Goal: Task Accomplishment & Management: Manage account settings

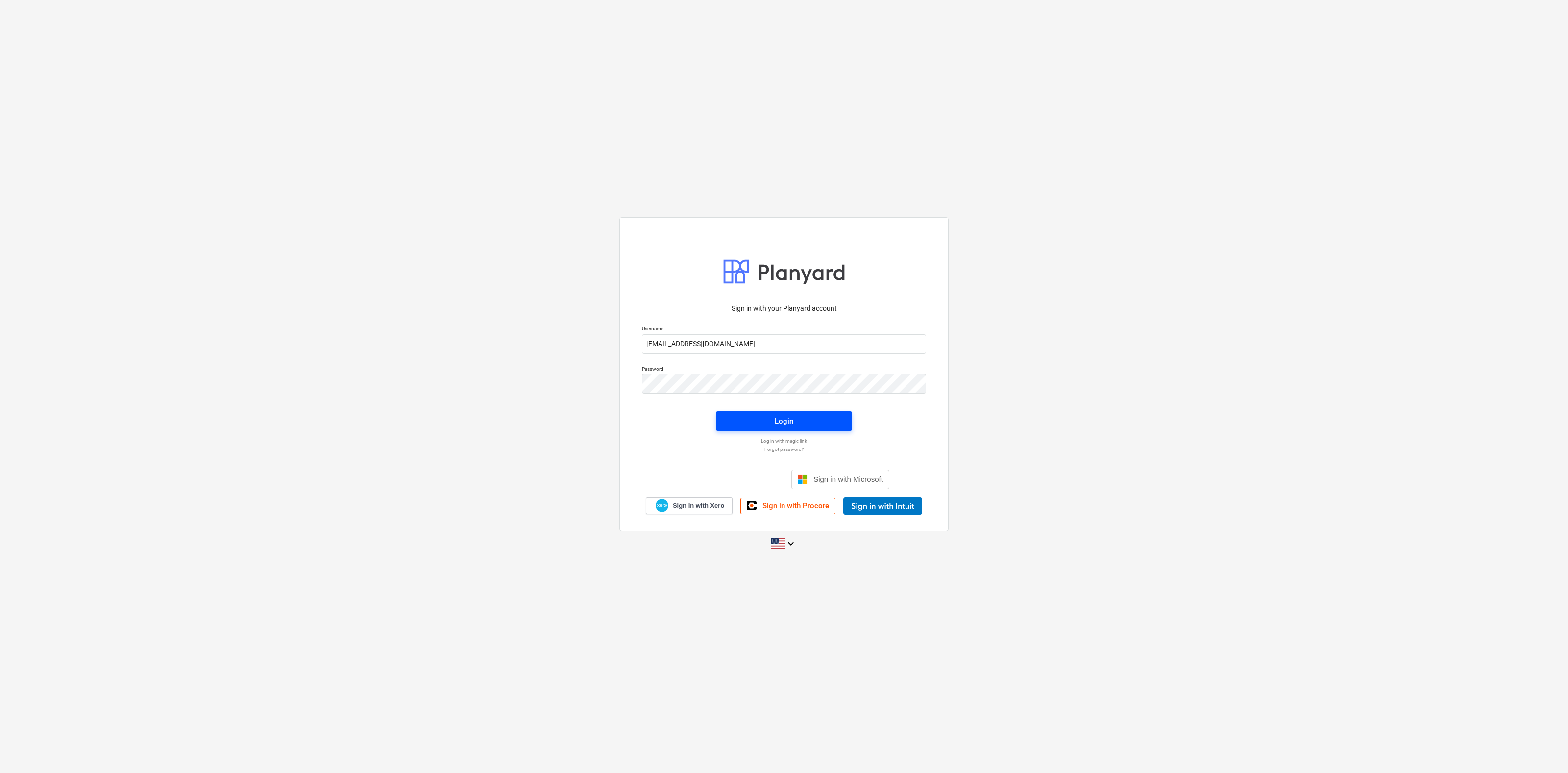
click at [795, 418] on span "Login" at bounding box center [784, 421] width 113 height 13
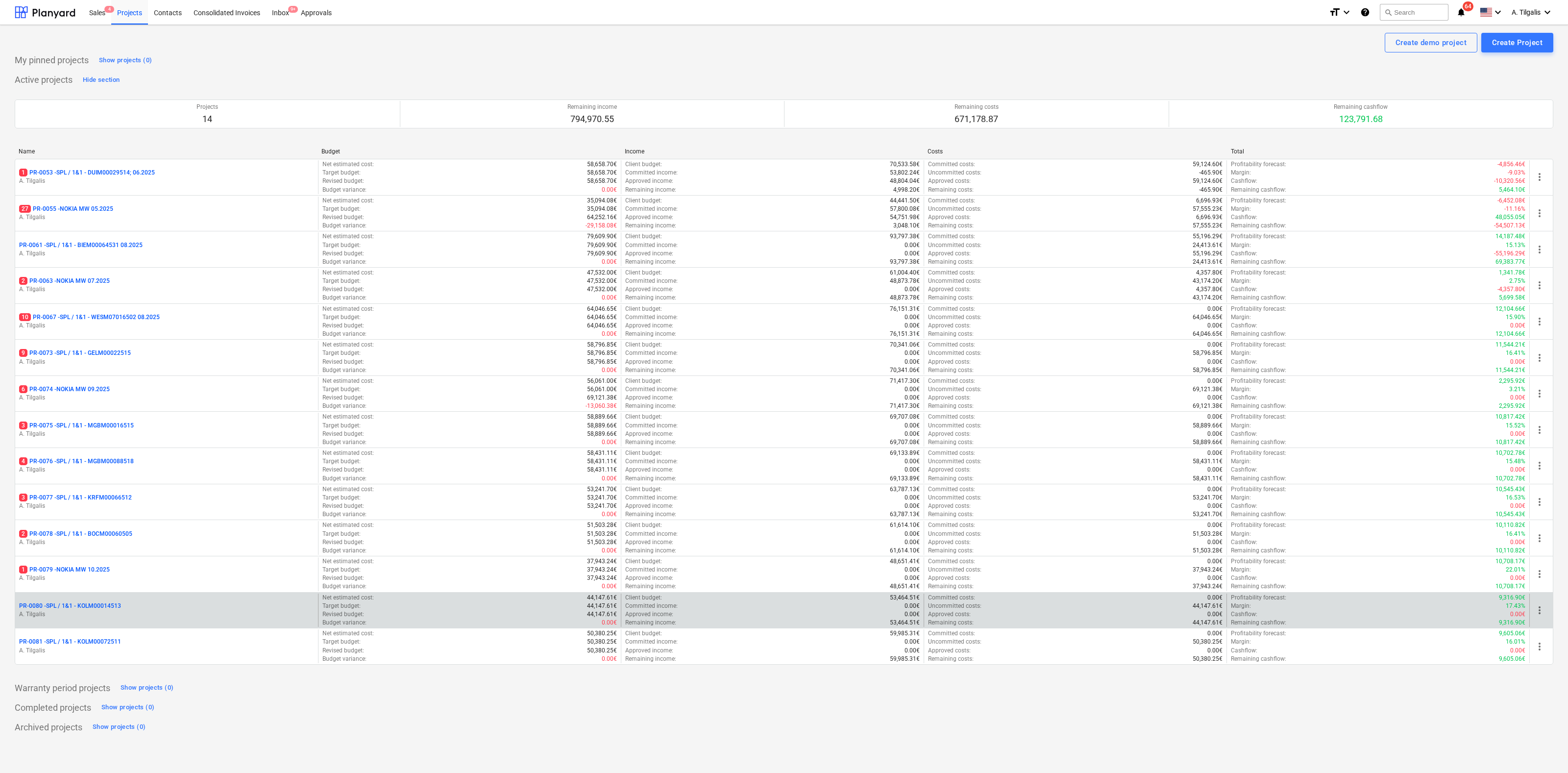
click at [101, 600] on div "PR-0080 - SPL / 1&1 - KOLM00014513 A. Tilgalis" at bounding box center [166, 610] width 303 height 34
click at [101, 602] on p "PR-0080 - SPL / 1&1 - KOLM00014513" at bounding box center [70, 606] width 102 height 8
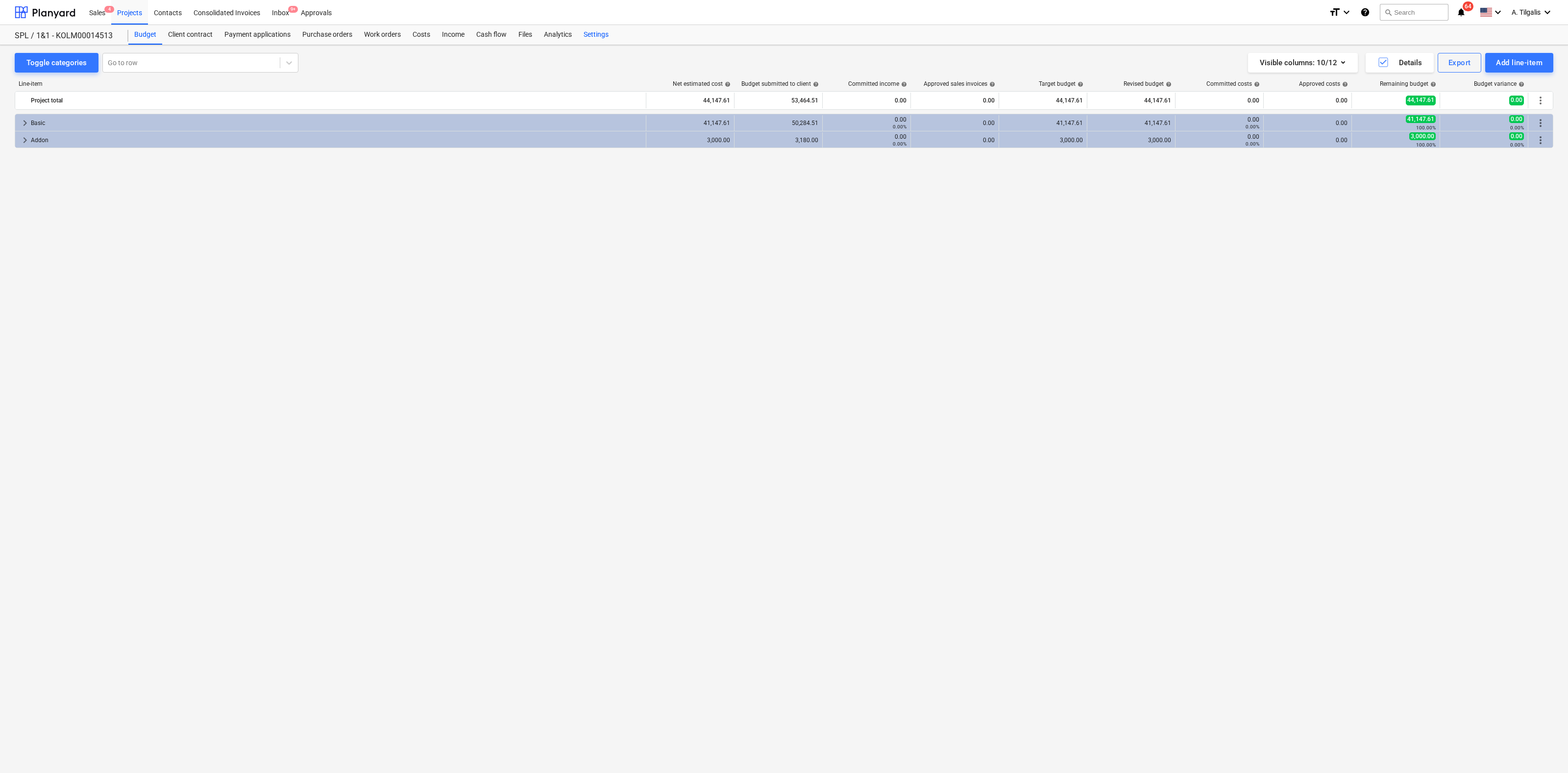
click at [597, 31] on div "Settings" at bounding box center [596, 35] width 37 height 19
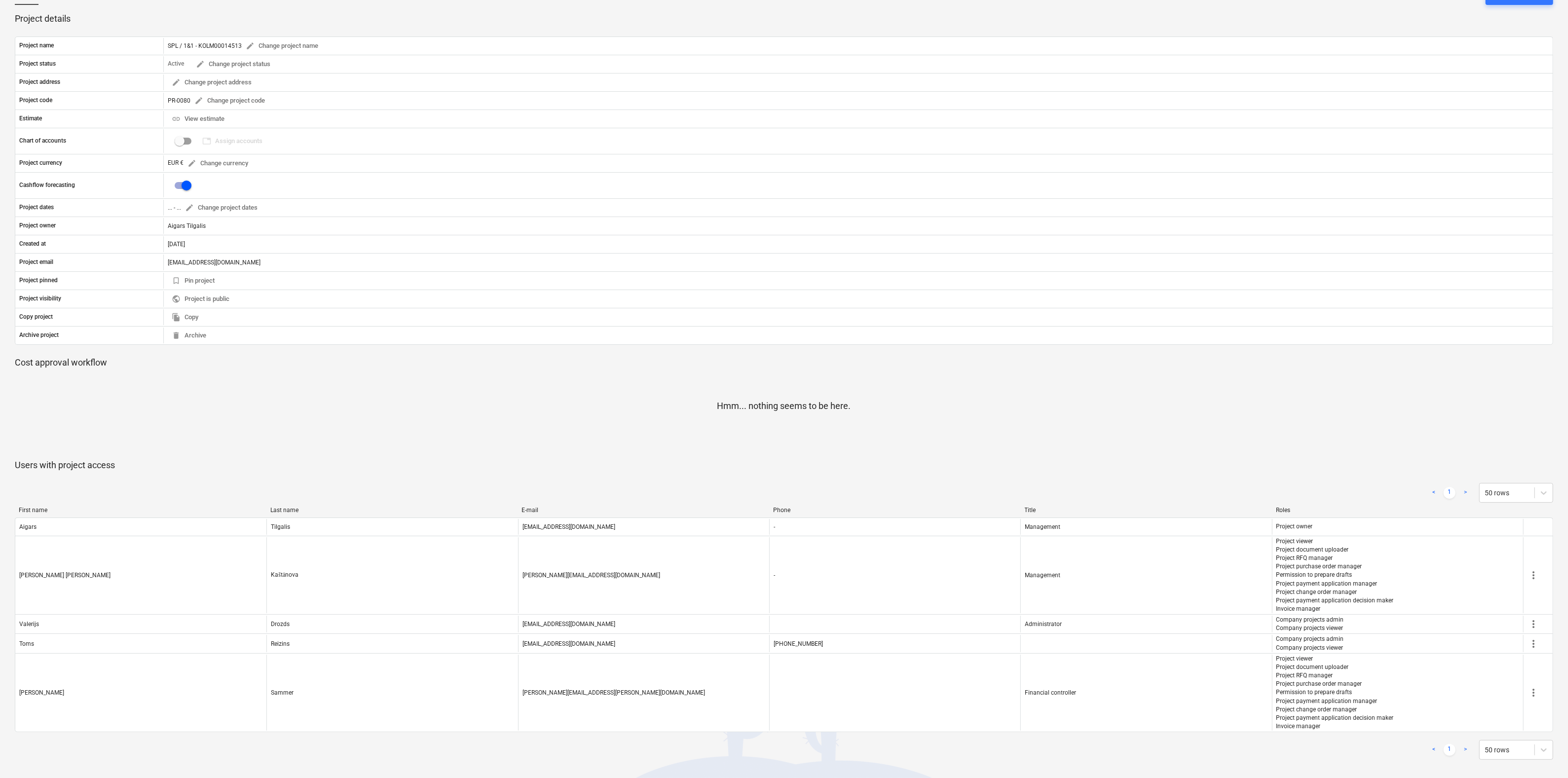
scroll to position [10, 0]
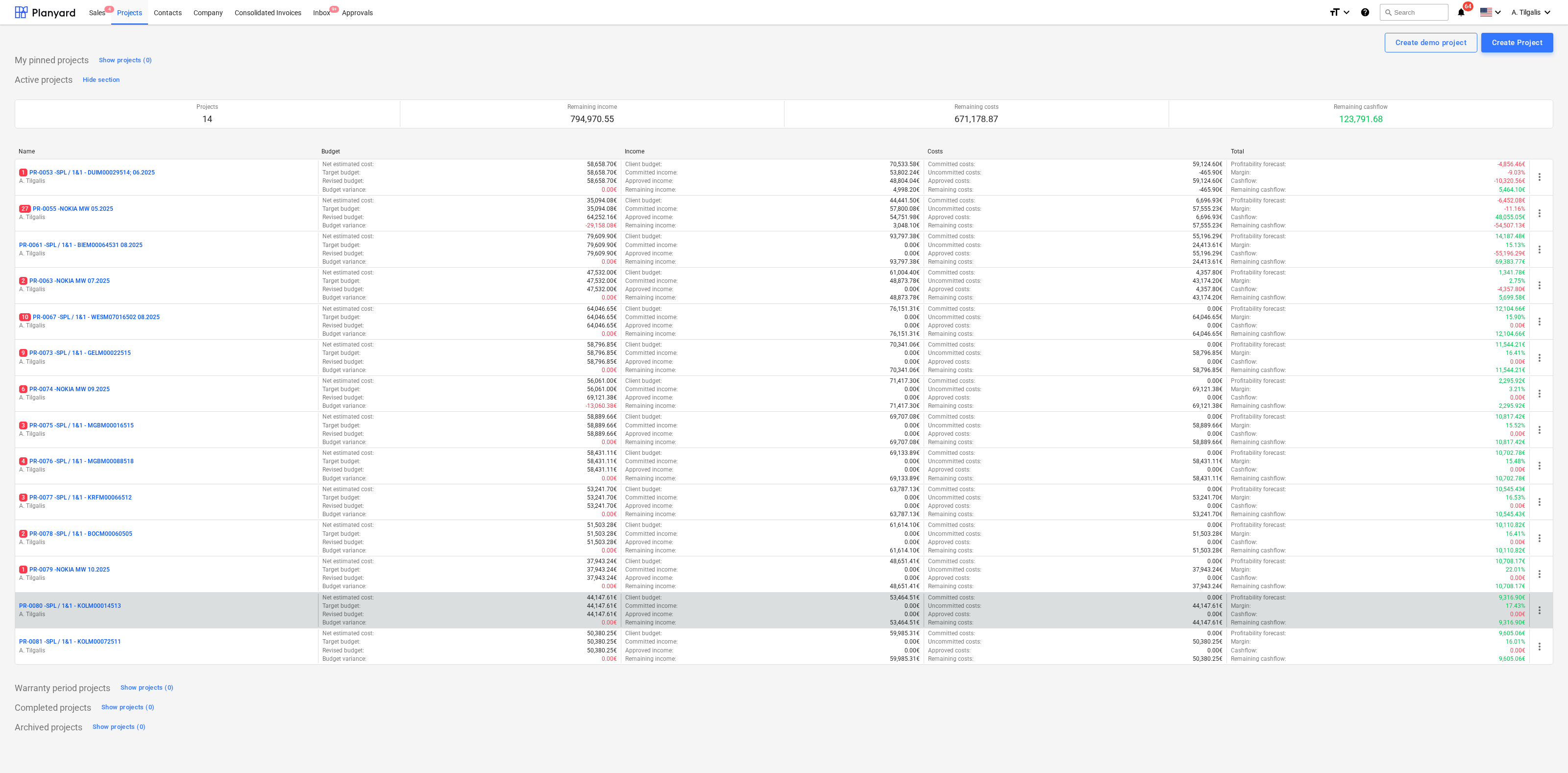
click at [111, 603] on p "PR-0080 - SPL / 1&1 - KOLM00014513" at bounding box center [70, 606] width 102 height 8
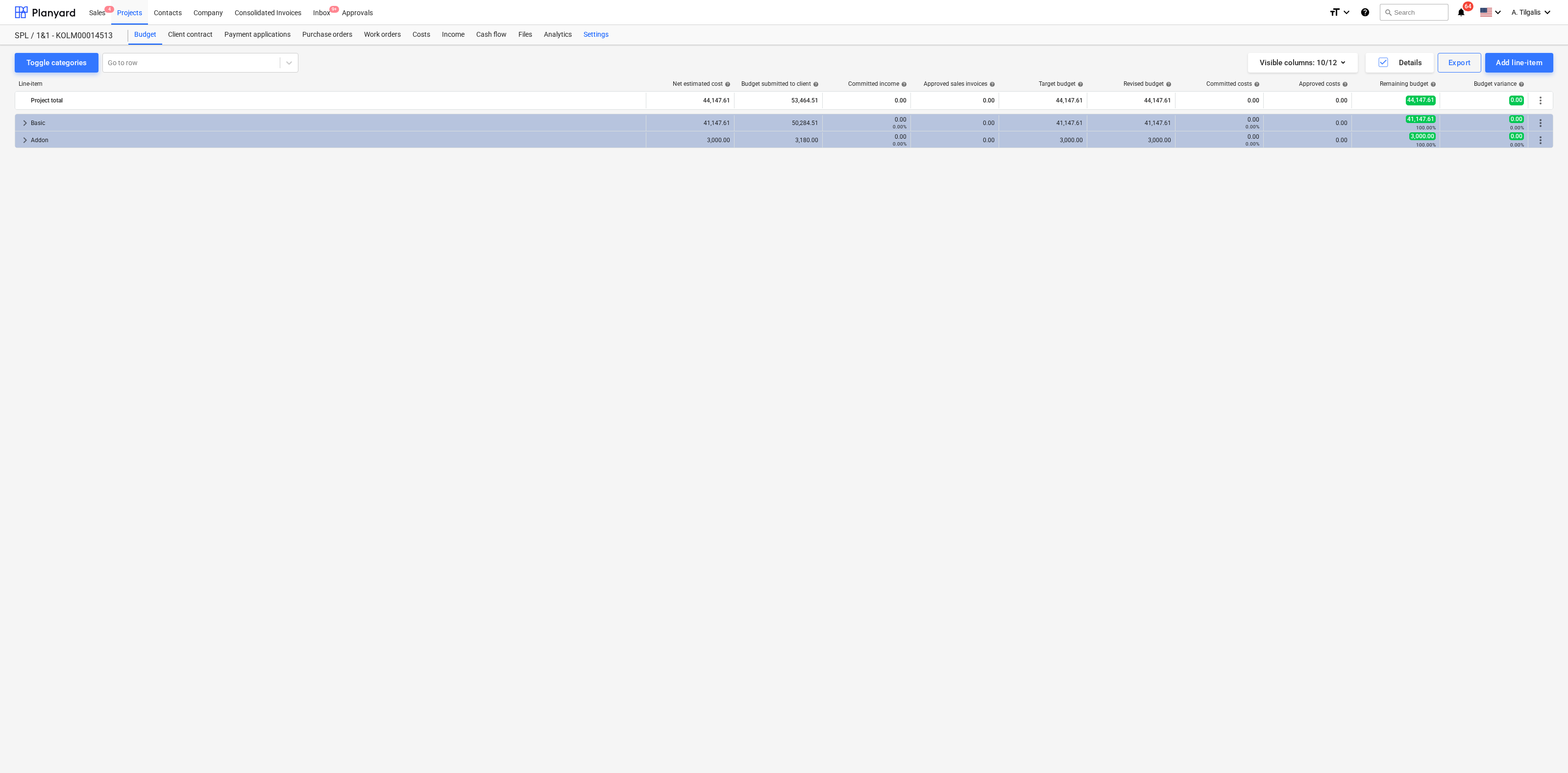
click at [588, 32] on div "Settings" at bounding box center [596, 35] width 37 height 19
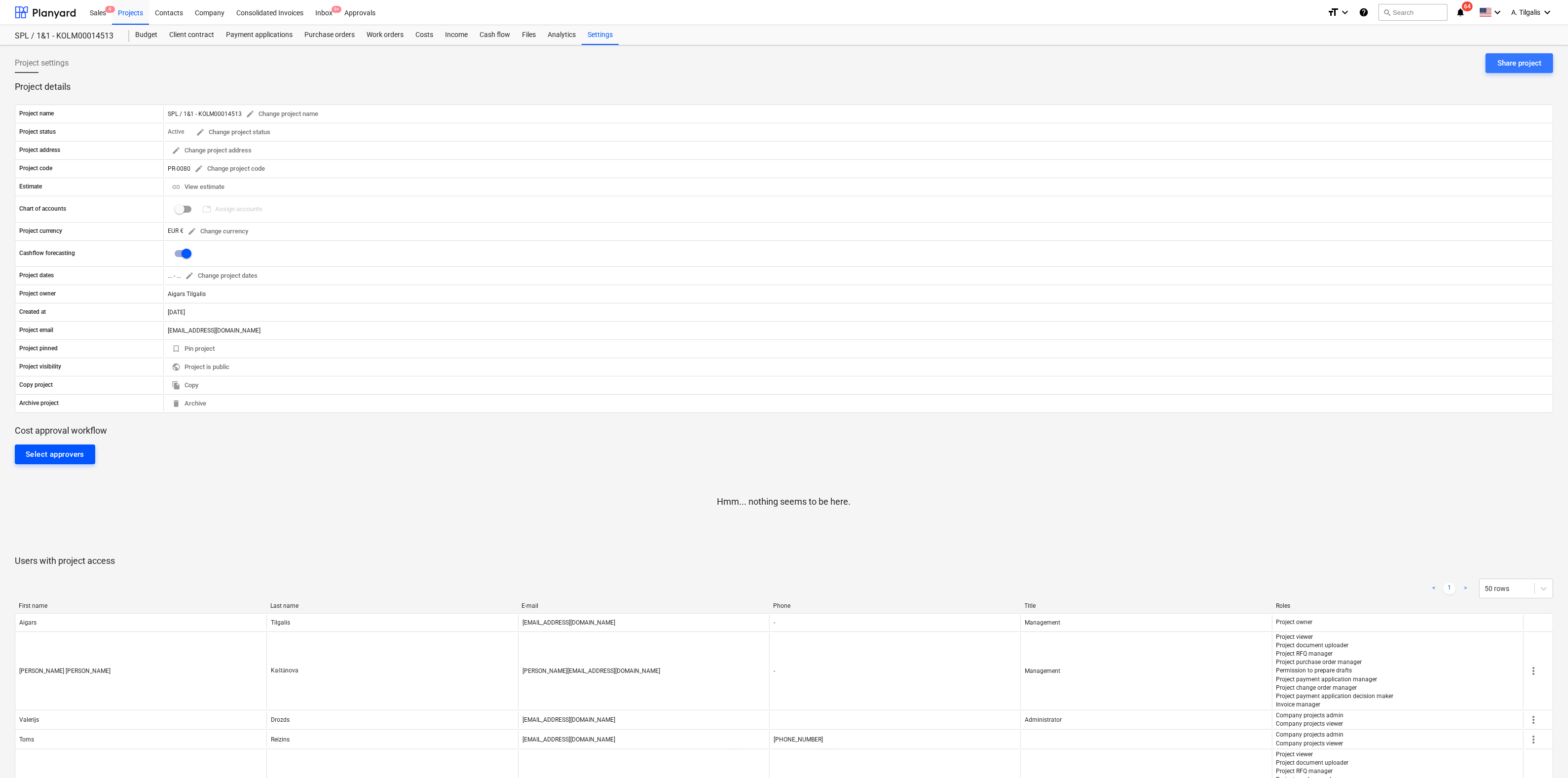
click at [73, 453] on div "Select approvers" at bounding box center [55, 454] width 59 height 13
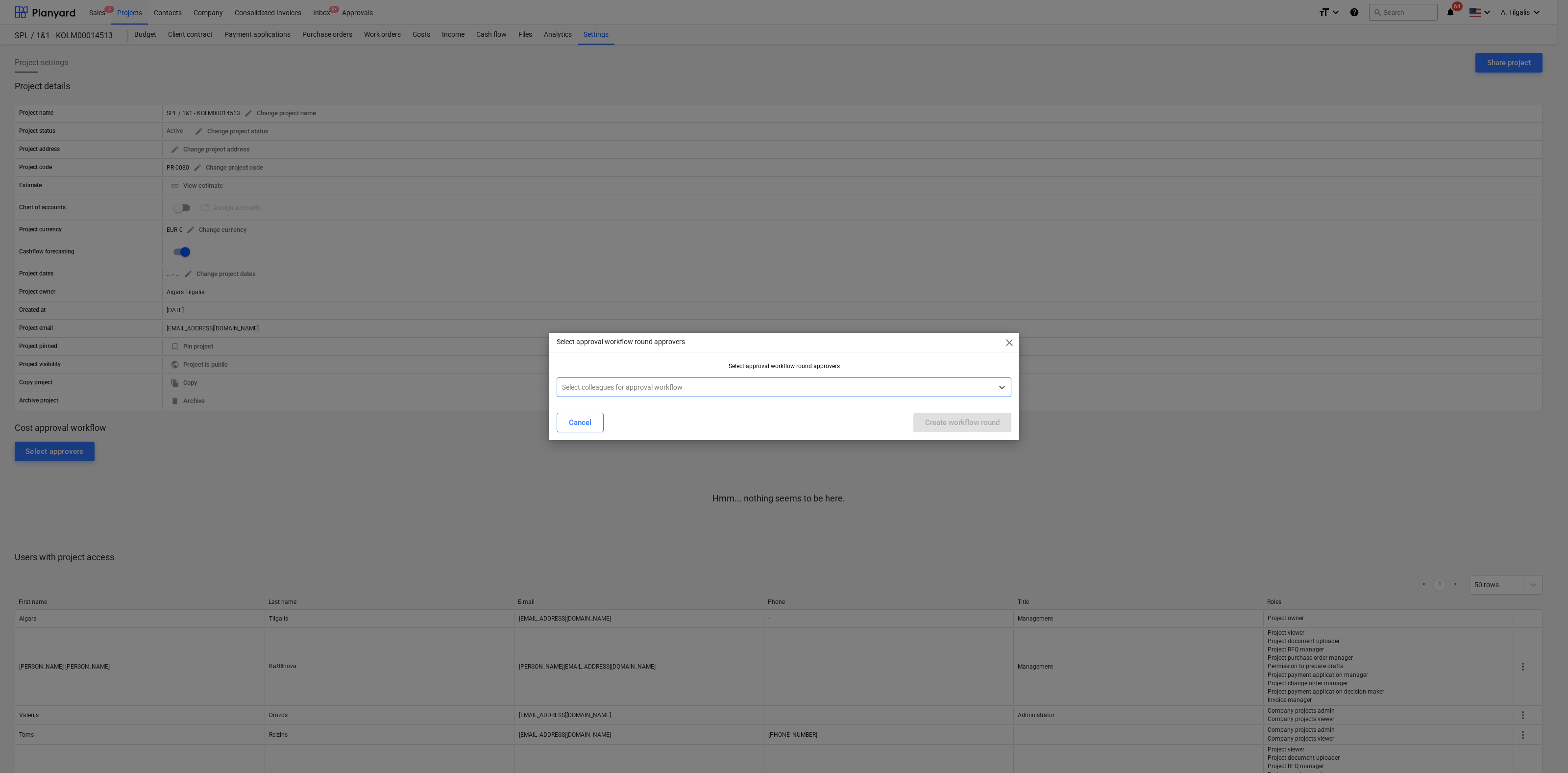
click at [870, 380] on div "Select colleagues for approval workflow" at bounding box center [784, 387] width 454 height 19
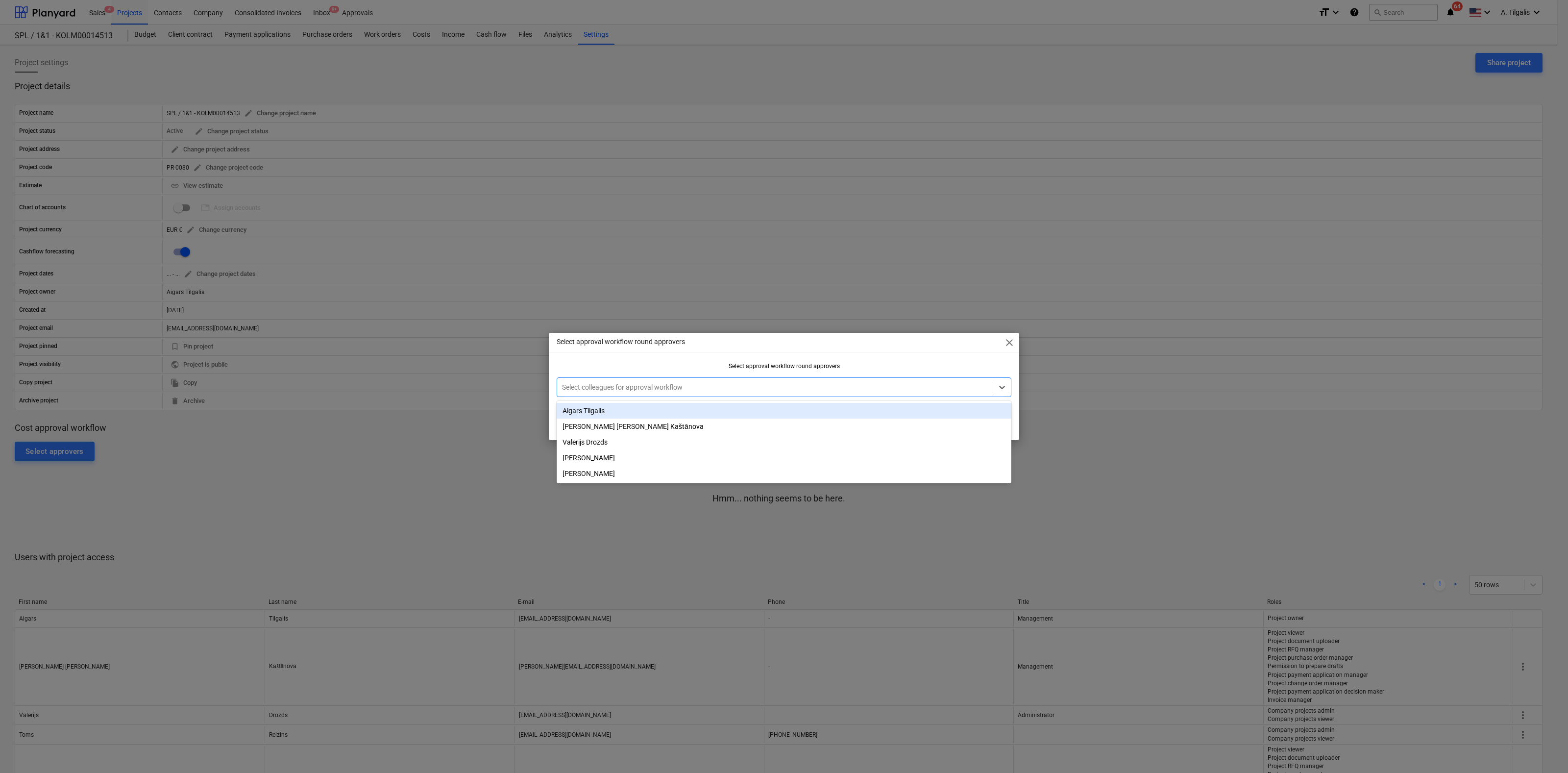
click at [602, 414] on div "Aigars Tilgalis" at bounding box center [784, 411] width 454 height 16
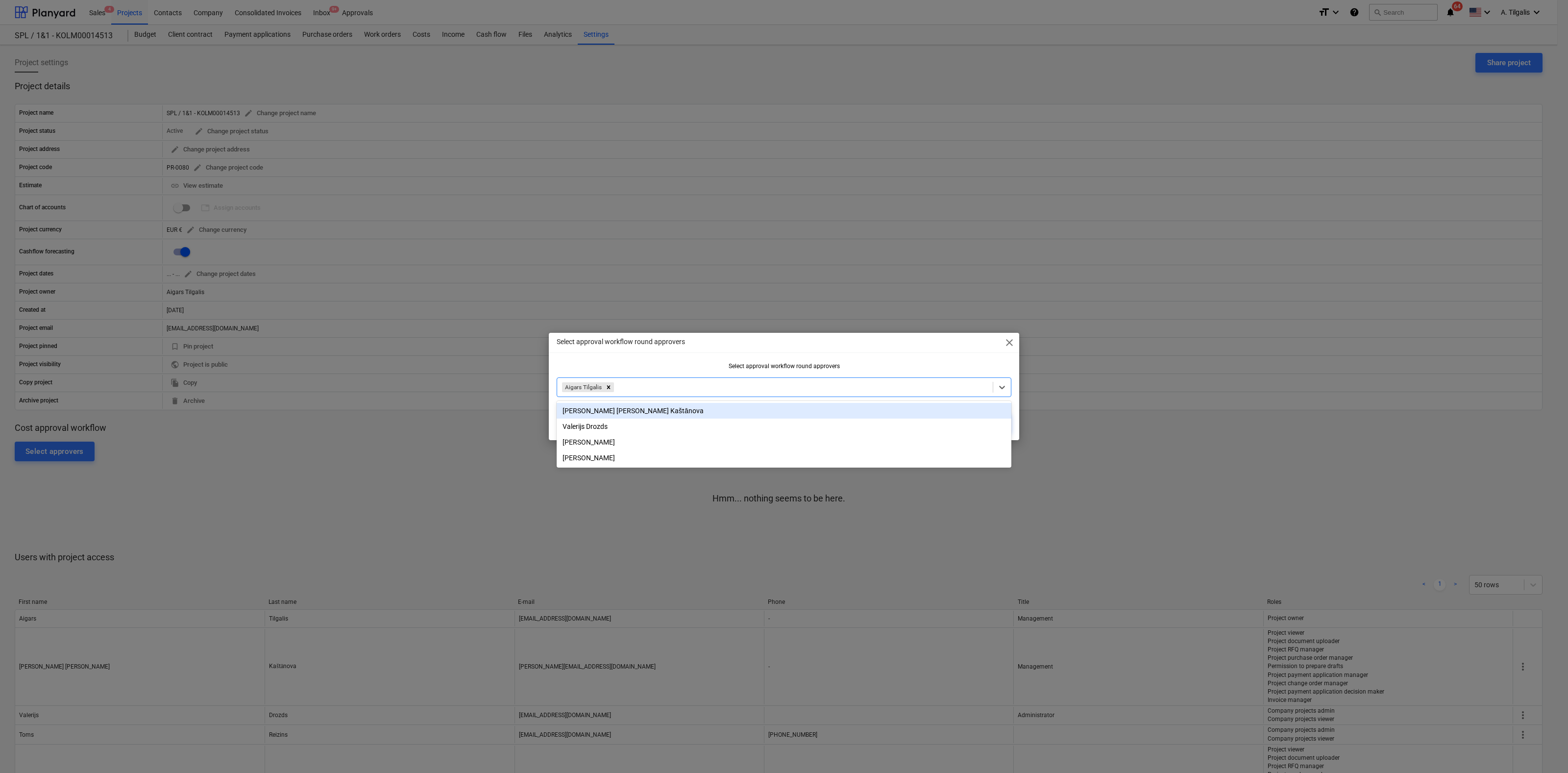
click at [632, 408] on div "[PERSON_NAME] [PERSON_NAME] Kaštānova" at bounding box center [784, 411] width 454 height 16
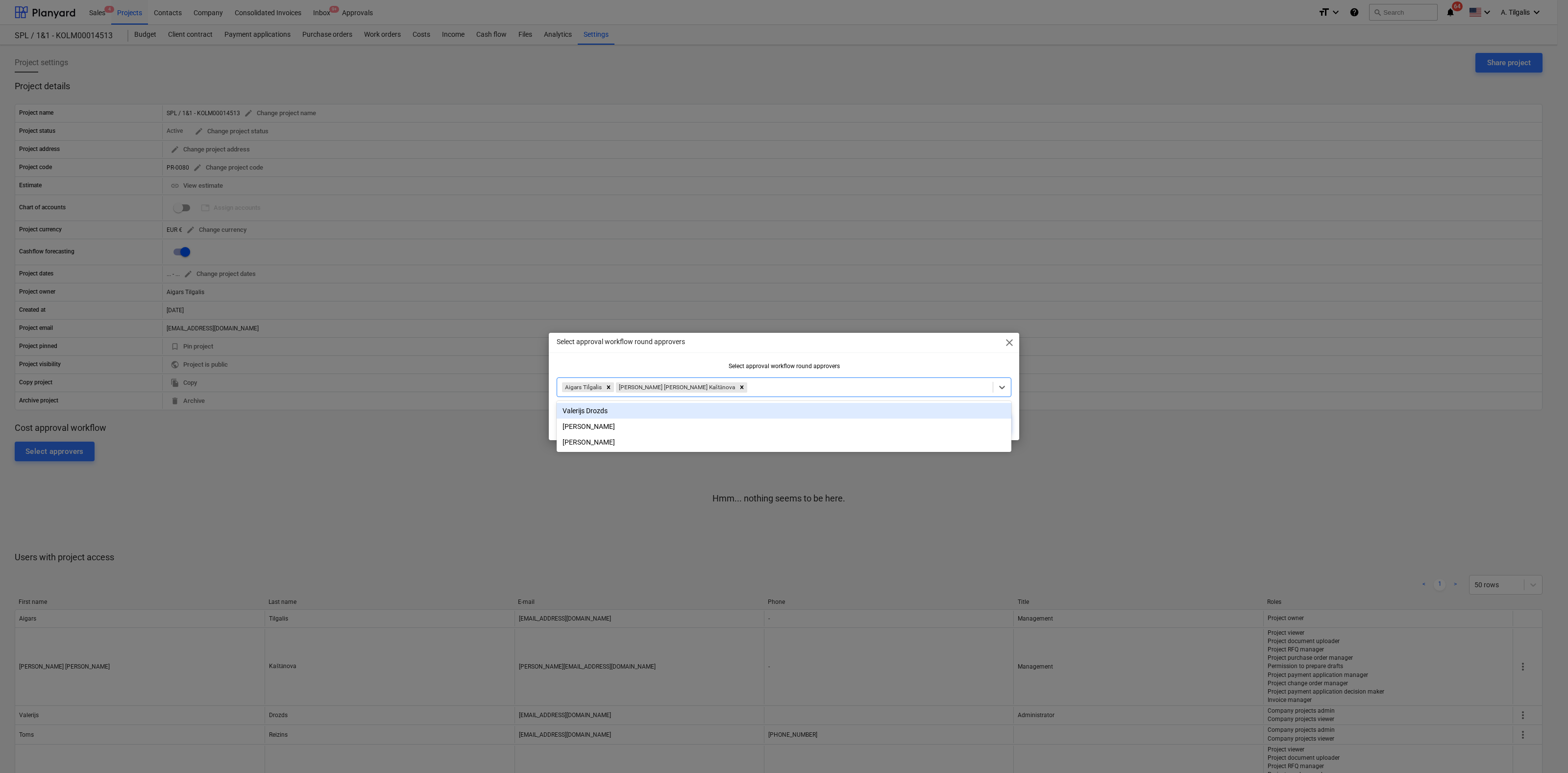
click at [898, 357] on div "Select approval workflow round approvers close Select approval workflow round a…" at bounding box center [783, 386] width 470 height 107
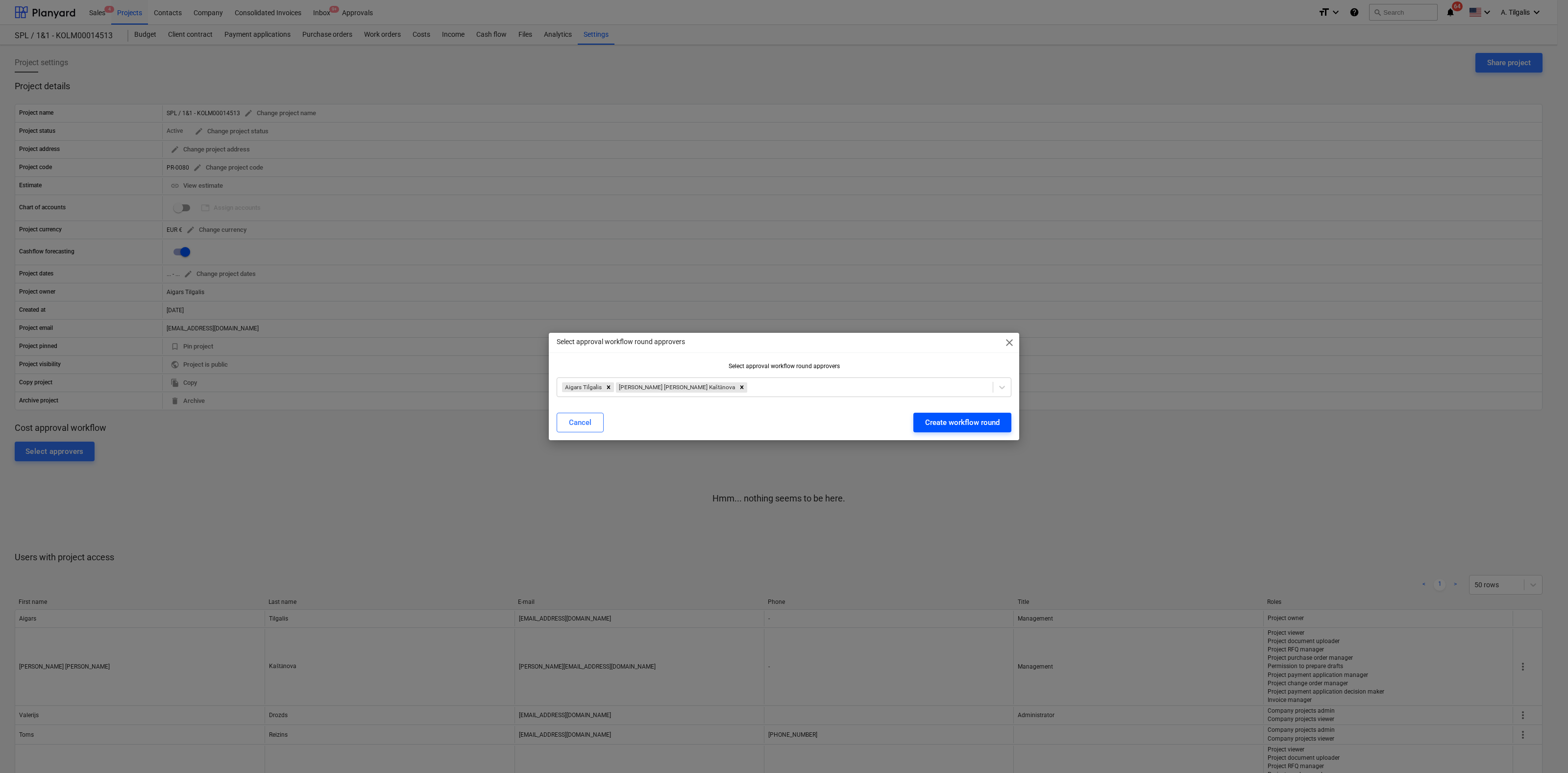
click at [947, 426] on div "Create workflow round" at bounding box center [962, 423] width 75 height 13
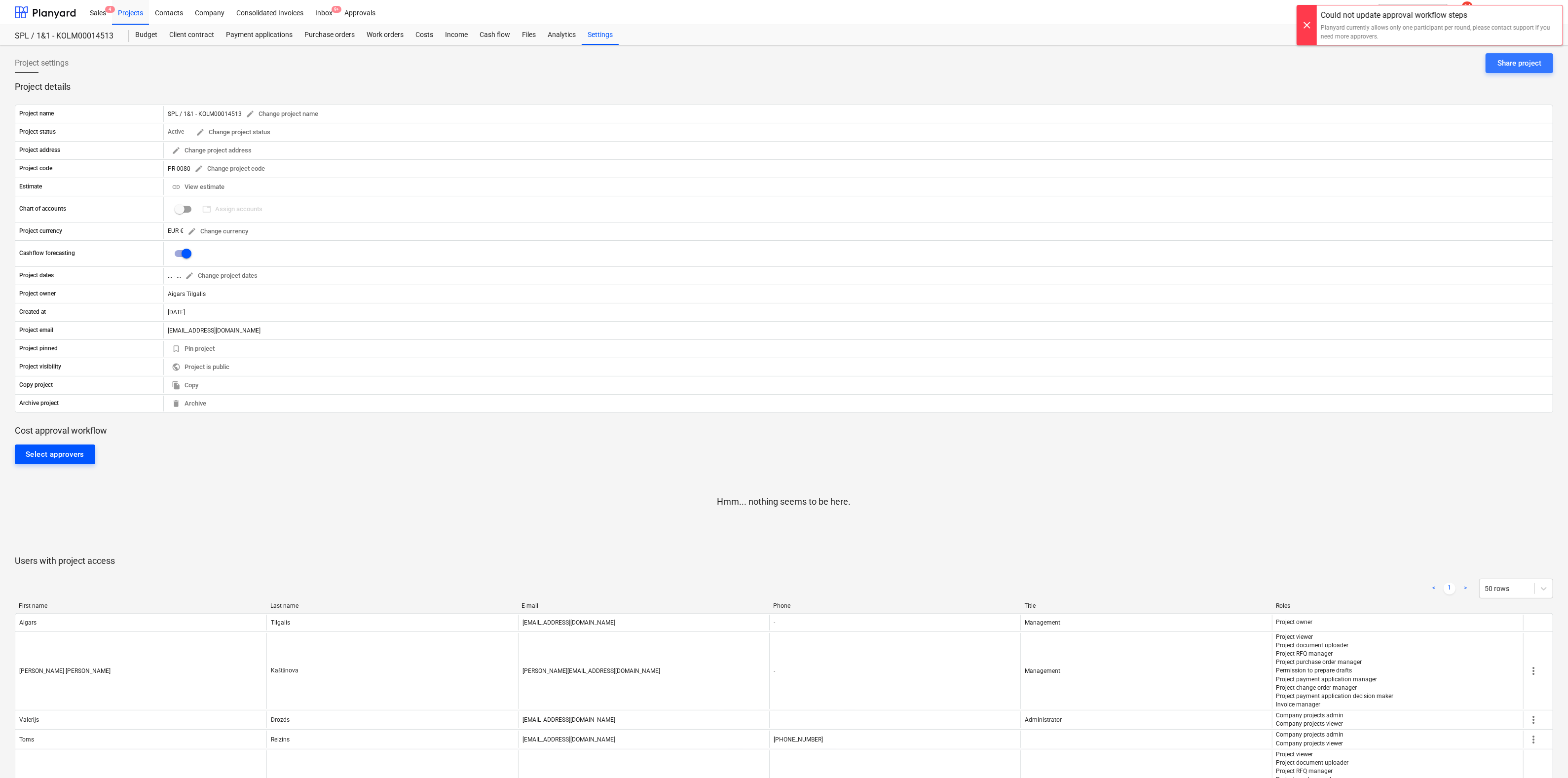
click at [69, 453] on div "Select approvers" at bounding box center [55, 454] width 59 height 13
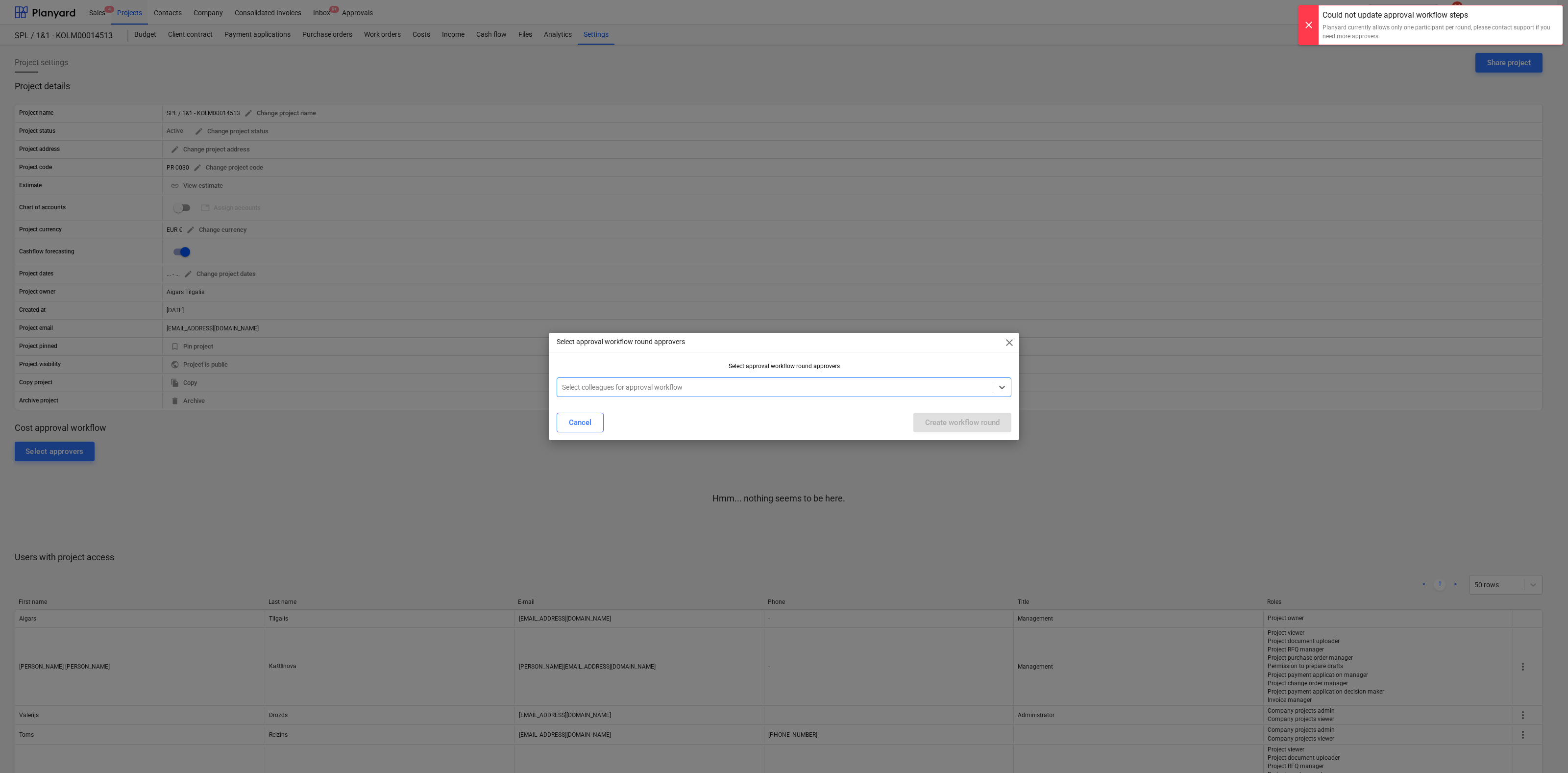
type input "a"
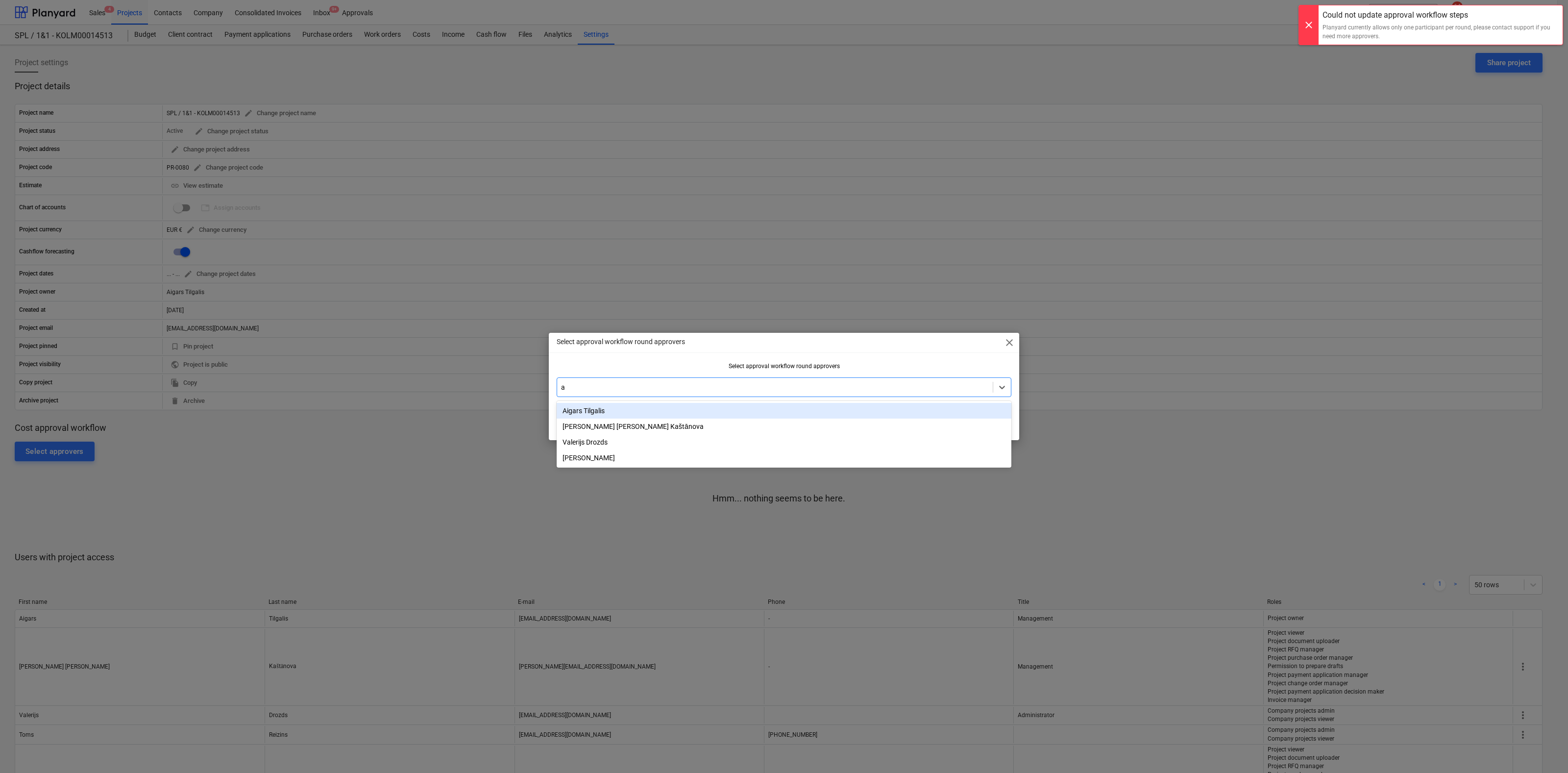
click at [590, 408] on div "Aigars Tilgalis" at bounding box center [784, 411] width 454 height 16
drag, startPoint x: 952, startPoint y: 357, endPoint x: 959, endPoint y: 360, distance: 7.6
click at [953, 357] on div "Select approval workflow round approvers close Select approval workflow round a…" at bounding box center [783, 386] width 470 height 107
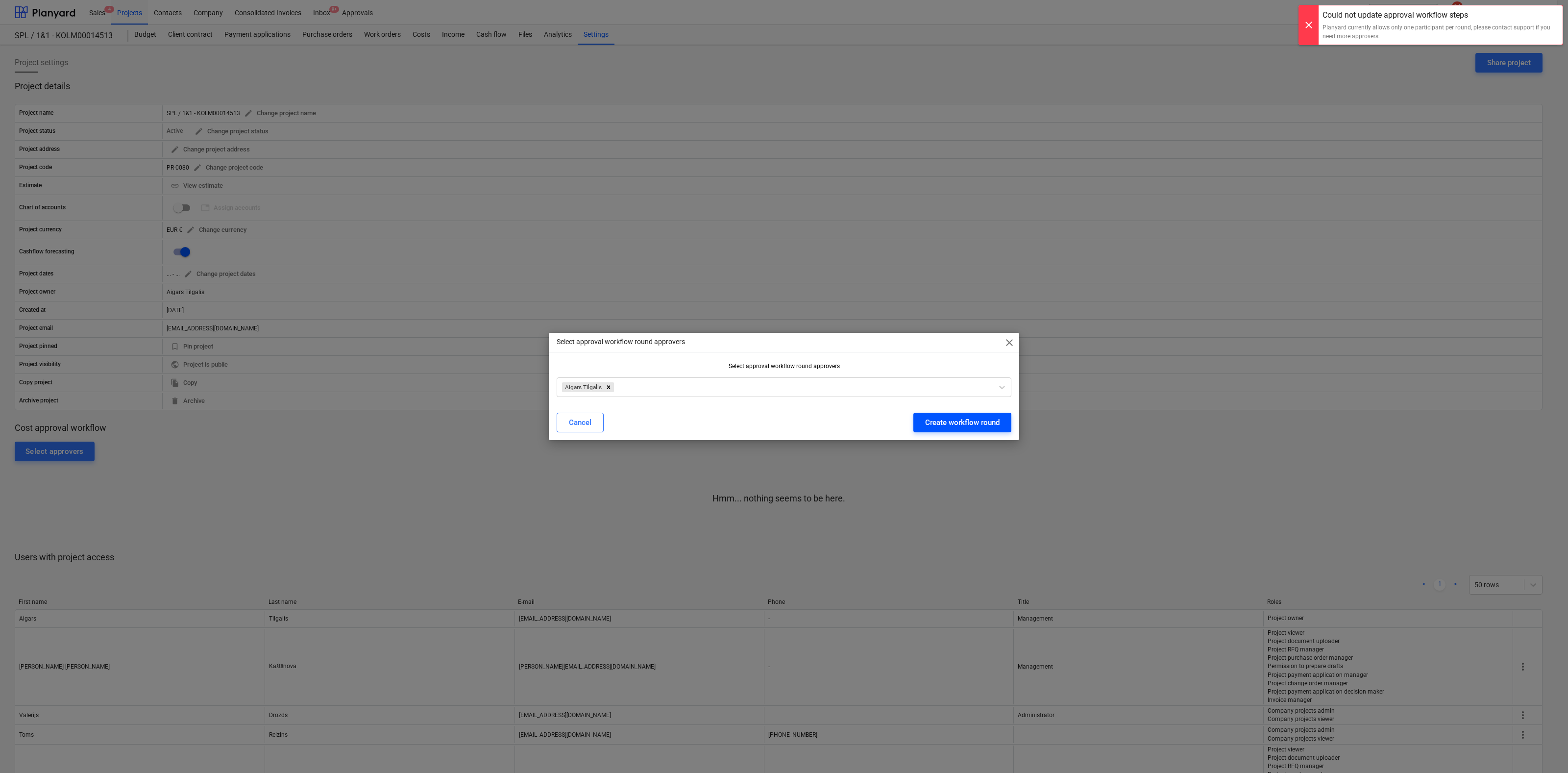
click at [977, 420] on div "Create workflow round" at bounding box center [962, 423] width 75 height 13
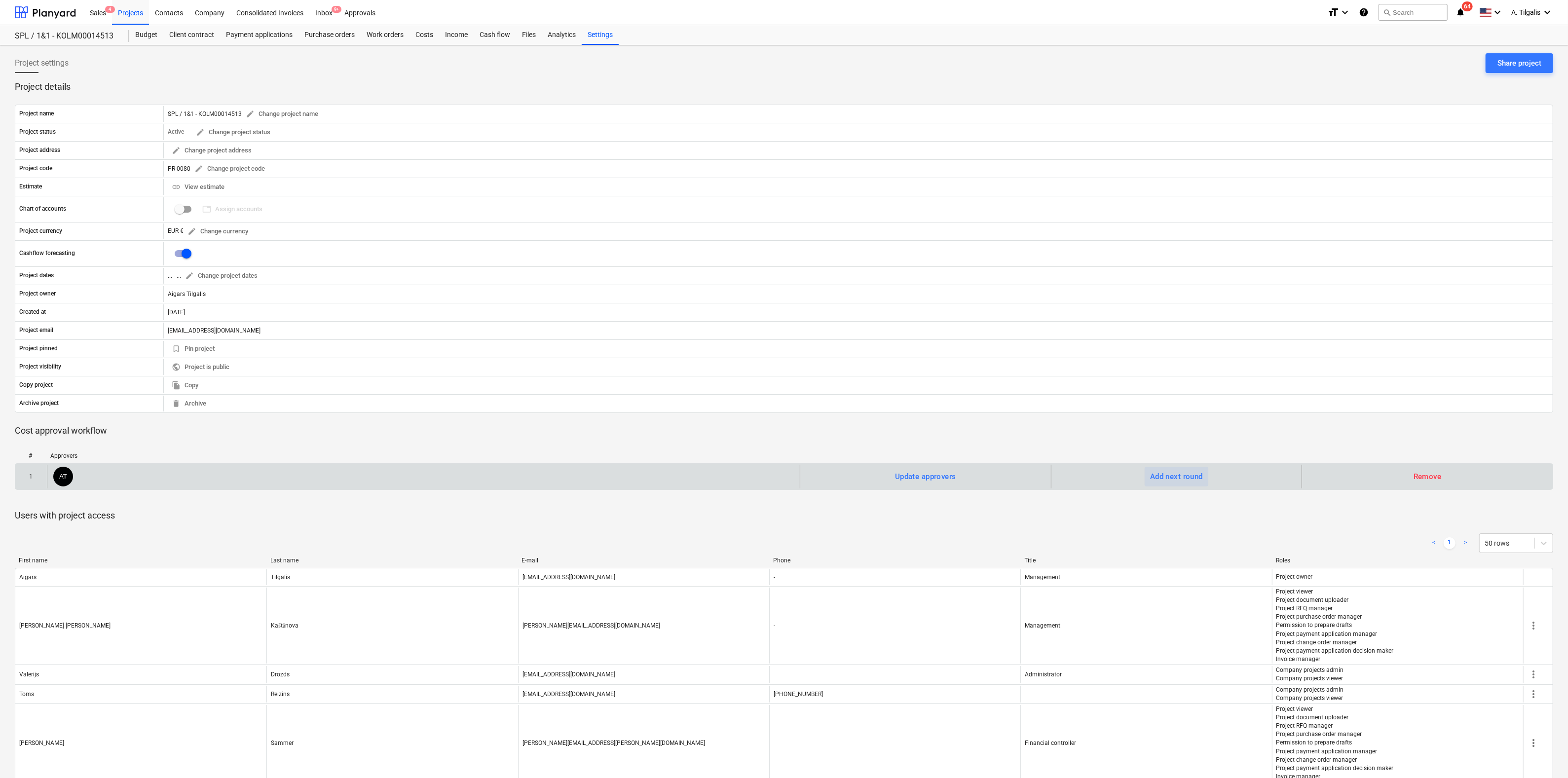
click at [1188, 478] on div "Add next round" at bounding box center [1177, 477] width 53 height 13
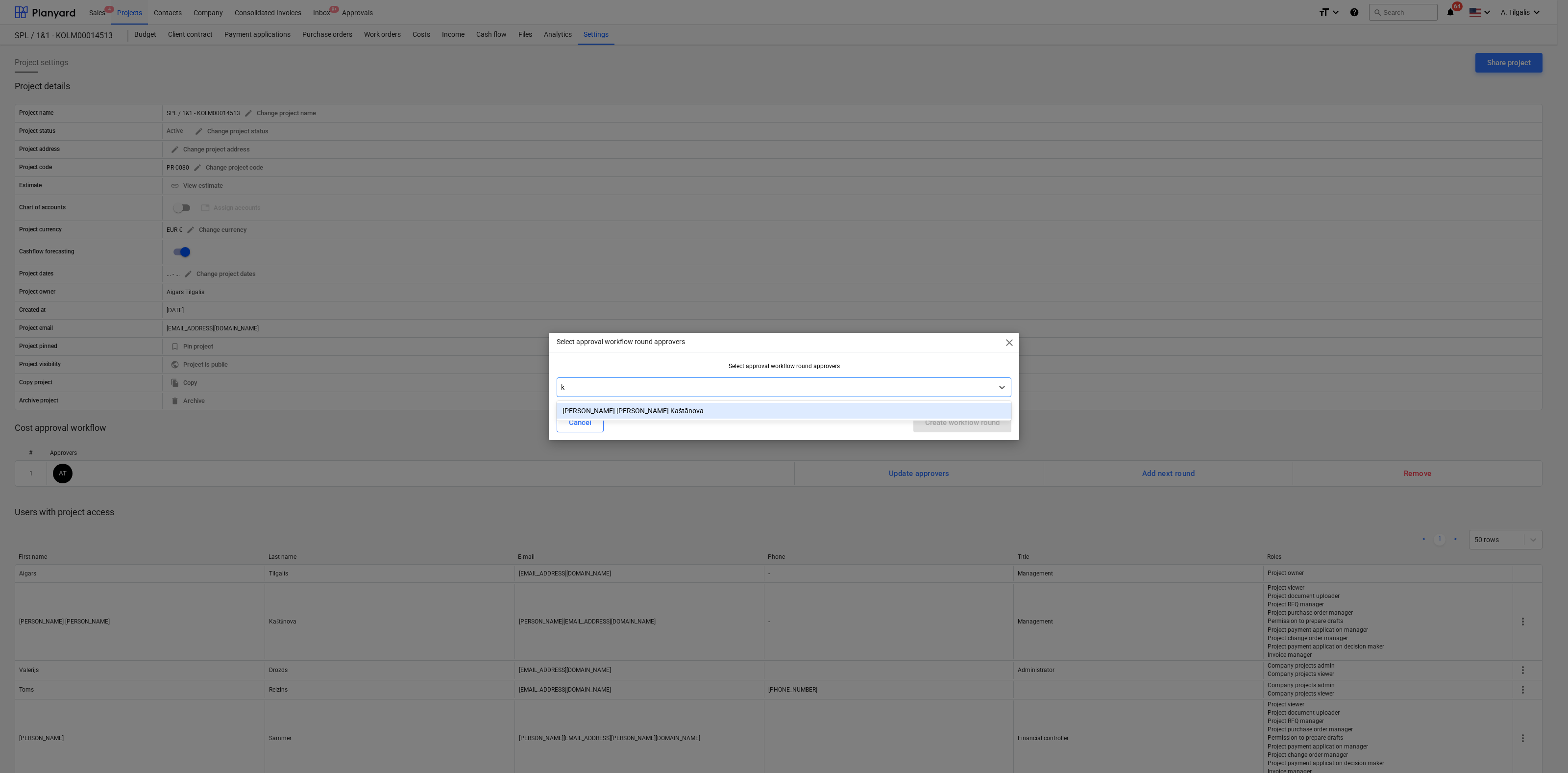
type input "kr"
click at [586, 408] on div "[PERSON_NAME] [PERSON_NAME] Kaštānova" at bounding box center [784, 411] width 454 height 16
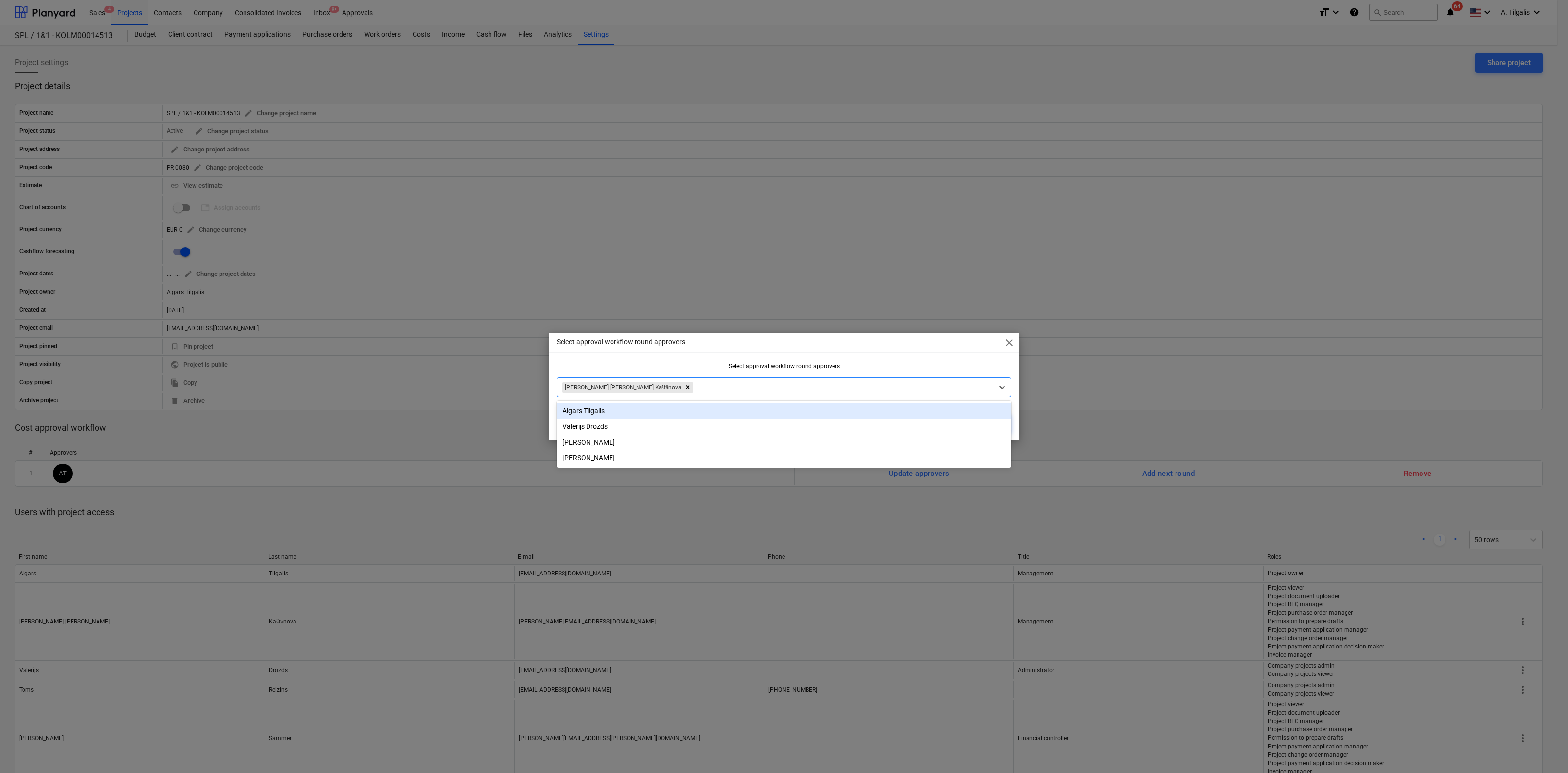
click at [915, 362] on div "Select approval workflow round approvers close Select approval workflow round a…" at bounding box center [783, 386] width 470 height 107
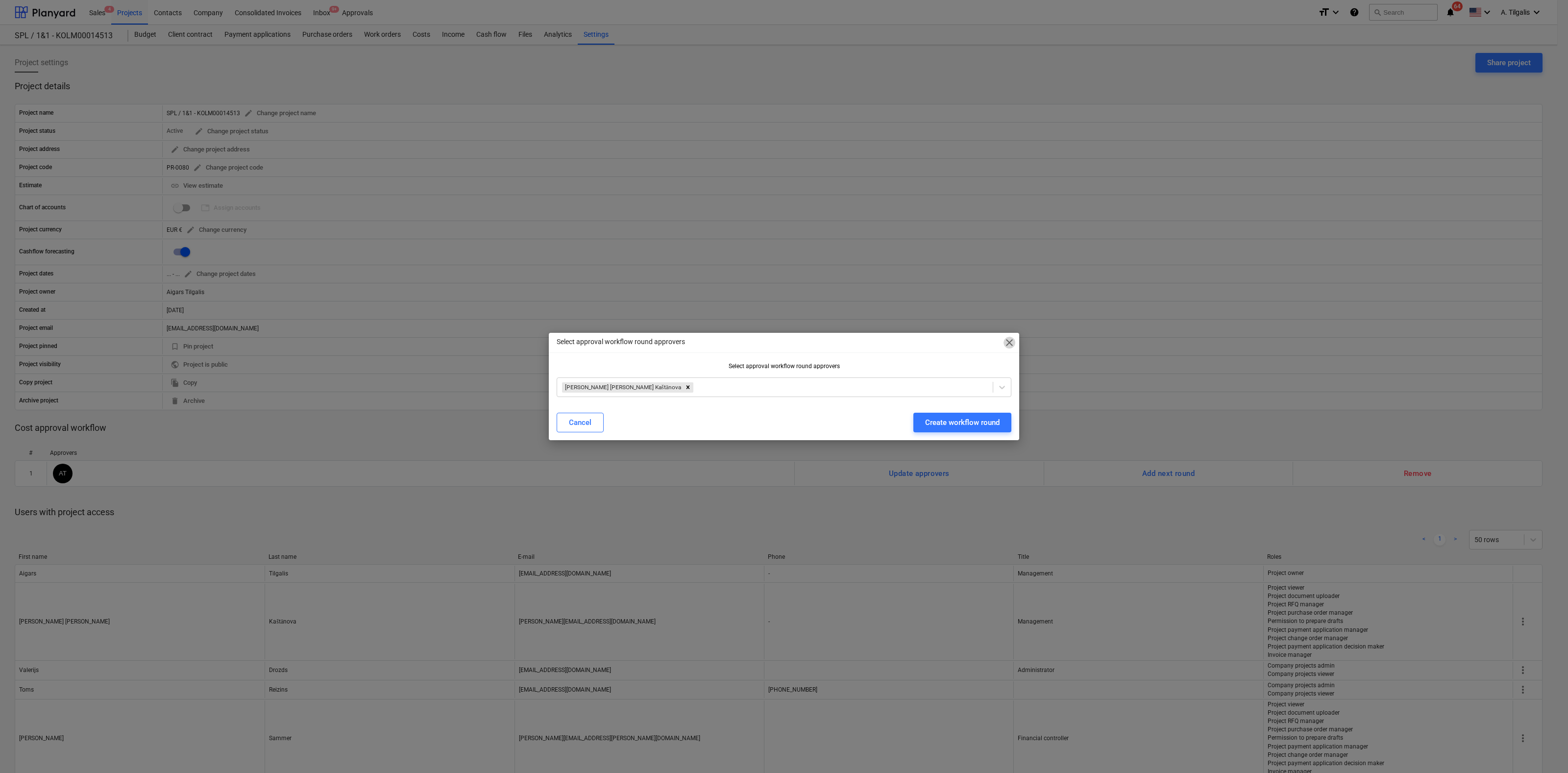
click at [1011, 345] on span "close" at bounding box center [1009, 342] width 12 height 12
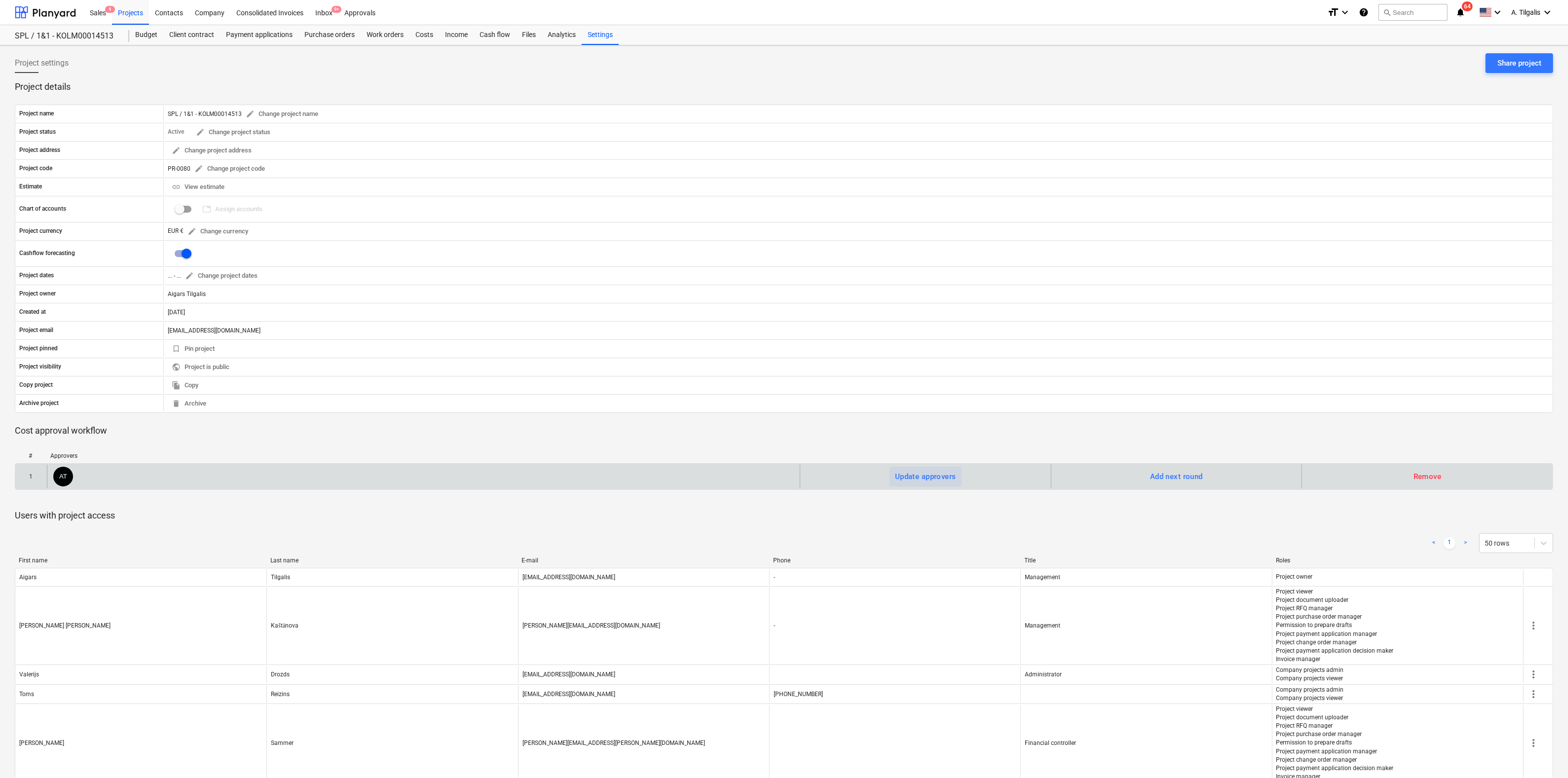
click at [927, 475] on div "Update approvers" at bounding box center [925, 477] width 61 height 13
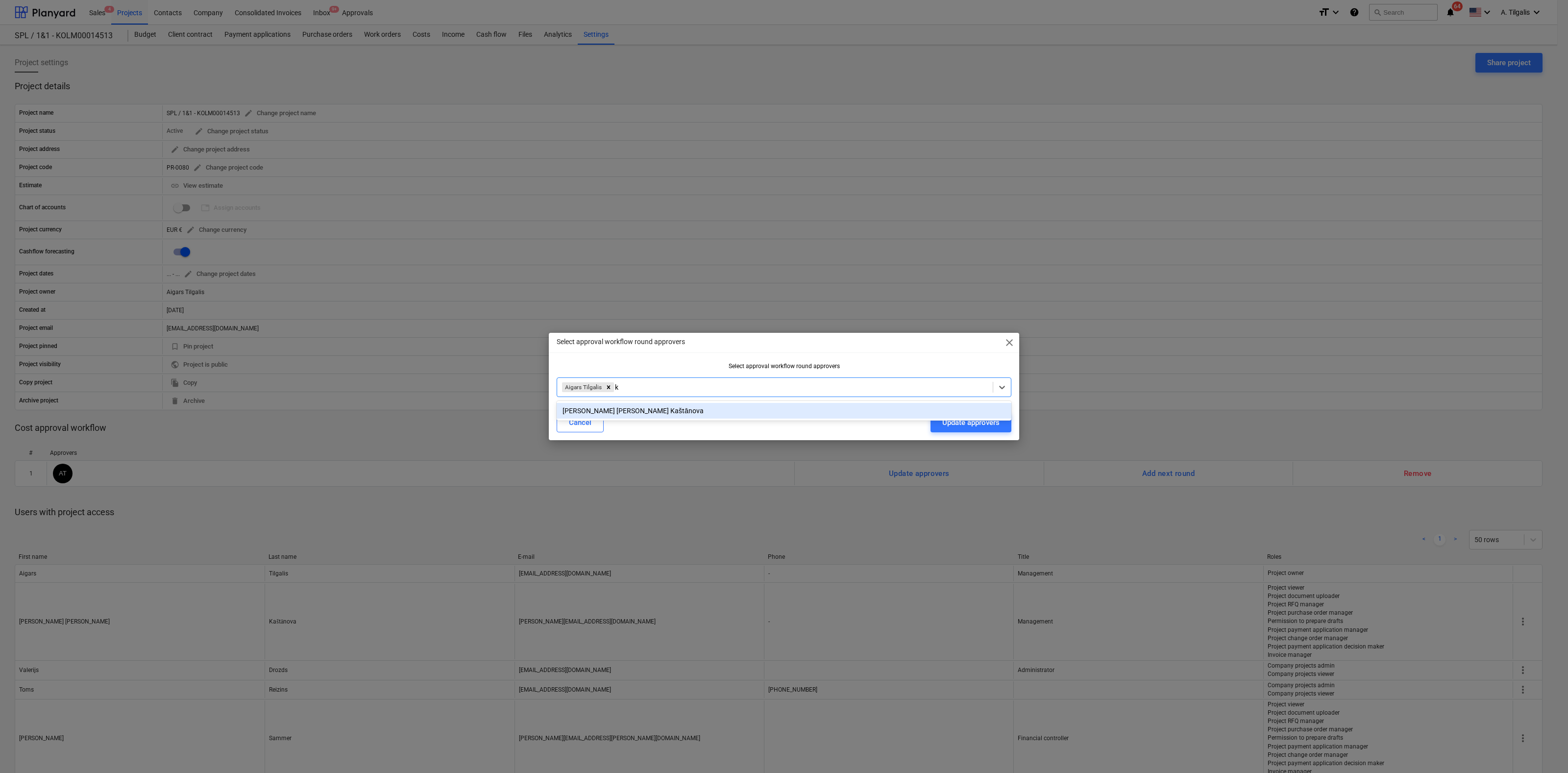
type input "kr"
click at [631, 411] on div "[PERSON_NAME] [PERSON_NAME] Kaštānova" at bounding box center [784, 411] width 454 height 16
click at [932, 357] on div "Select approval workflow round approvers close Select approval workflow round a…" at bounding box center [783, 386] width 470 height 107
click at [977, 423] on div "Update approvers" at bounding box center [970, 423] width 57 height 13
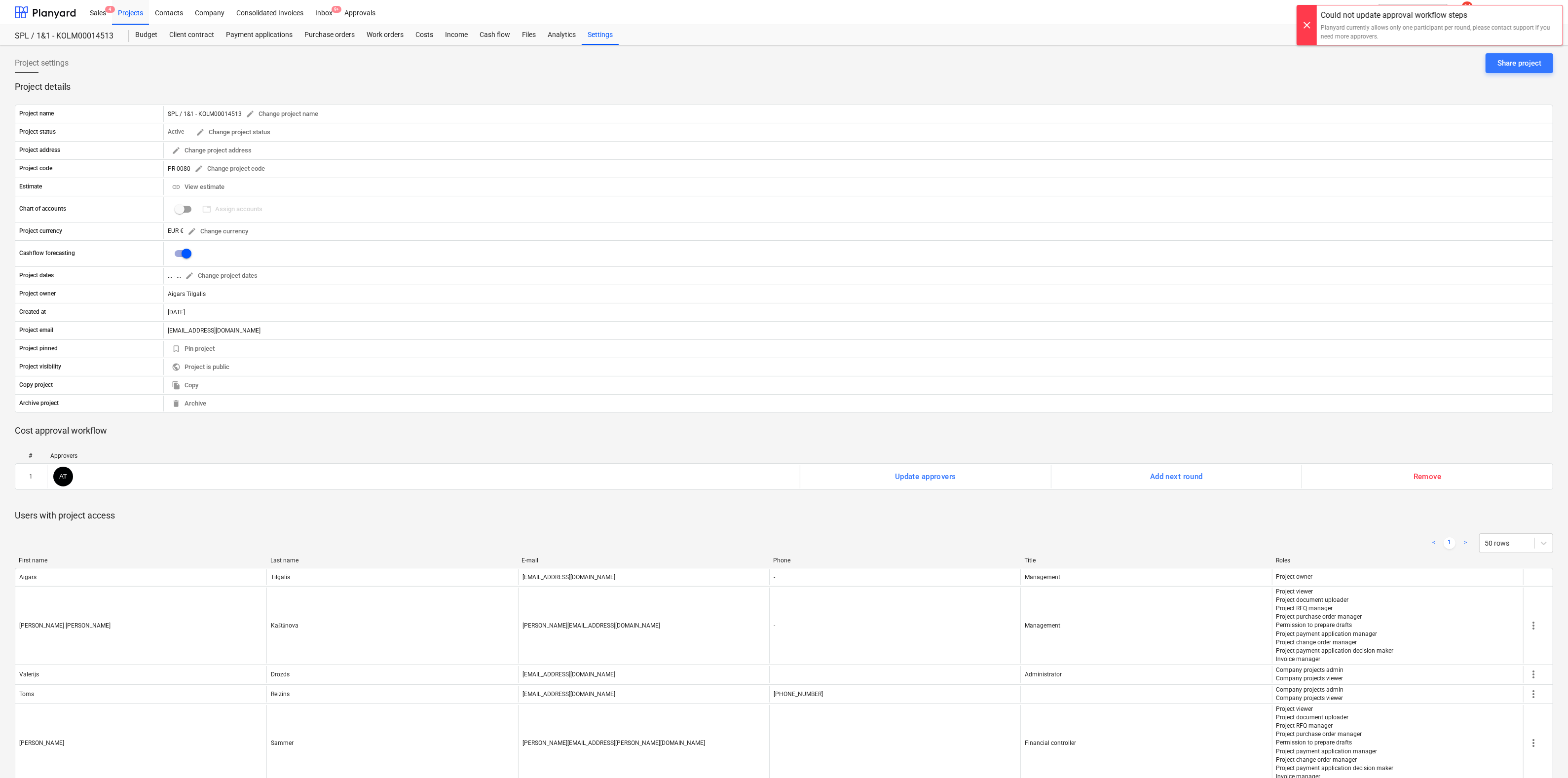
click at [510, 499] on div "# Approvers 1 AT Update approvers Add next round Remove Please wait" at bounding box center [784, 473] width 1538 height 58
click at [135, 15] on div "Projects" at bounding box center [130, 12] width 37 height 25
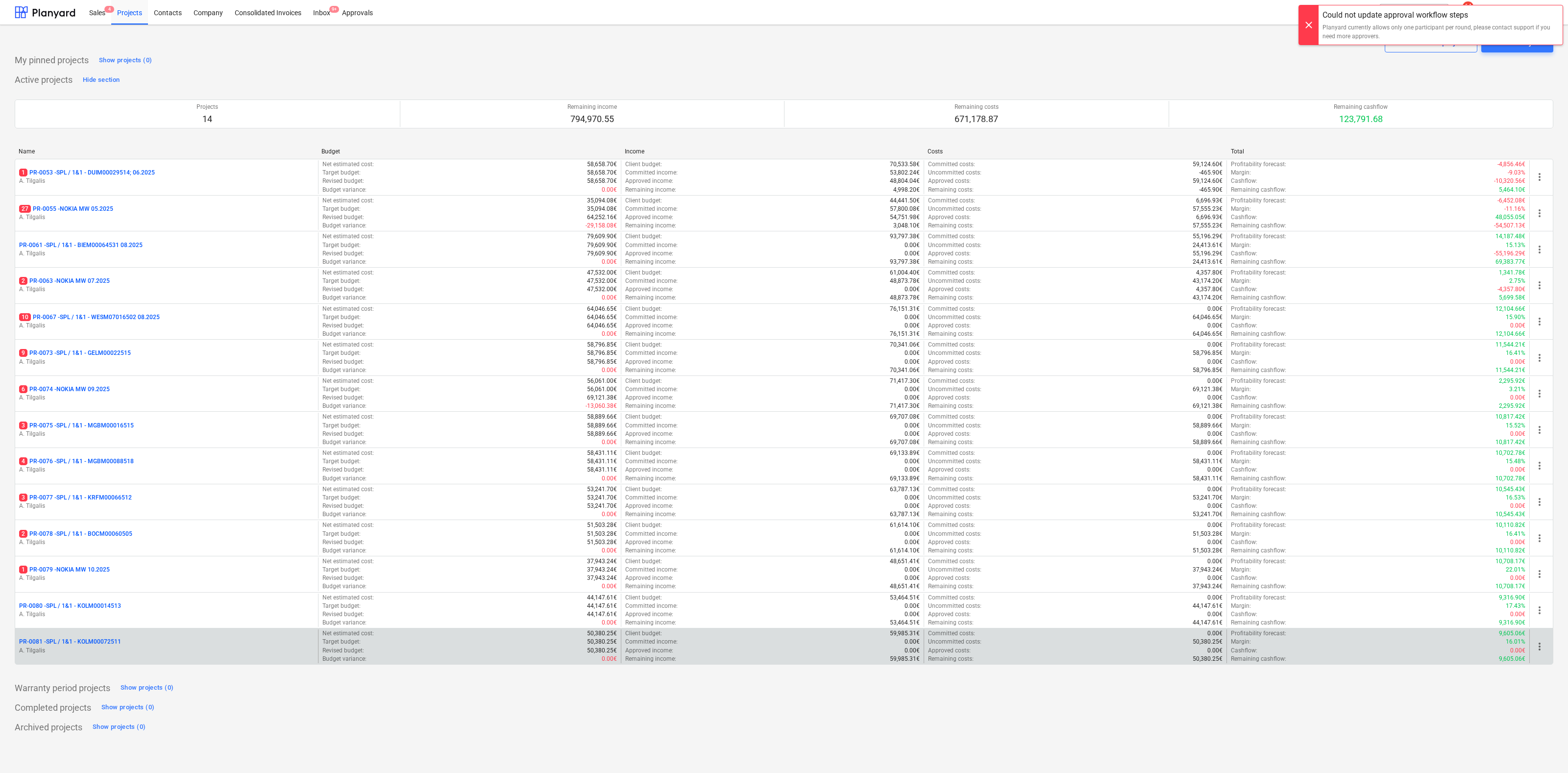
click at [97, 641] on p "PR-0081 - SPL / 1&1 - KOLM00072511" at bounding box center [70, 642] width 102 height 8
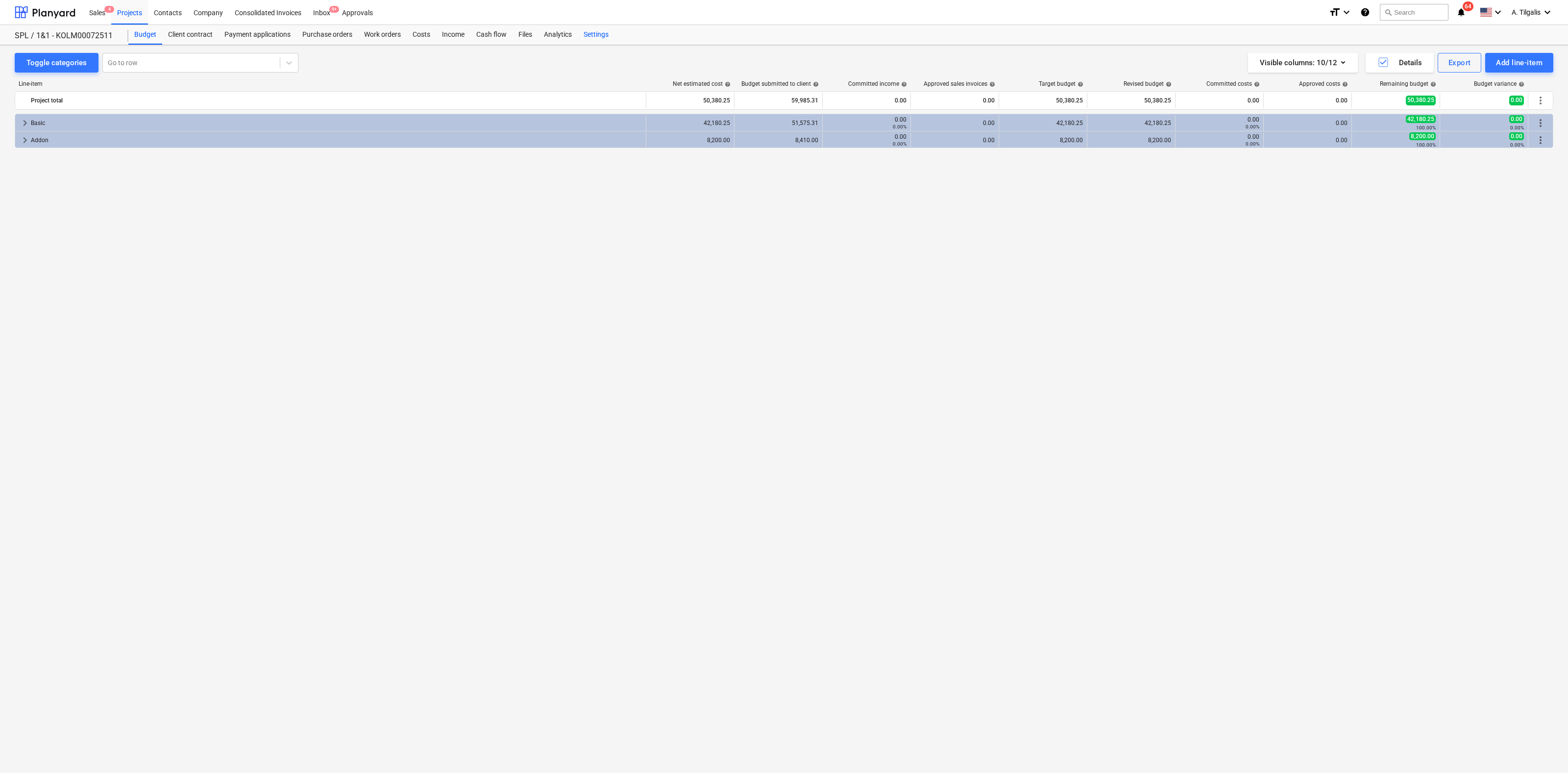
click at [594, 38] on div "Settings" at bounding box center [596, 35] width 37 height 19
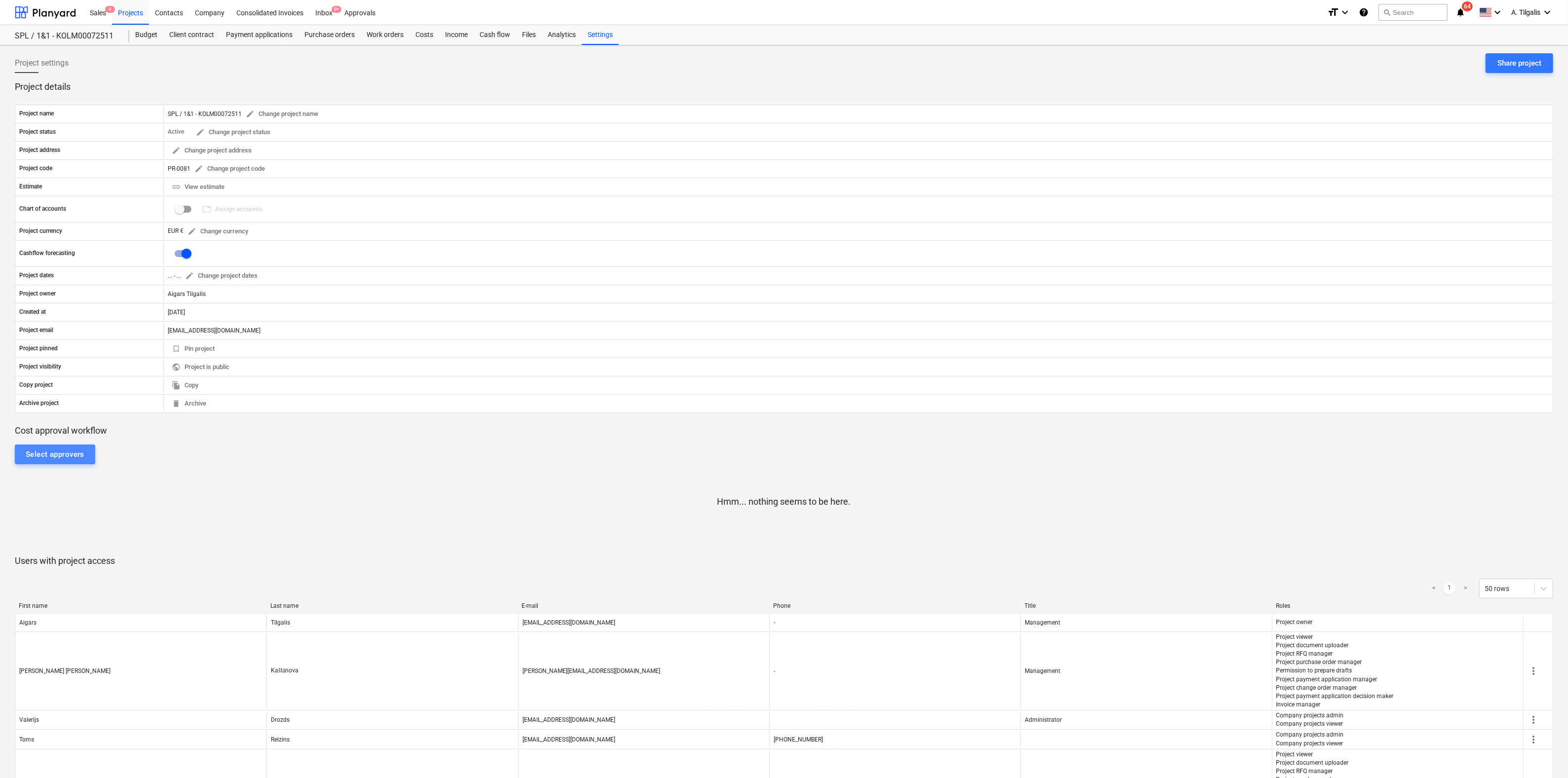
click at [78, 458] on div "Select approvers" at bounding box center [55, 454] width 59 height 13
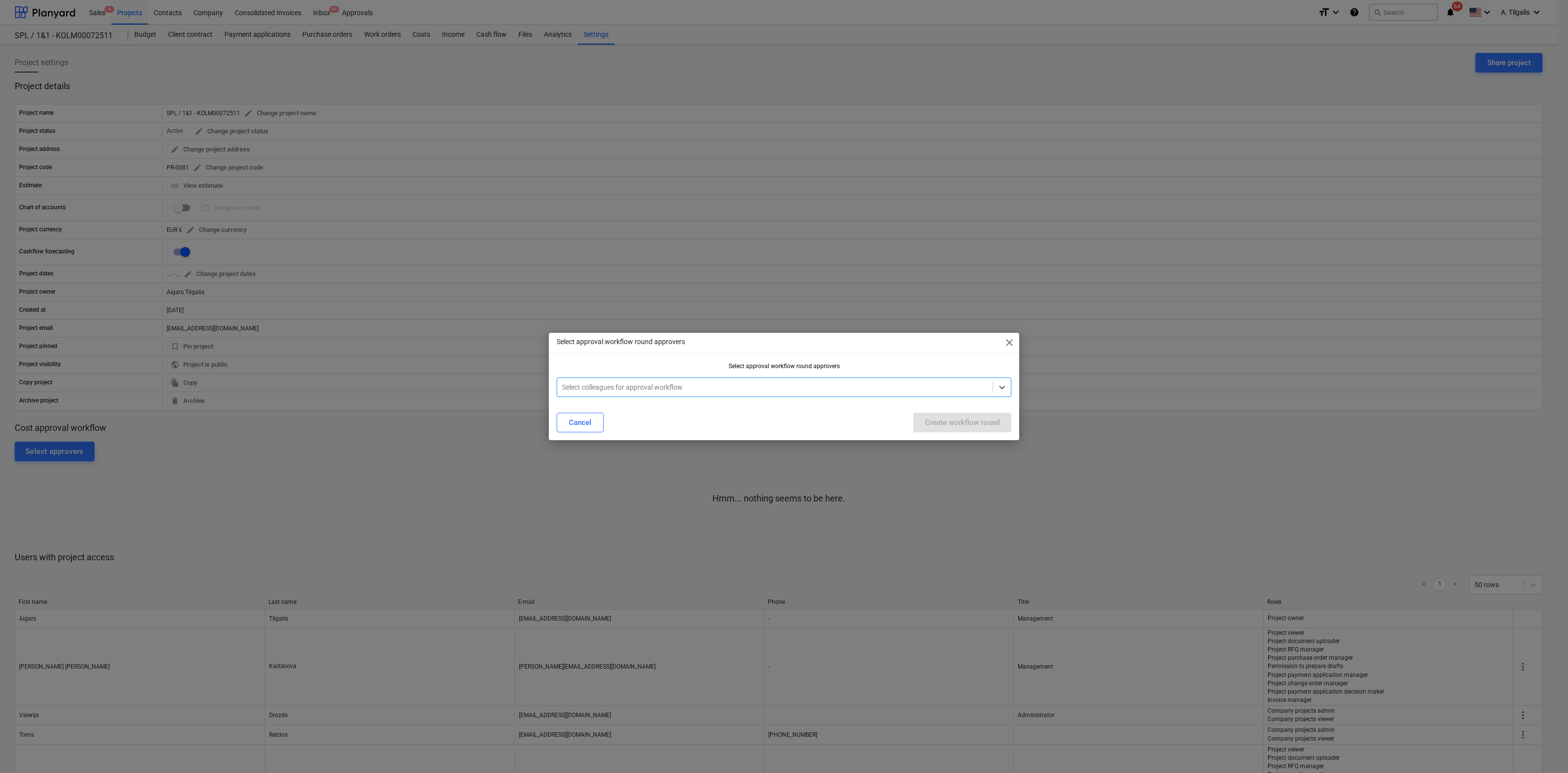
click at [643, 392] on div at bounding box center [775, 387] width 426 height 10
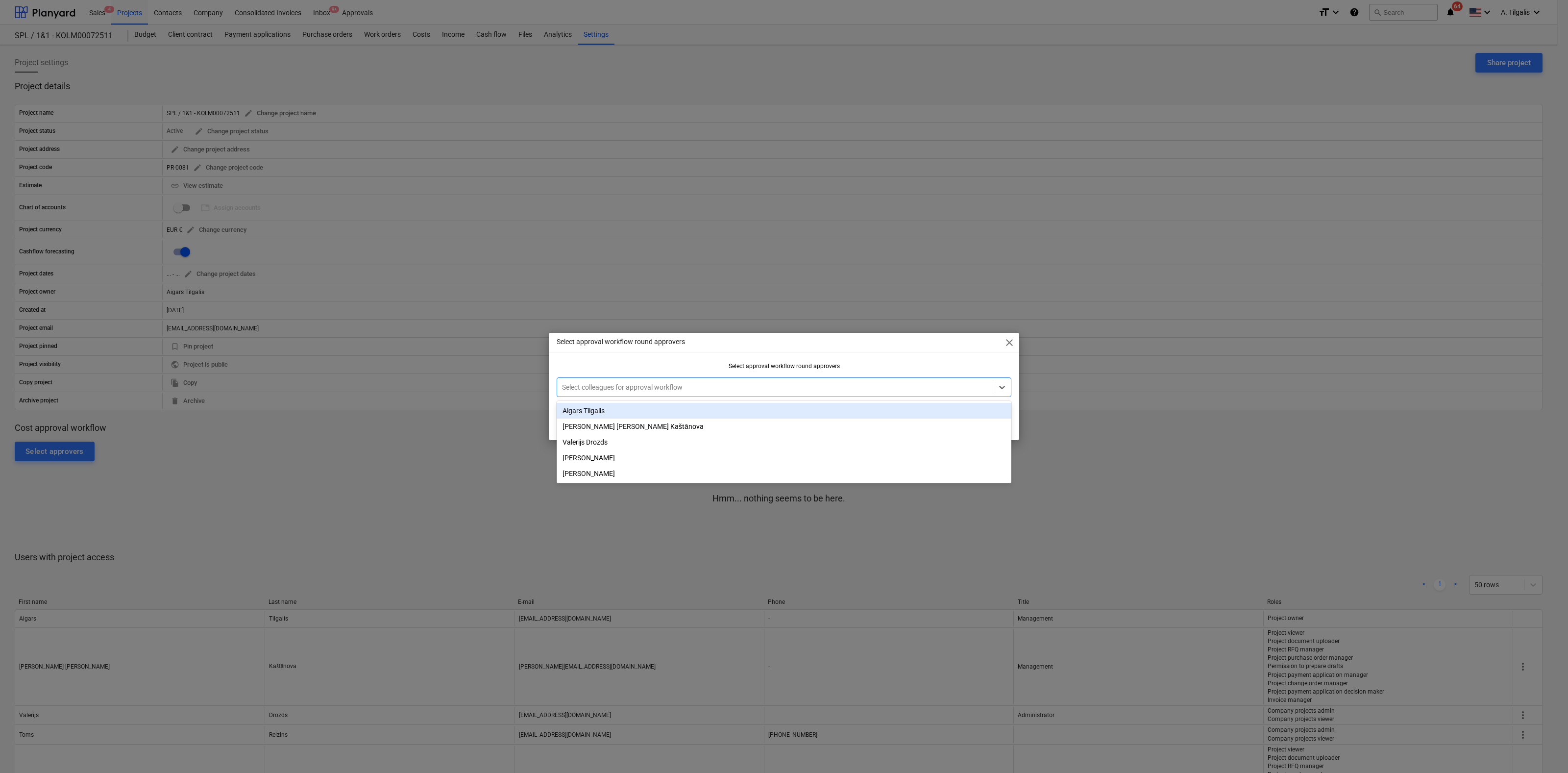
click at [577, 407] on div "Aigars Tilgalis" at bounding box center [784, 411] width 454 height 16
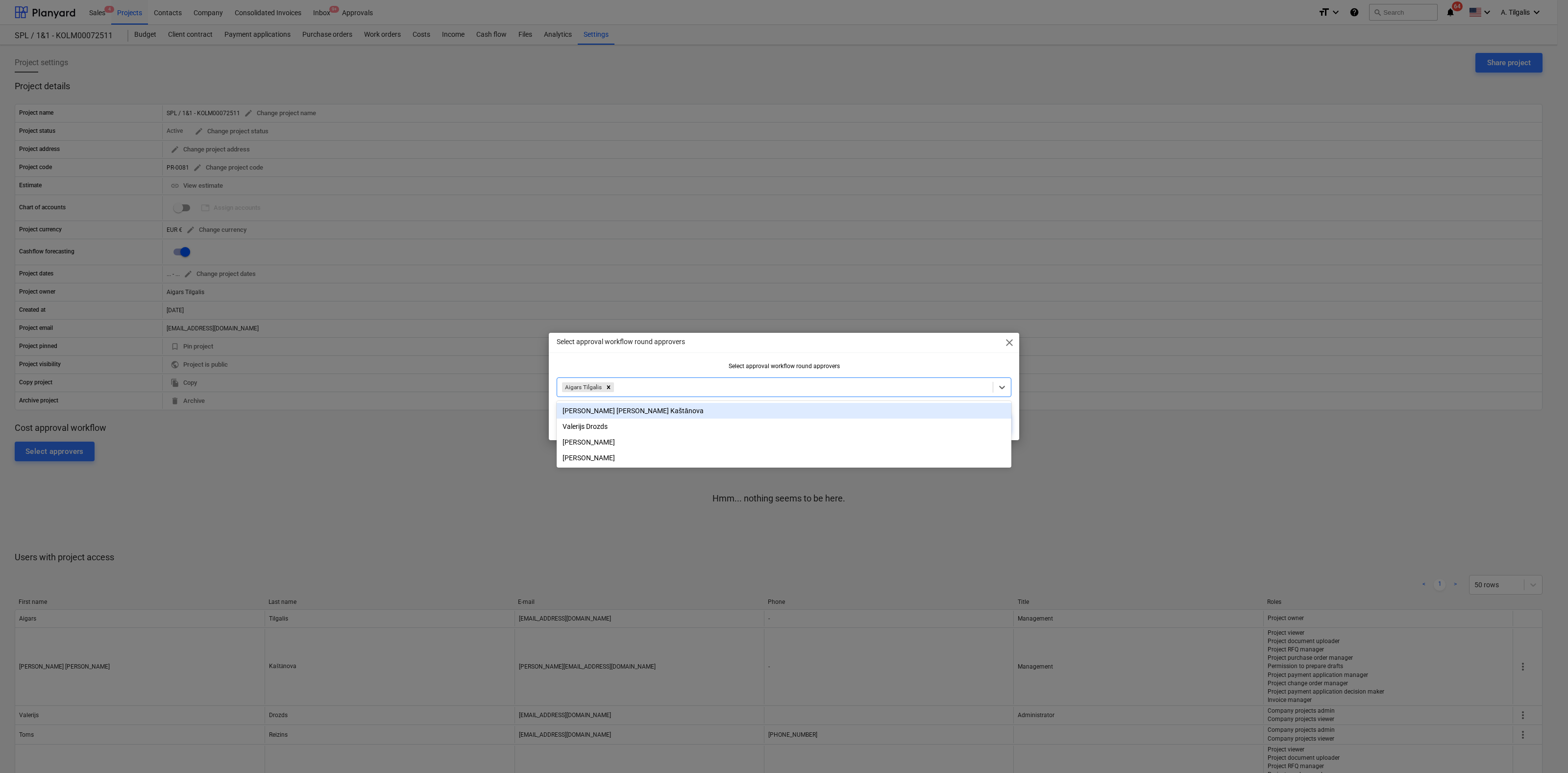
drag, startPoint x: 876, startPoint y: 354, endPoint x: 901, endPoint y: 360, distance: 25.7
click at [876, 354] on div "Select approval workflow round approvers close Select approval workflow round a…" at bounding box center [783, 386] width 470 height 107
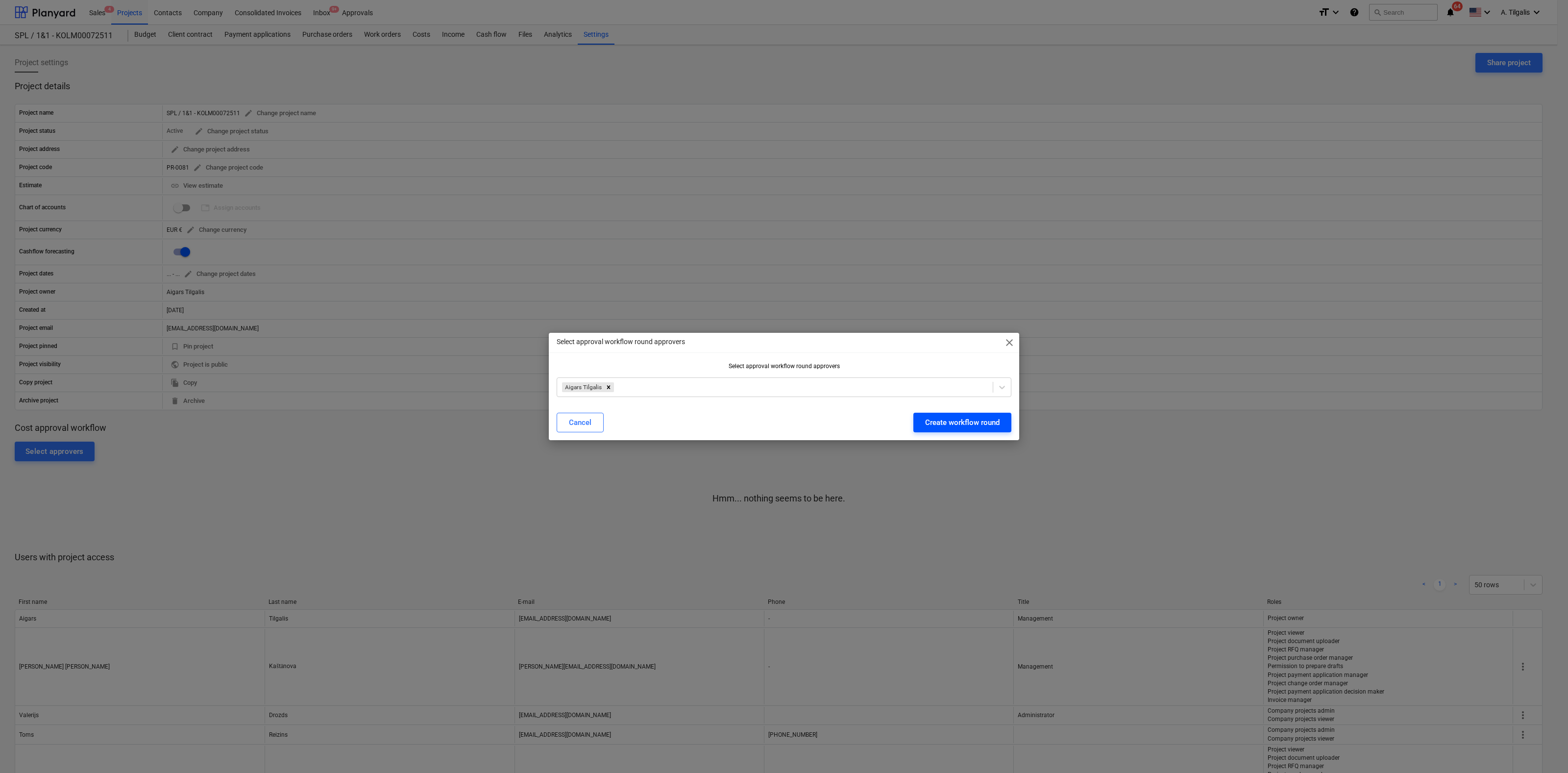
click at [960, 420] on div "Create workflow round" at bounding box center [962, 423] width 75 height 13
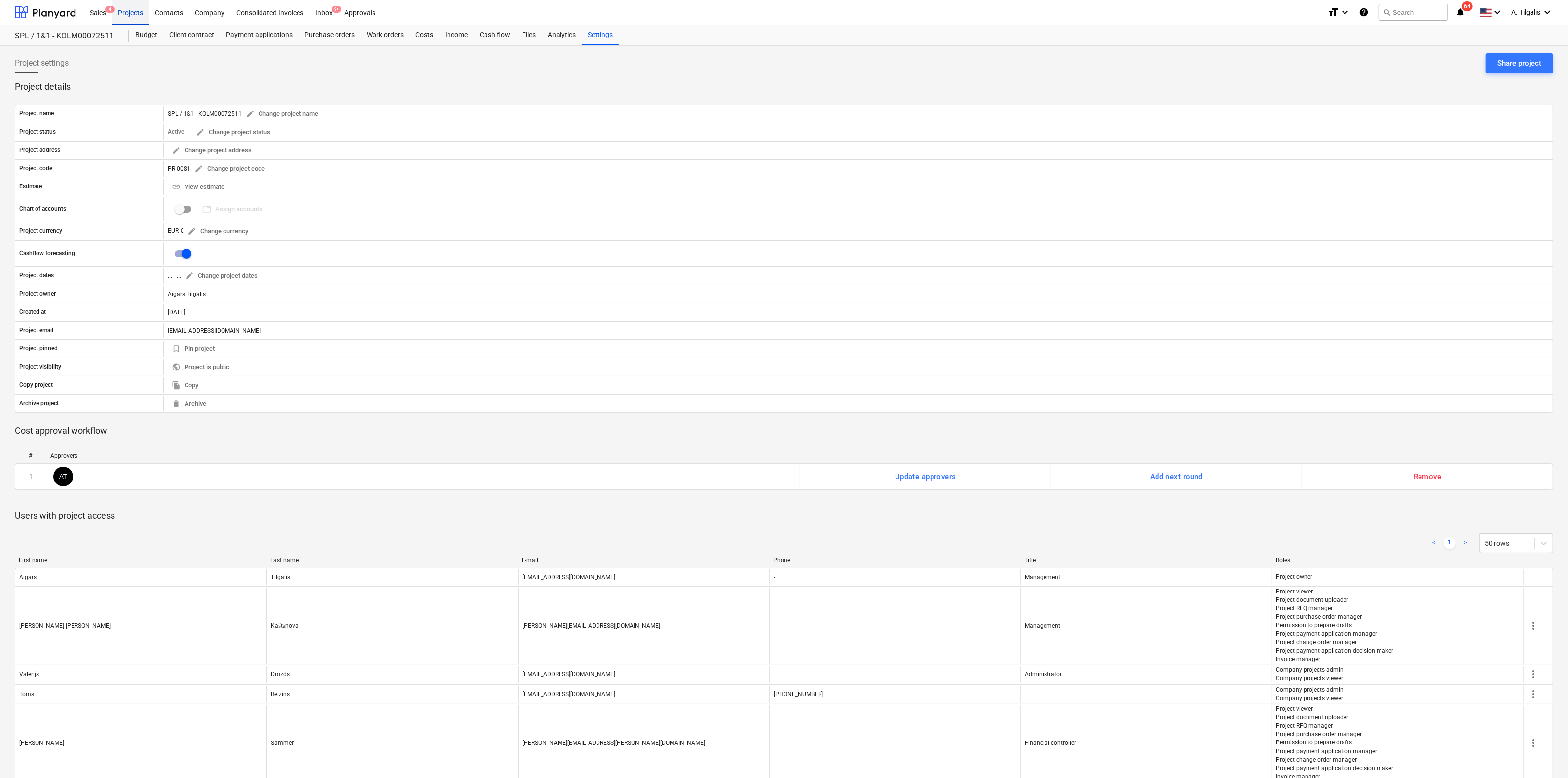
click at [135, 9] on div "Projects" at bounding box center [130, 12] width 37 height 25
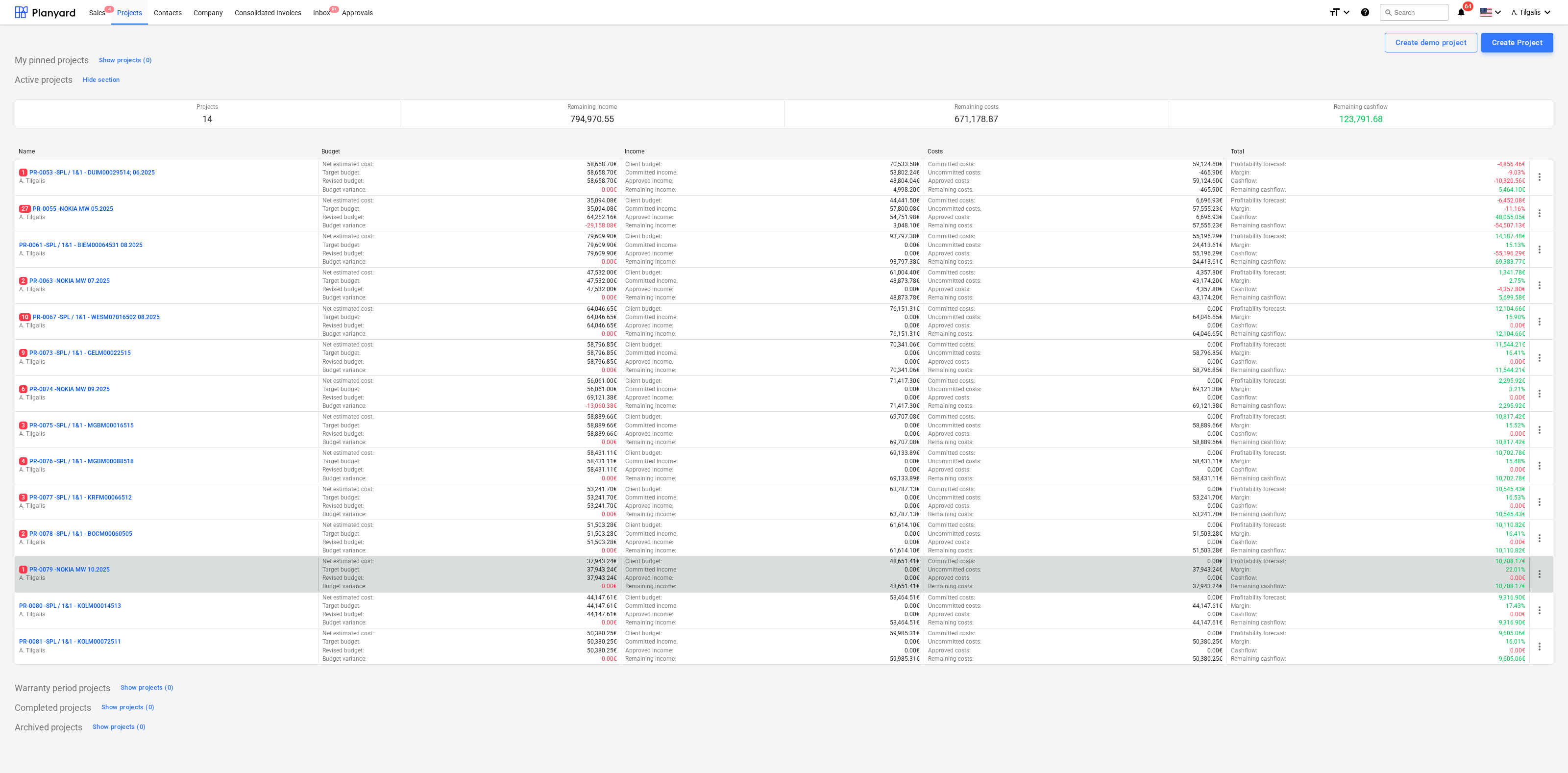
click at [82, 571] on p "1 PR-0079 - NOKIA MW 10.2025" at bounding box center [64, 570] width 90 height 8
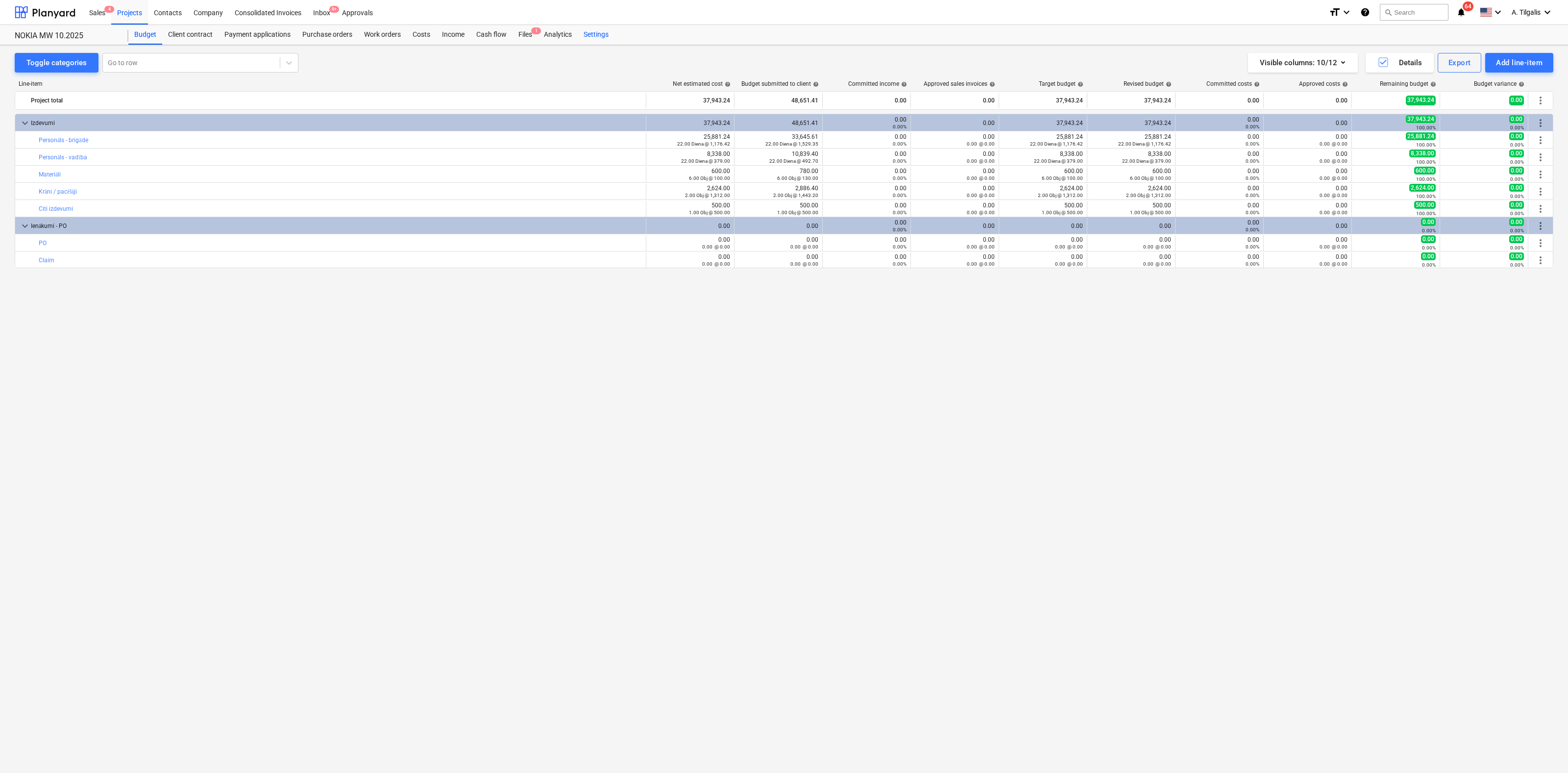
click at [596, 35] on div "Settings" at bounding box center [596, 35] width 37 height 19
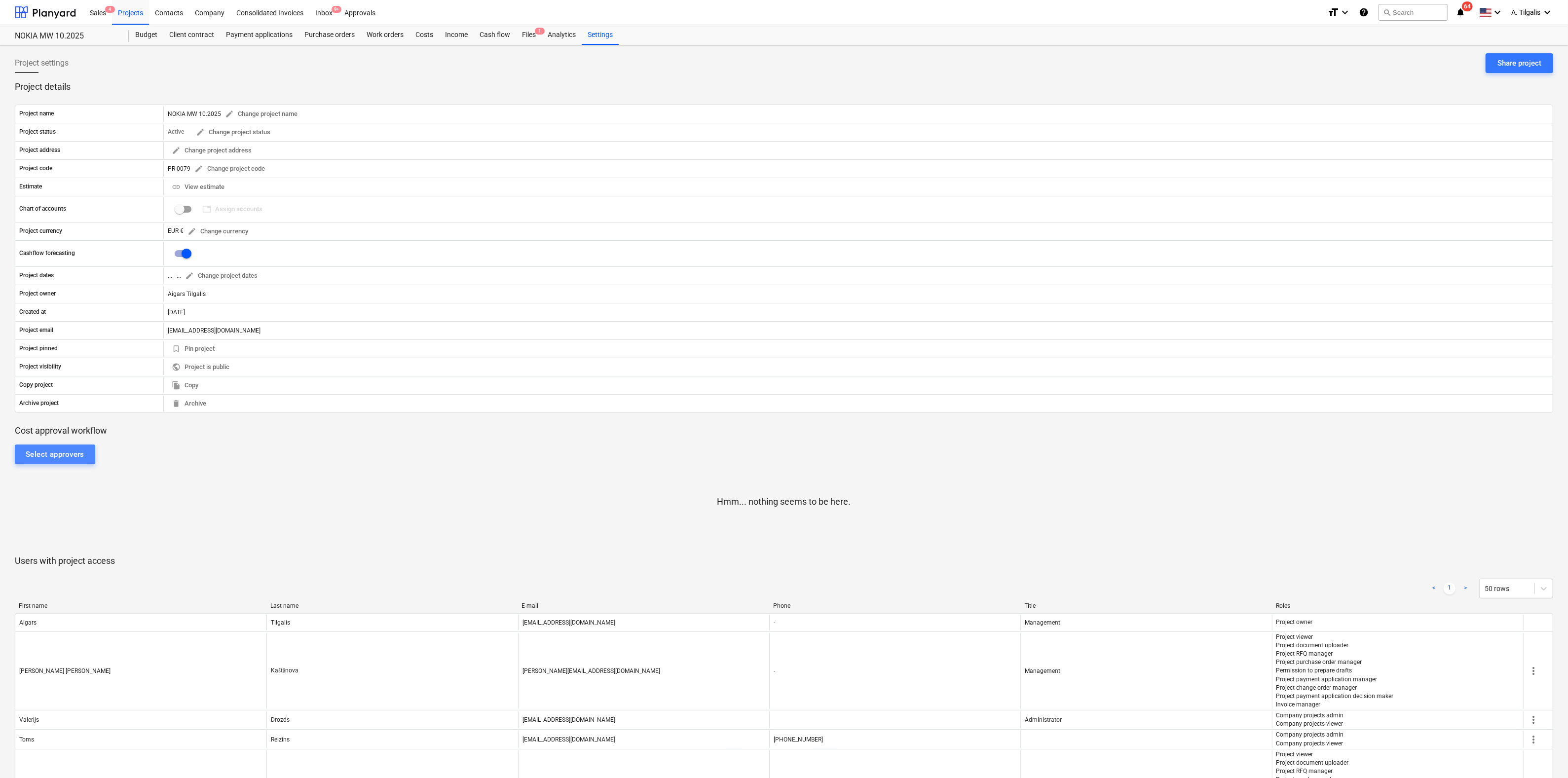
click at [66, 452] on div "Select approvers" at bounding box center [55, 454] width 59 height 13
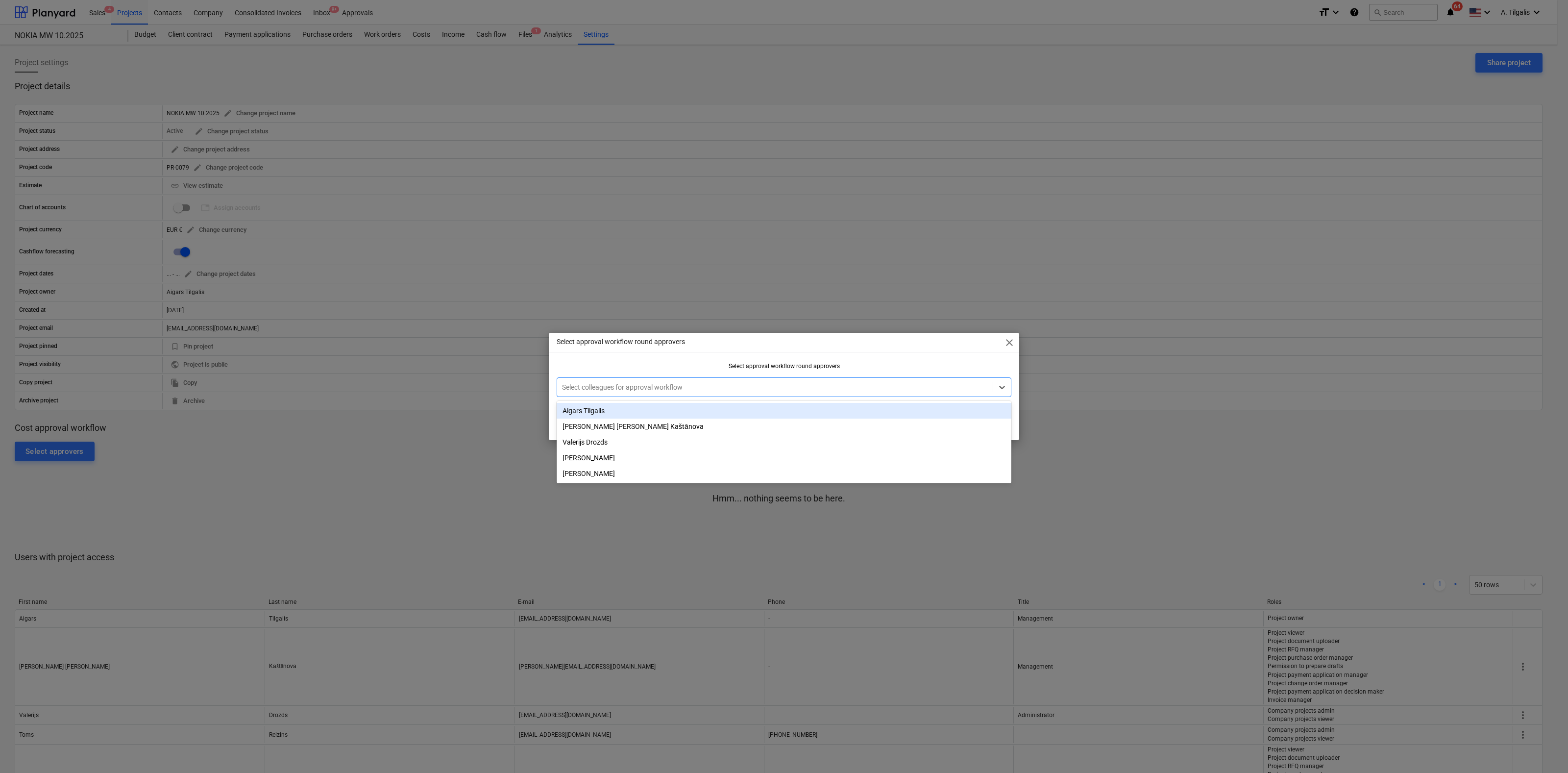
click at [754, 386] on div at bounding box center [775, 387] width 426 height 10
click at [593, 408] on div "Aigars Tilgalis" at bounding box center [784, 411] width 454 height 16
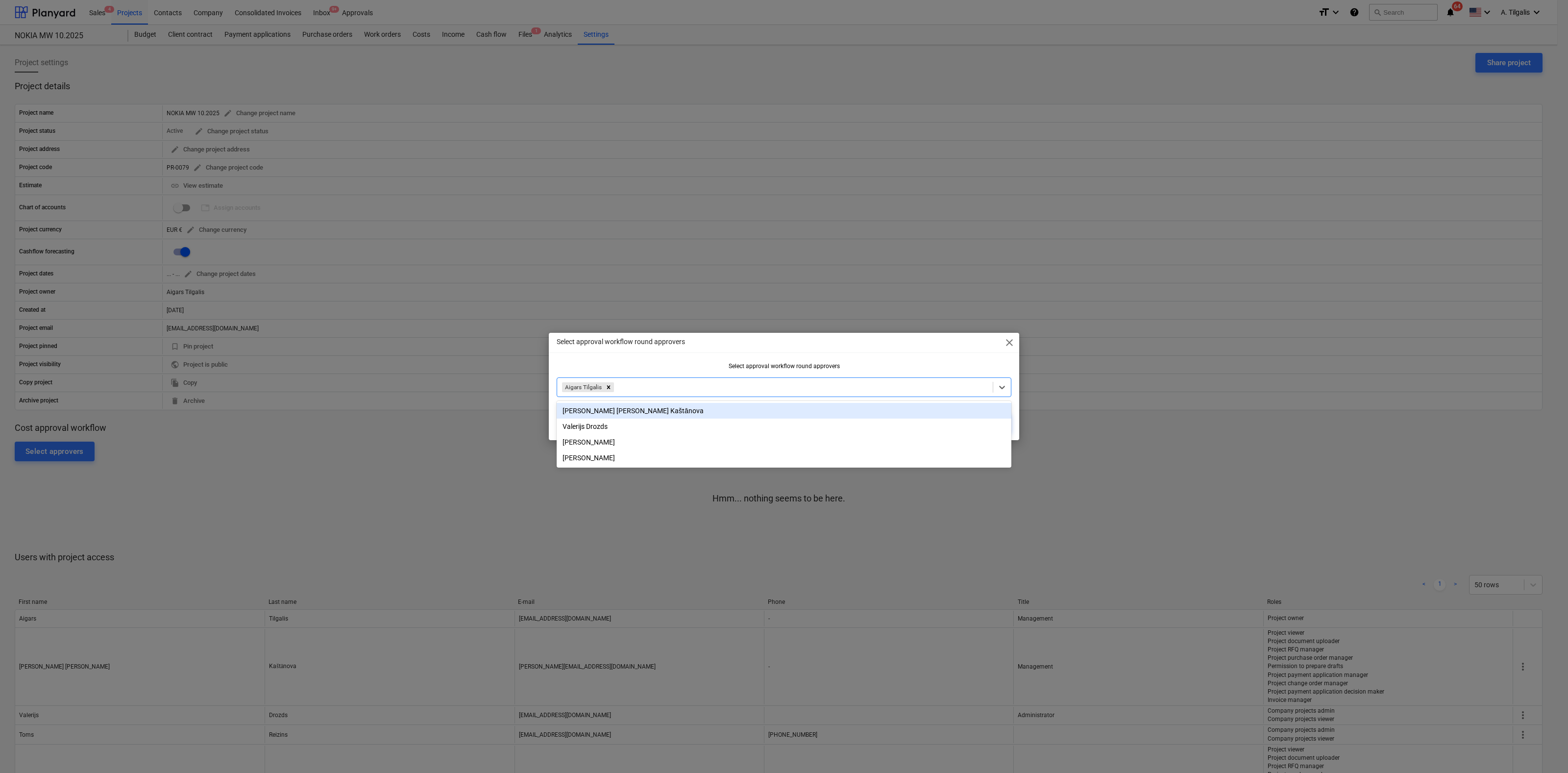
click at [920, 355] on div "Select approval workflow round approvers close Select approval workflow round a…" at bounding box center [783, 386] width 470 height 107
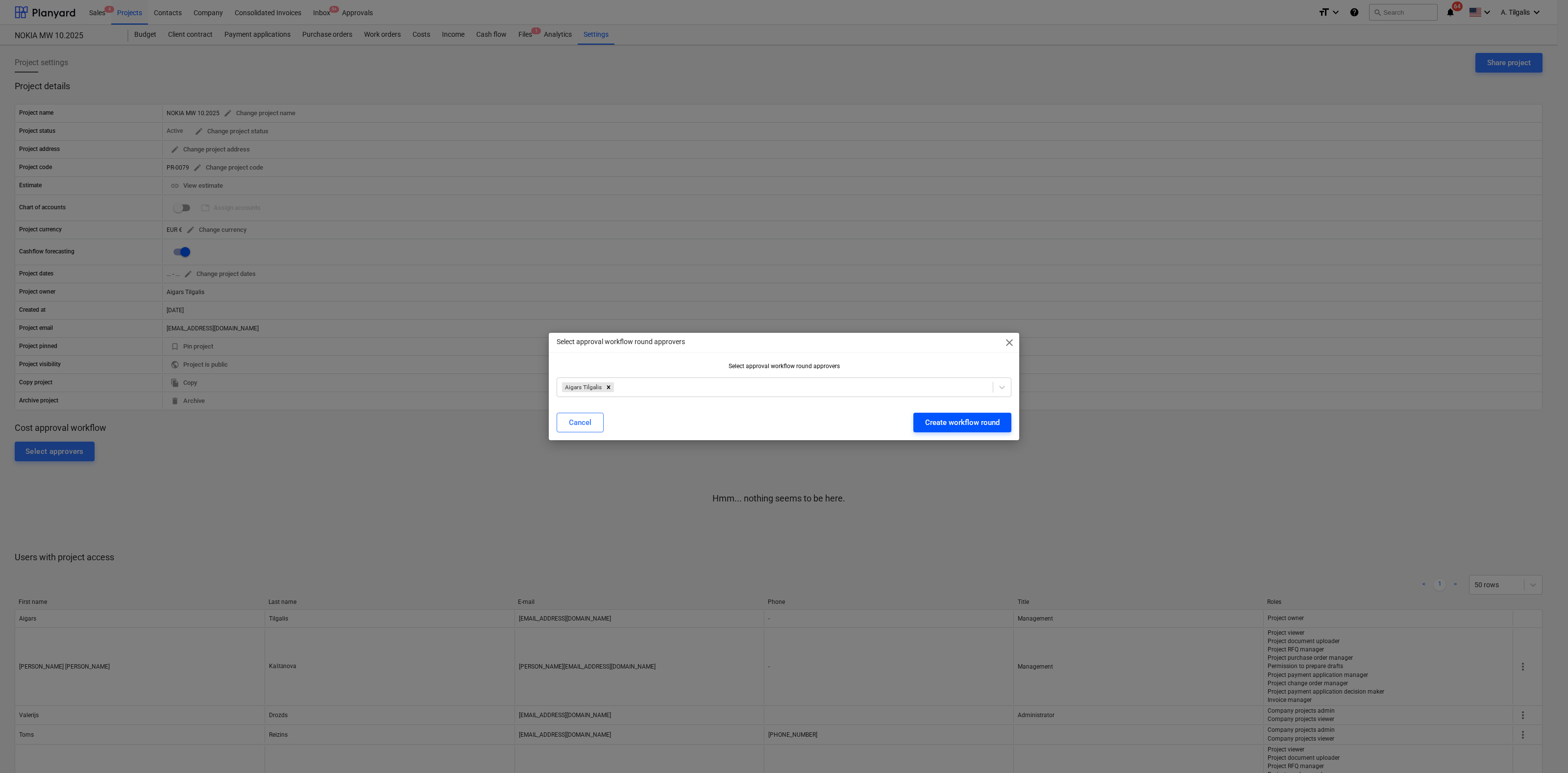
click at [935, 423] on div "Create workflow round" at bounding box center [962, 423] width 75 height 13
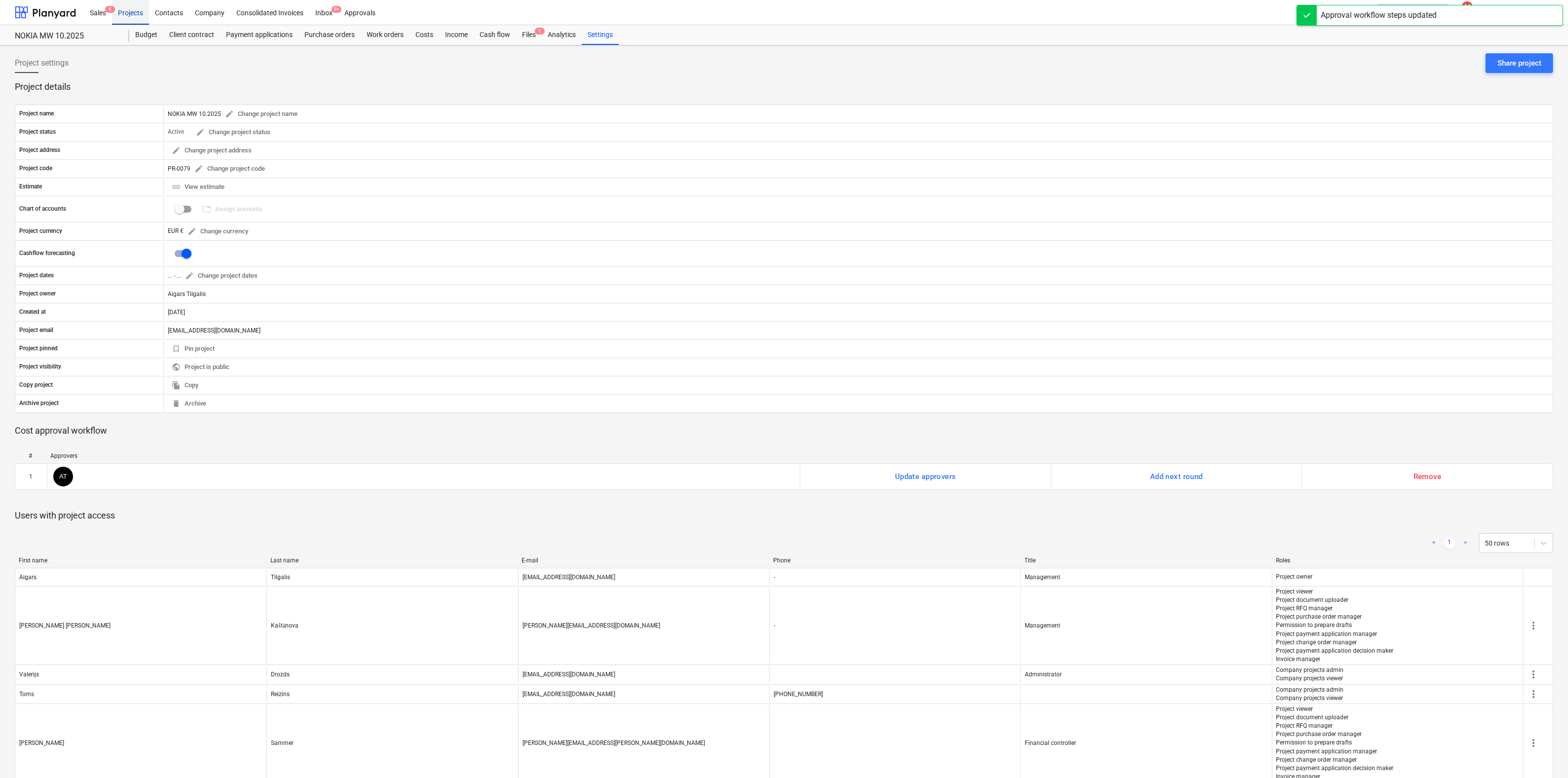
click at [123, 9] on div "Projects" at bounding box center [130, 12] width 37 height 25
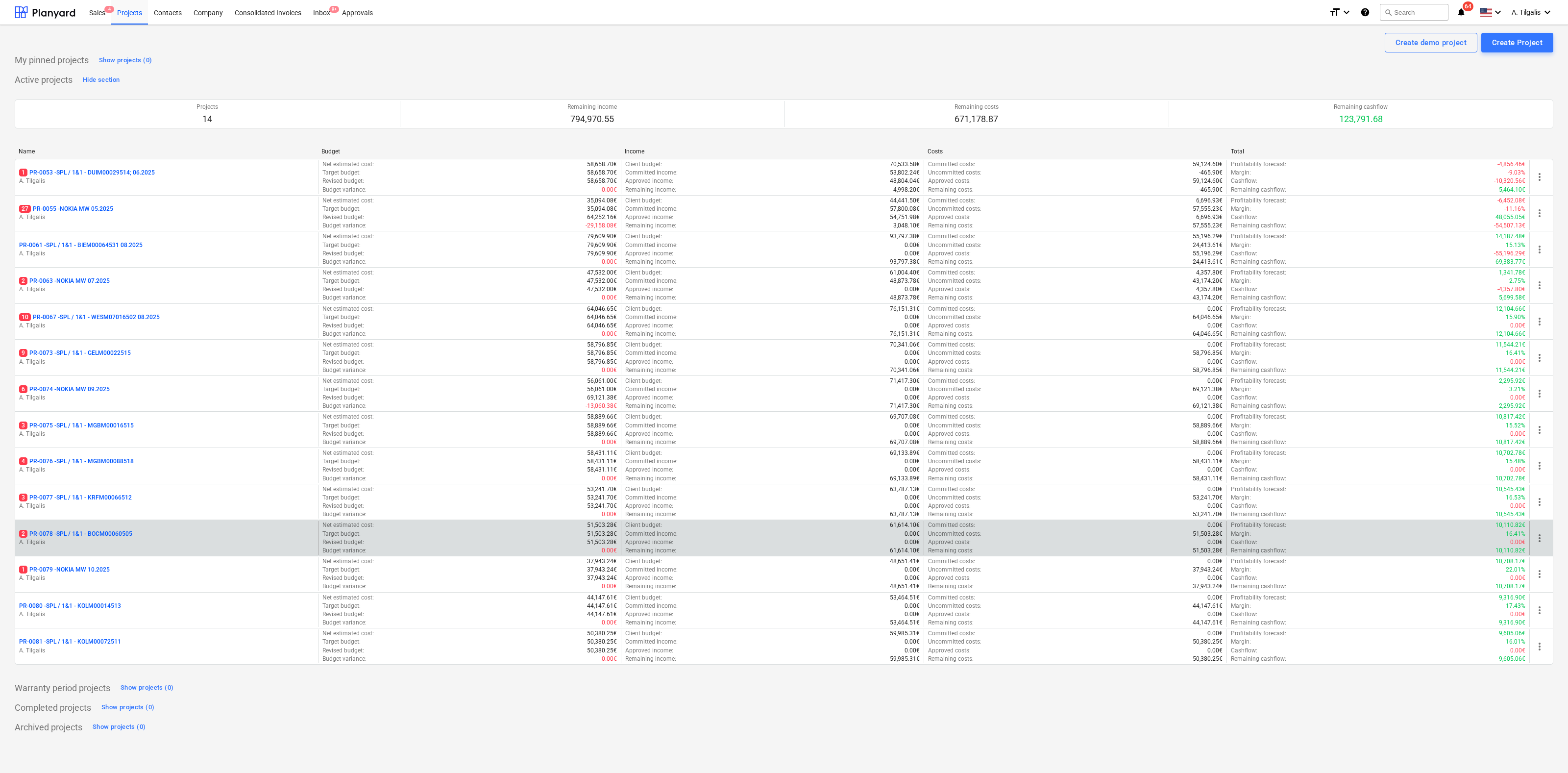
click at [109, 538] on p "A. Tilgalis" at bounding box center [166, 542] width 295 height 8
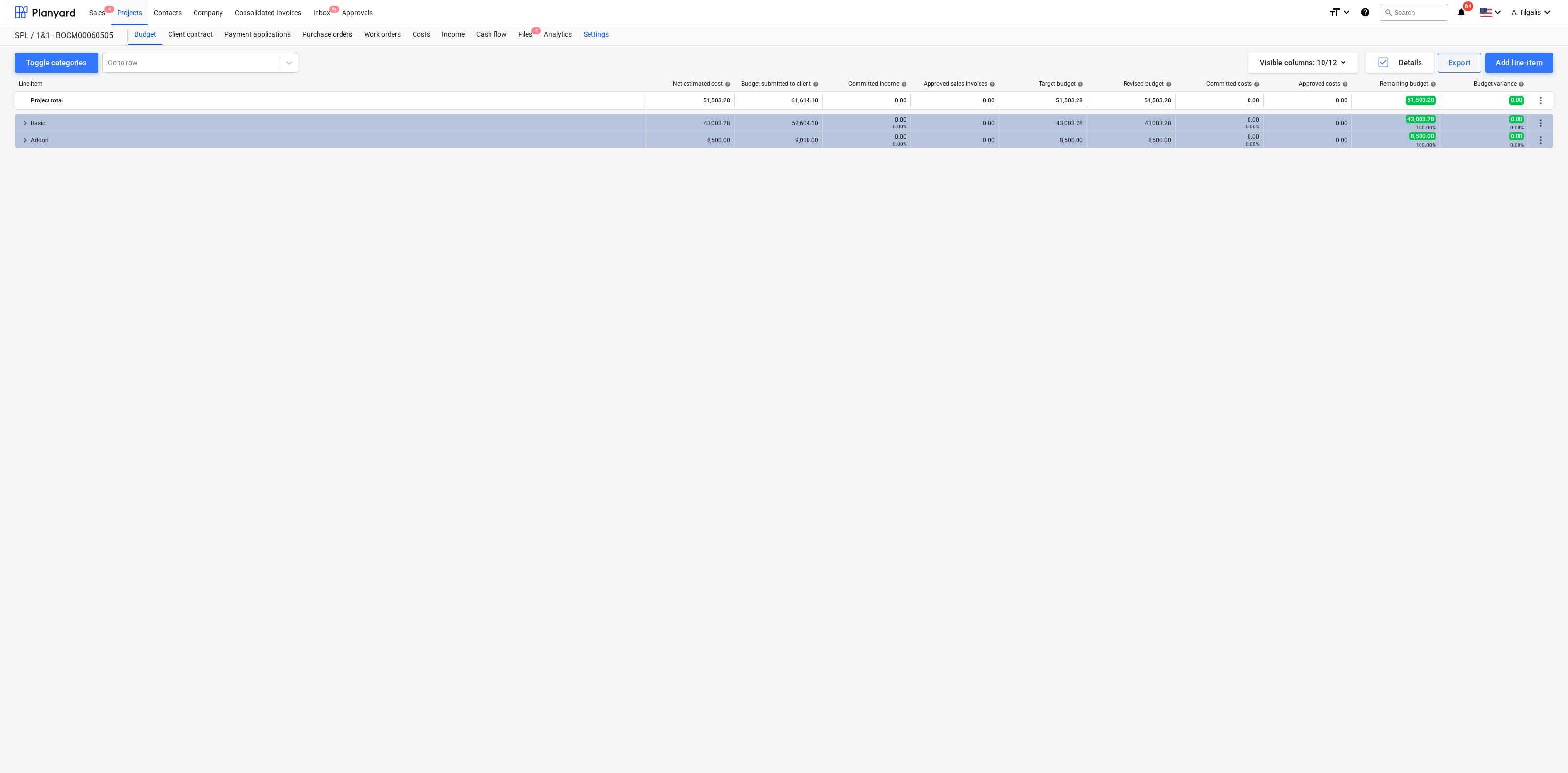
click at [603, 33] on div "Settings" at bounding box center [596, 35] width 37 height 19
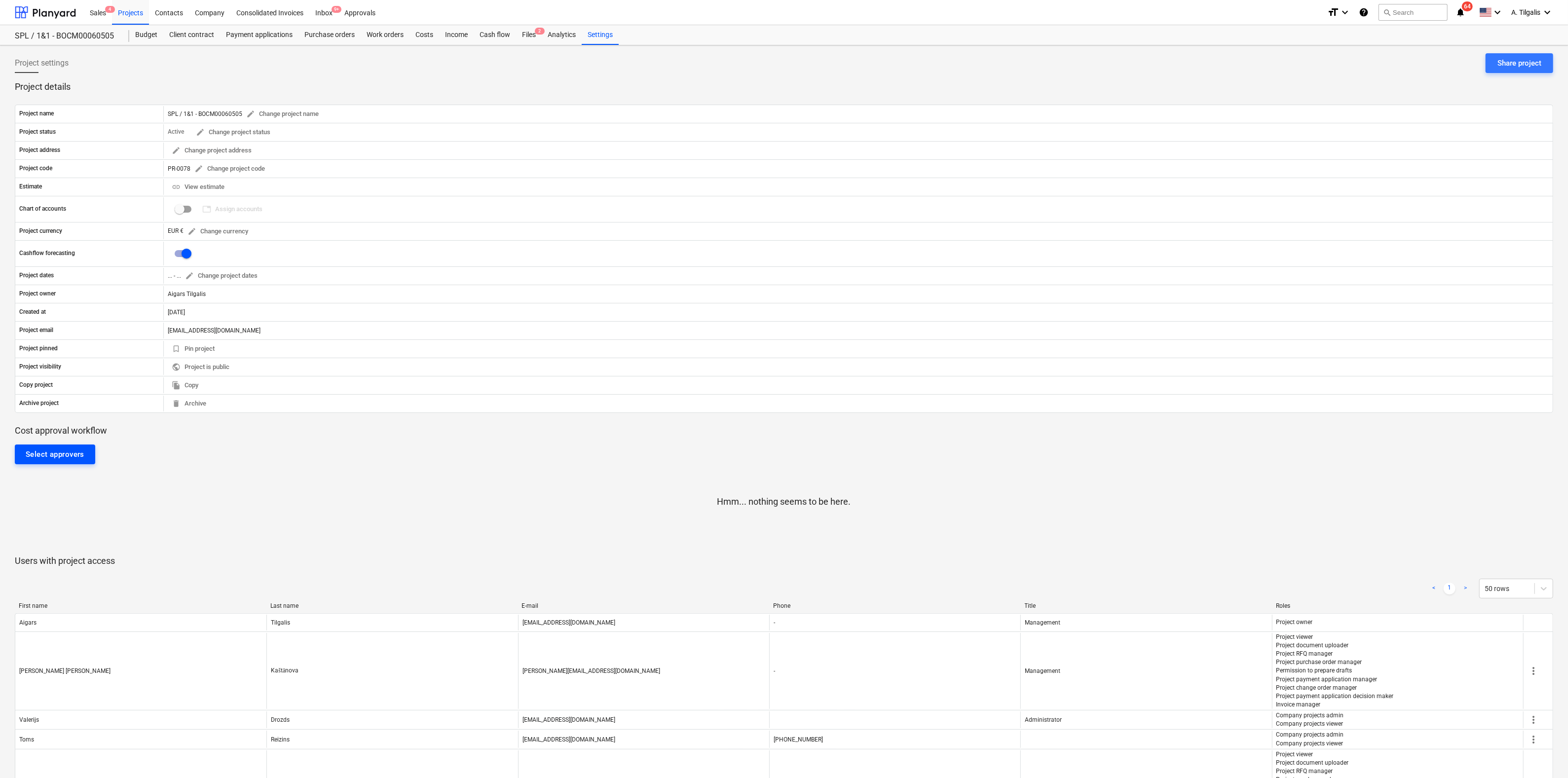
click at [78, 448] on div "Select approvers" at bounding box center [55, 454] width 59 height 13
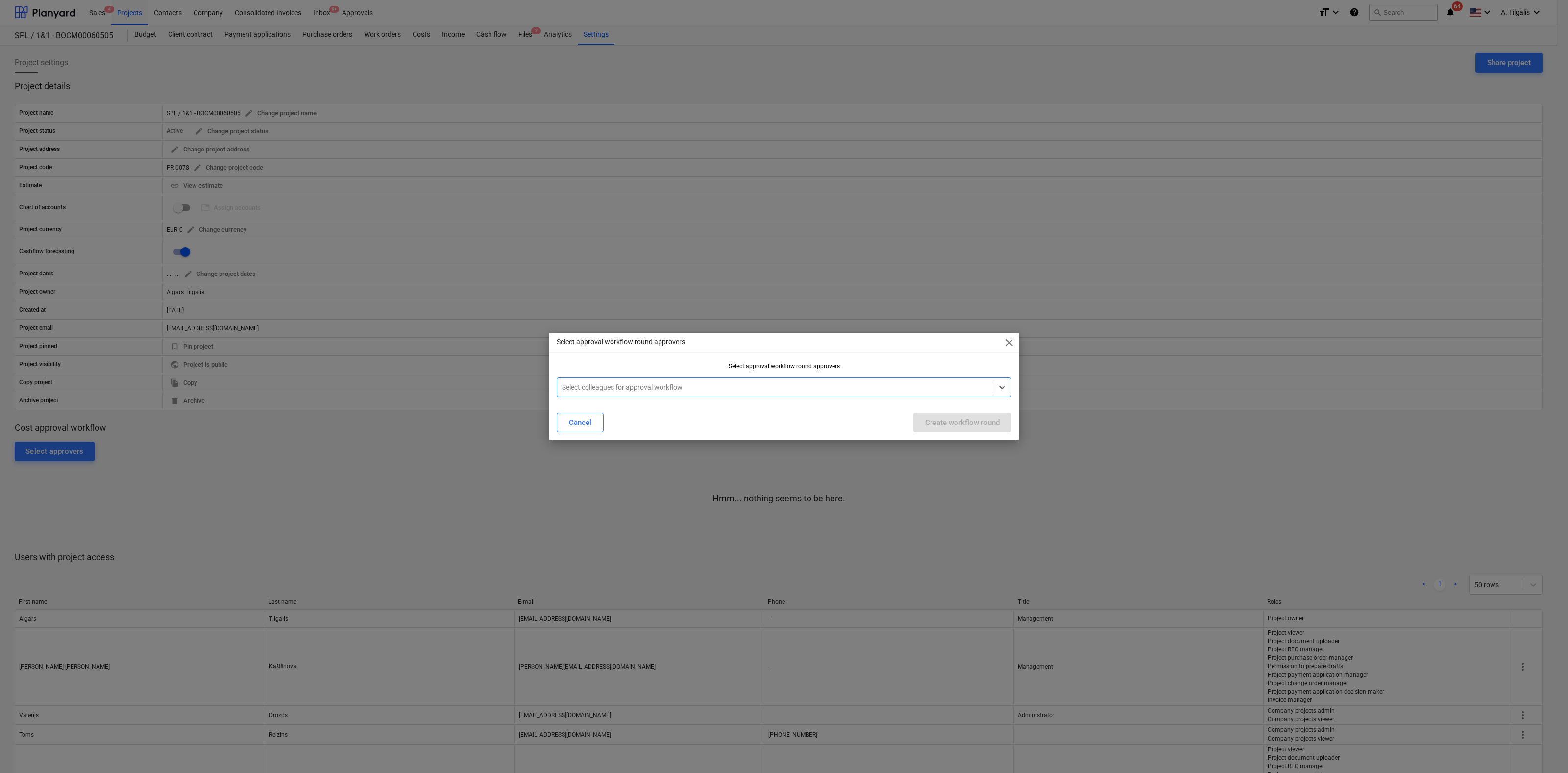
type input "a"
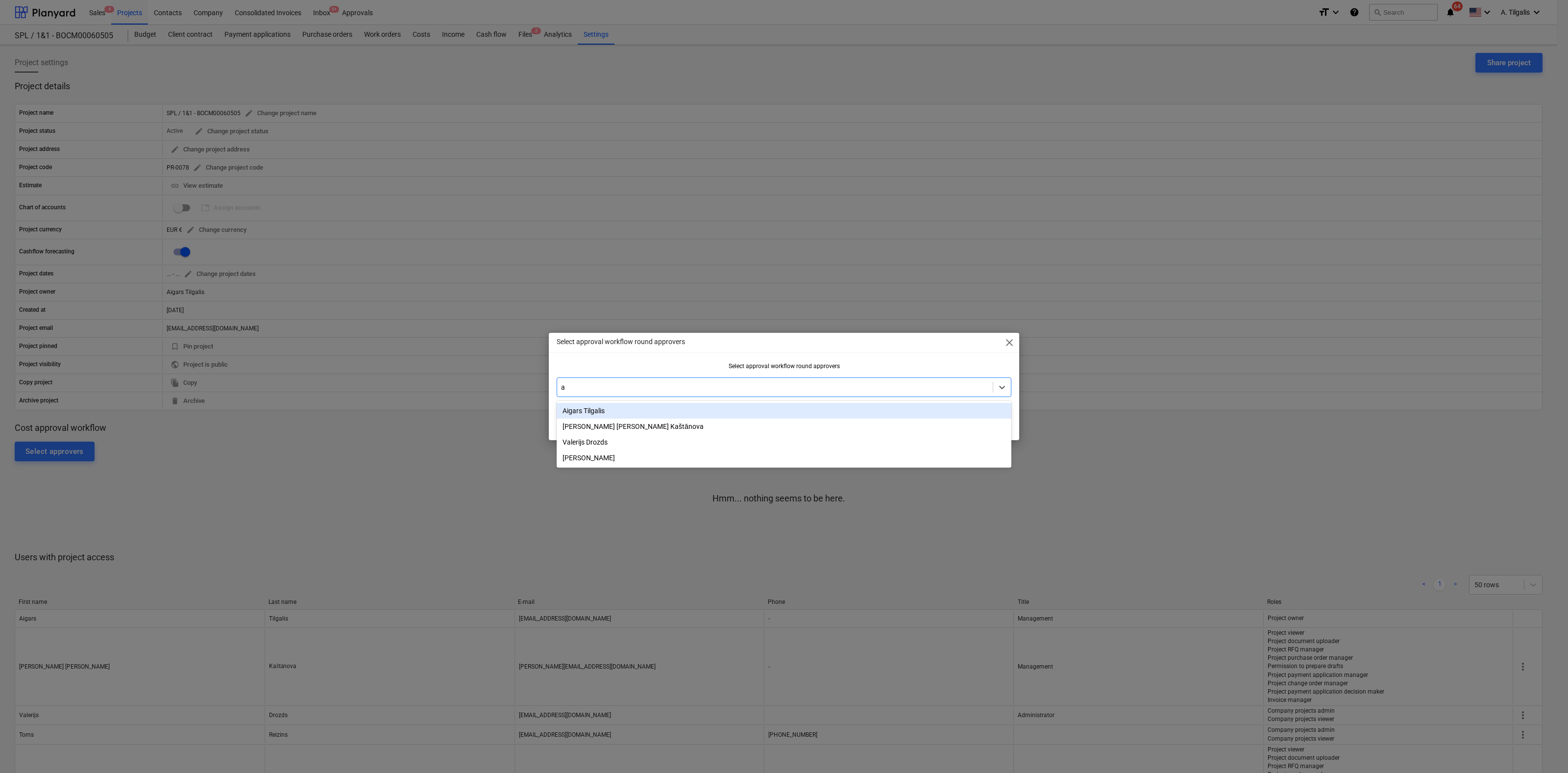
click at [619, 406] on div "Aigars Tilgalis" at bounding box center [784, 411] width 454 height 16
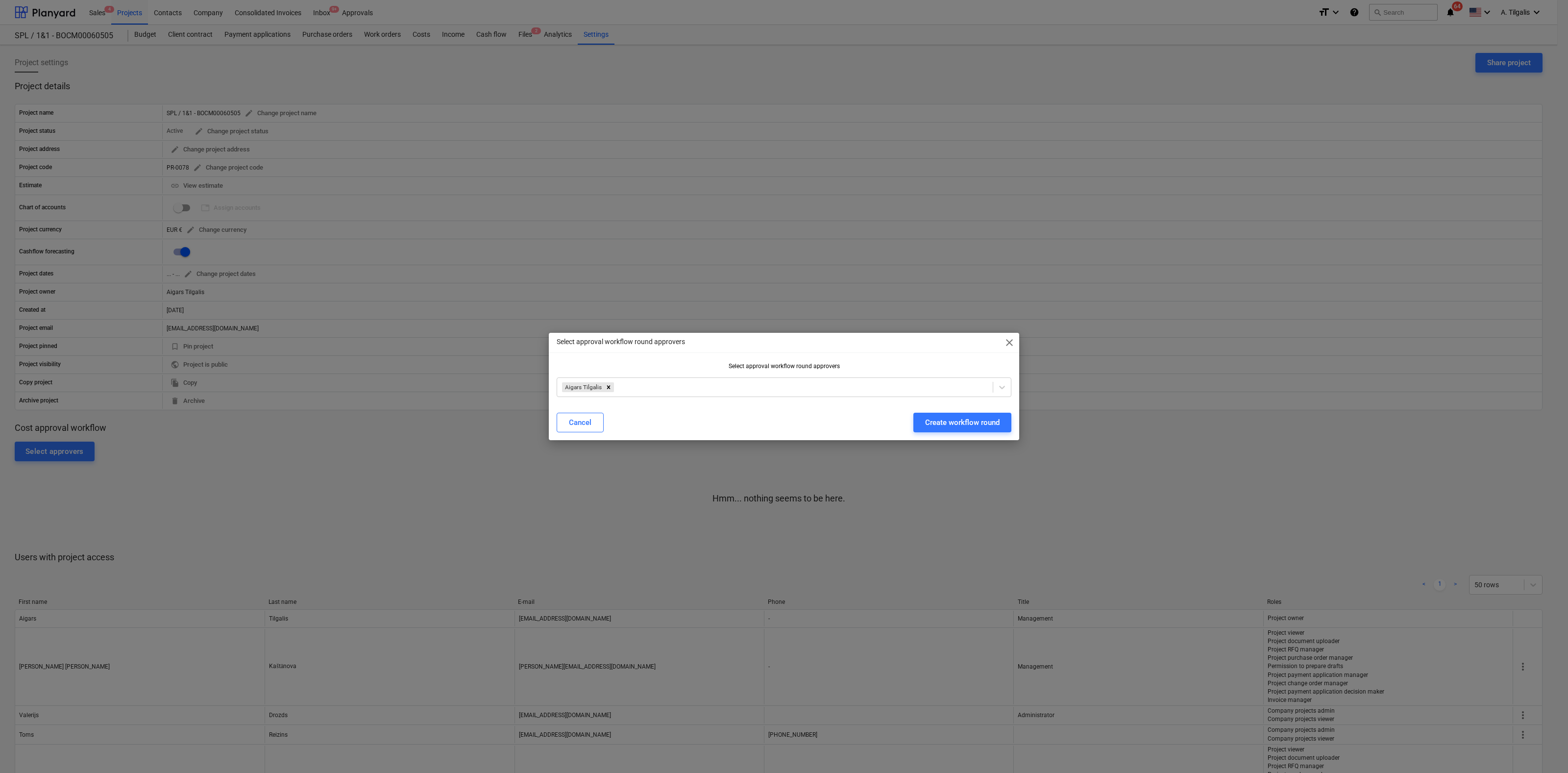
click at [879, 357] on div "Select approval workflow round approvers close Select approval workflow round a…" at bounding box center [783, 386] width 470 height 107
click at [945, 423] on div "Create workflow round" at bounding box center [962, 423] width 75 height 13
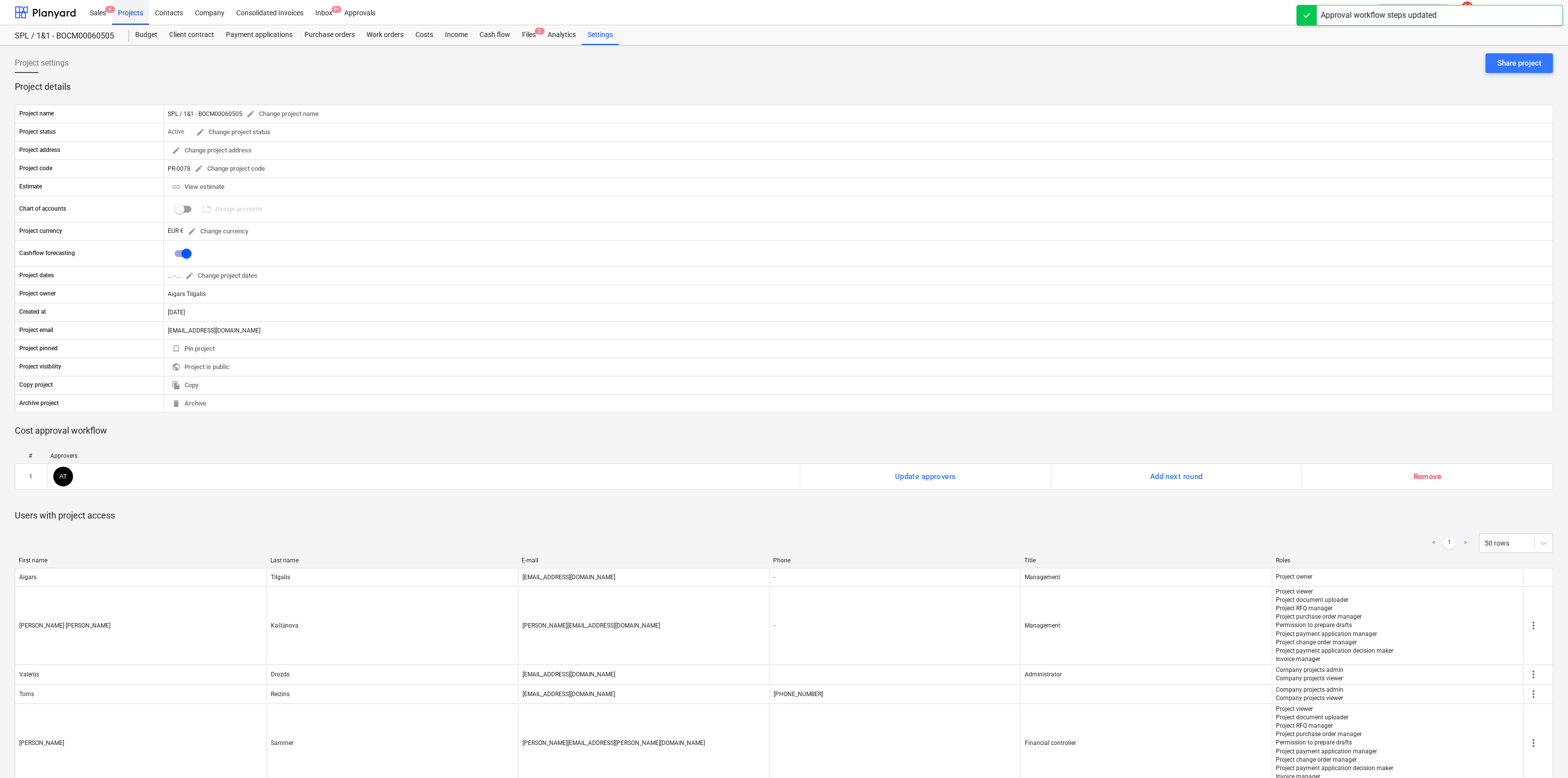
click at [127, 15] on div "Projects" at bounding box center [130, 12] width 37 height 25
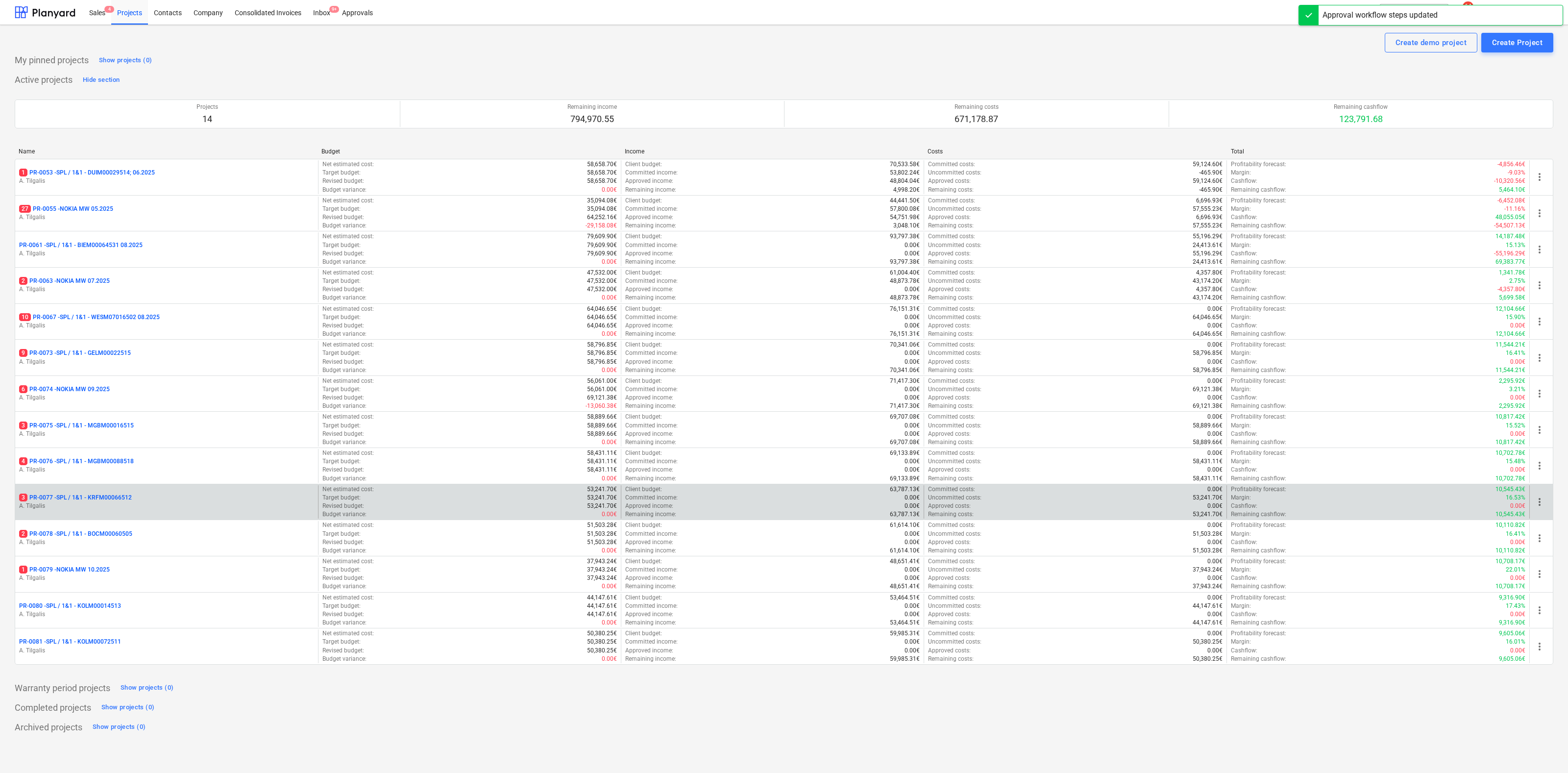
click at [112, 497] on p "3 PR-0077 - SPL / 1&1 - KRFM00066512" at bounding box center [75, 497] width 113 height 8
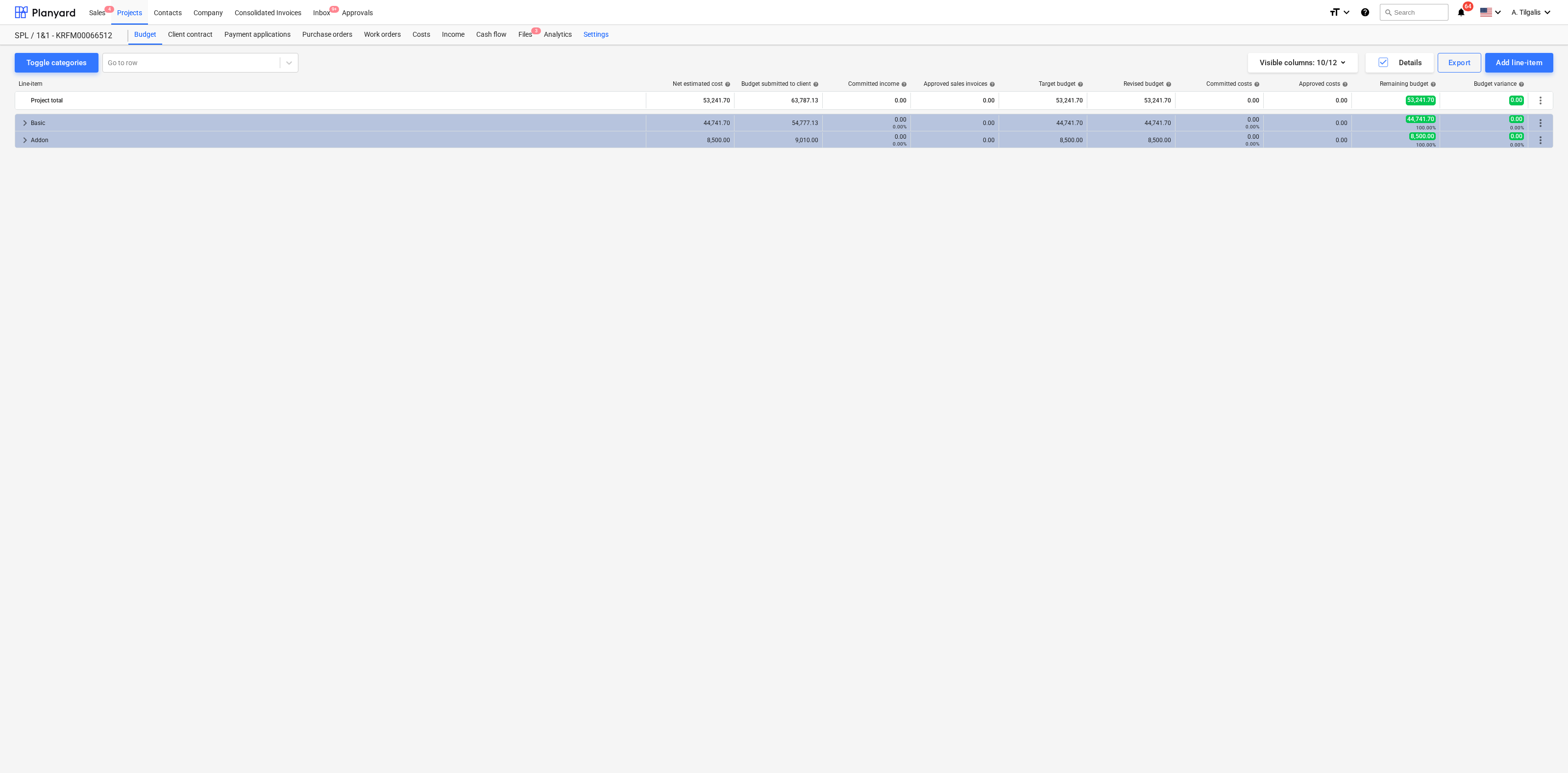
click at [609, 31] on div "Settings" at bounding box center [596, 35] width 37 height 19
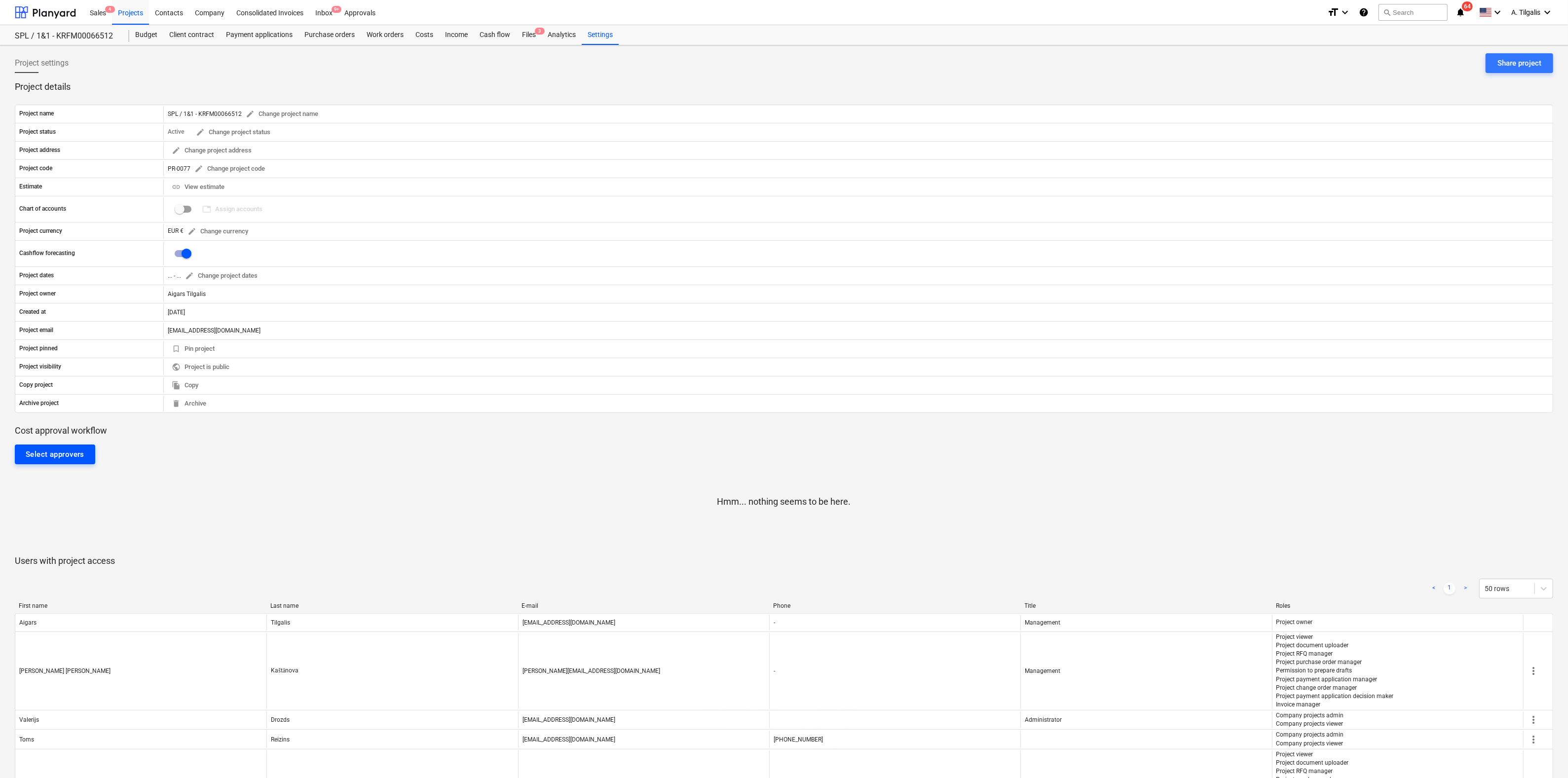
click at [80, 453] on div "Select approvers" at bounding box center [55, 454] width 59 height 13
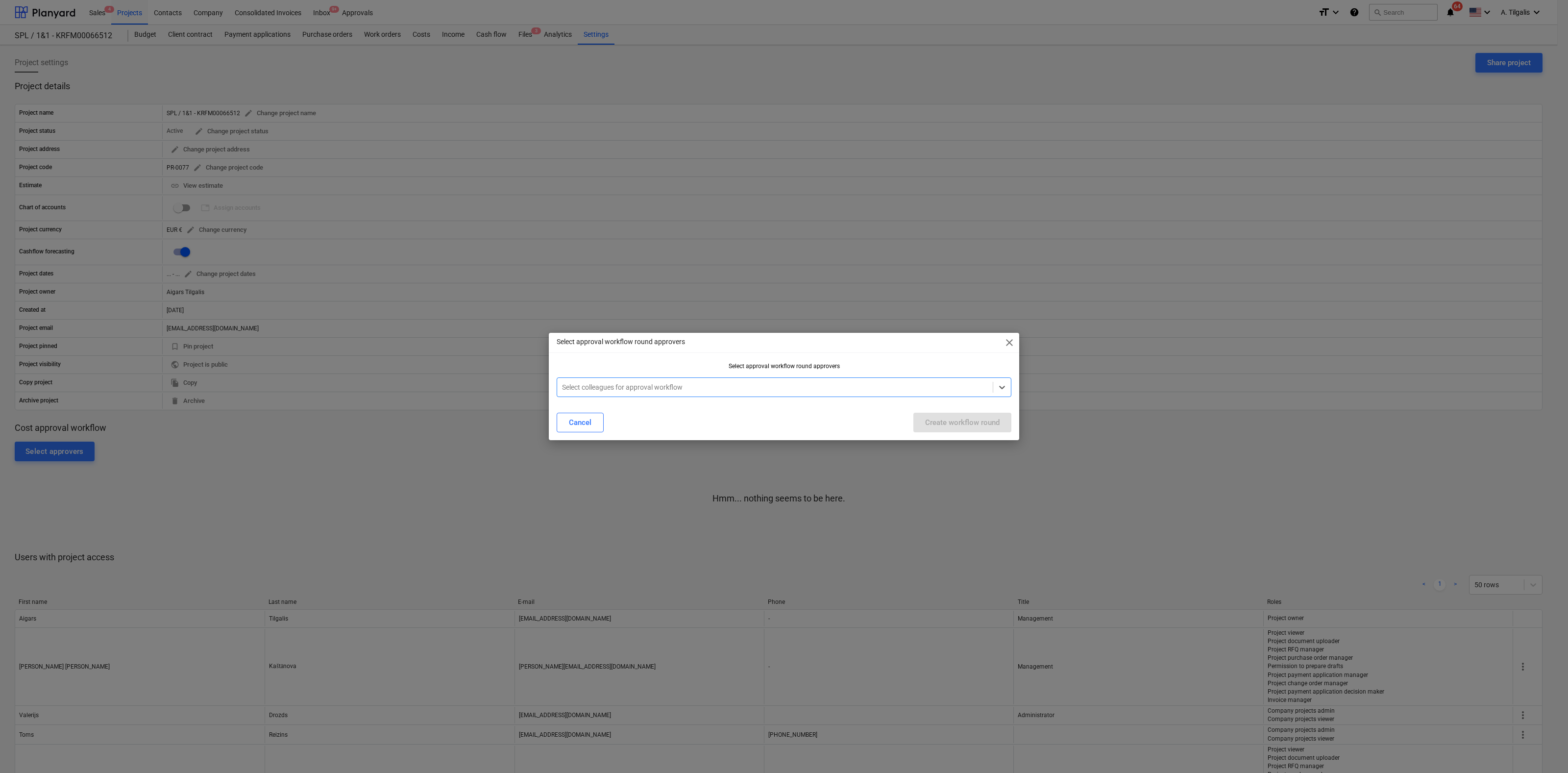
type input "a"
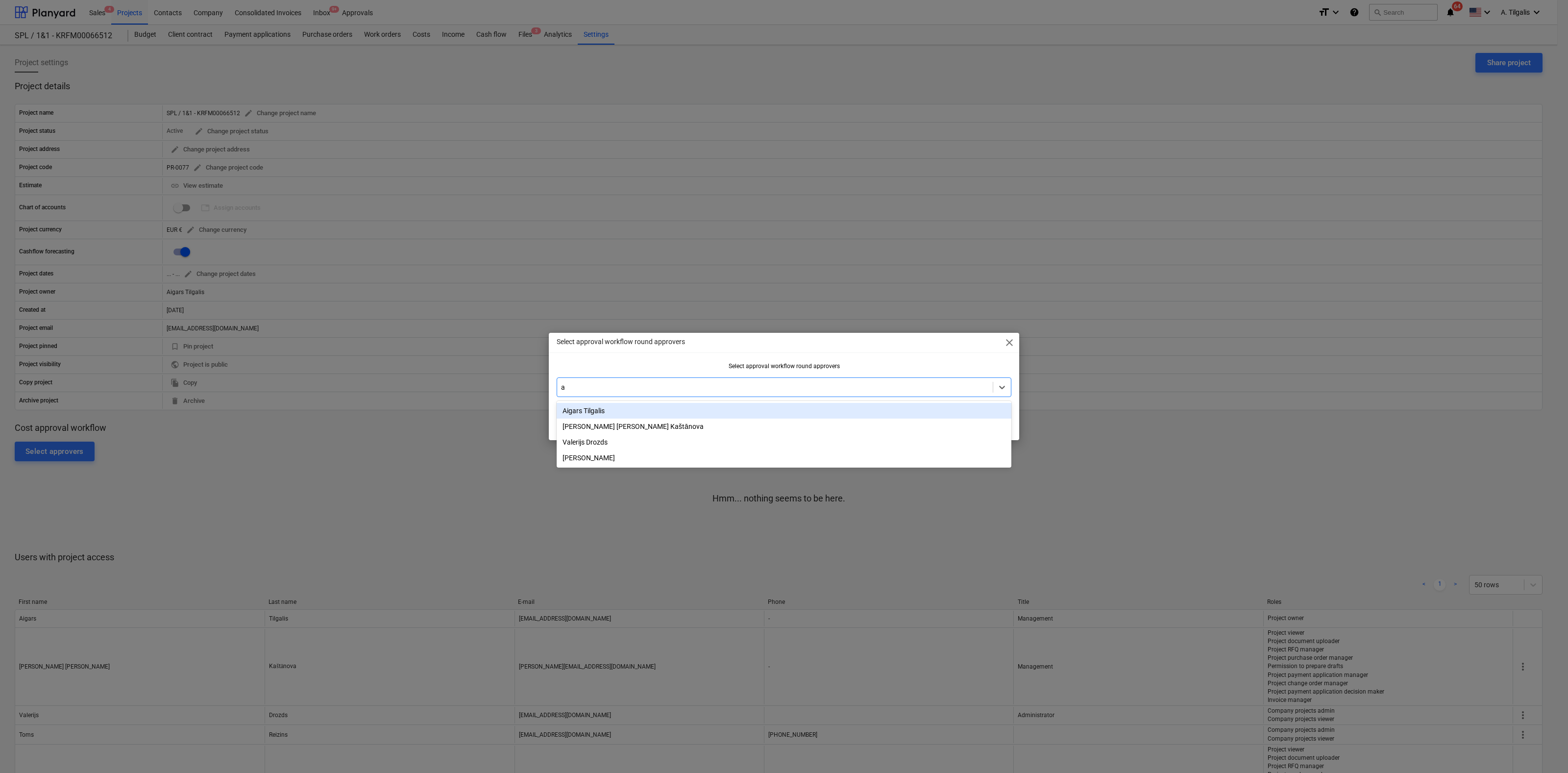
drag, startPoint x: 589, startPoint y: 413, endPoint x: 598, endPoint y: 411, distance: 9.2
click at [589, 412] on div "Aigars Tilgalis" at bounding box center [784, 411] width 454 height 16
click at [945, 350] on div "Select approval workflow round approvers close" at bounding box center [783, 342] width 470 height 19
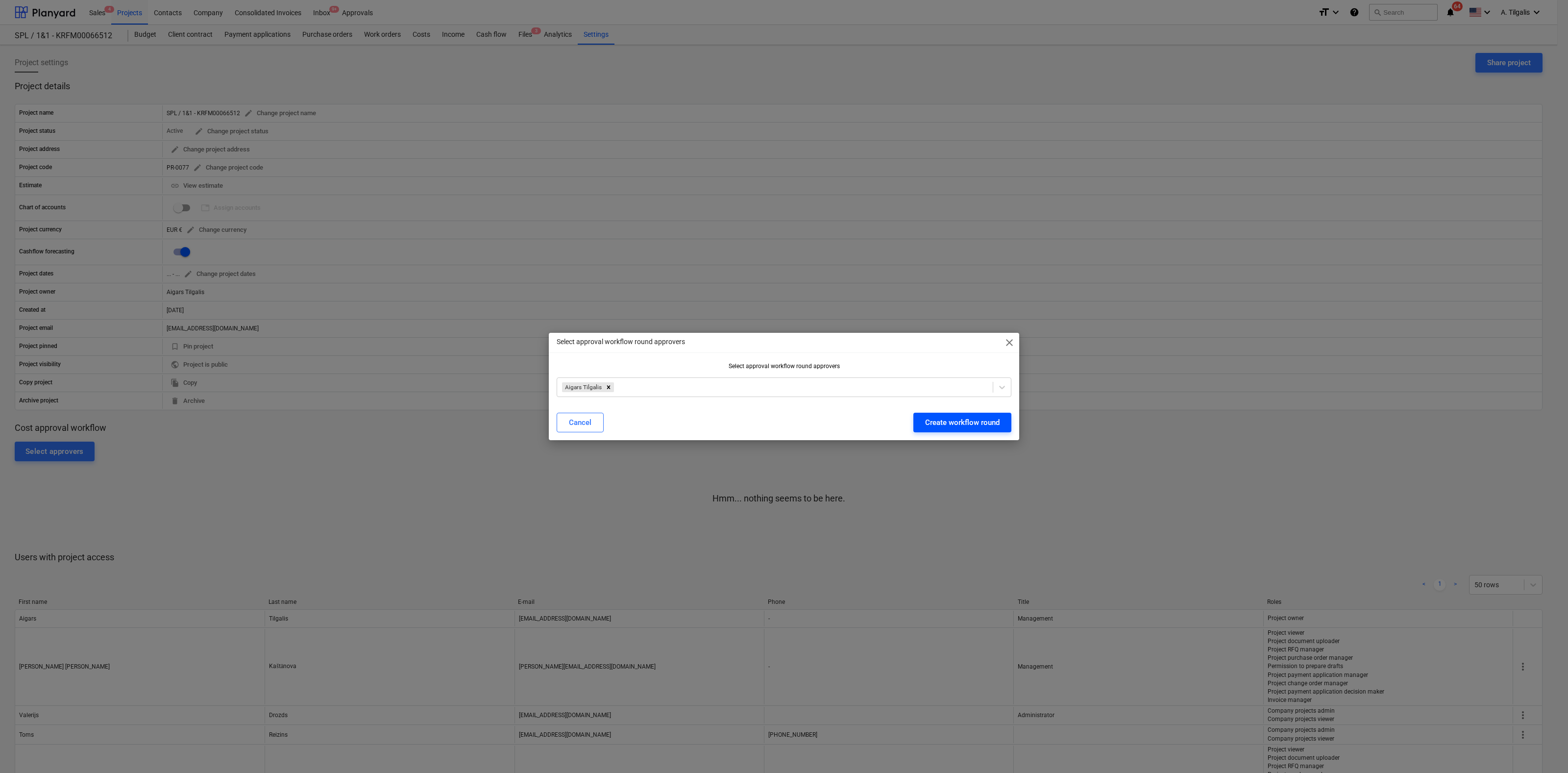
click at [970, 426] on div "Create workflow round" at bounding box center [962, 423] width 75 height 13
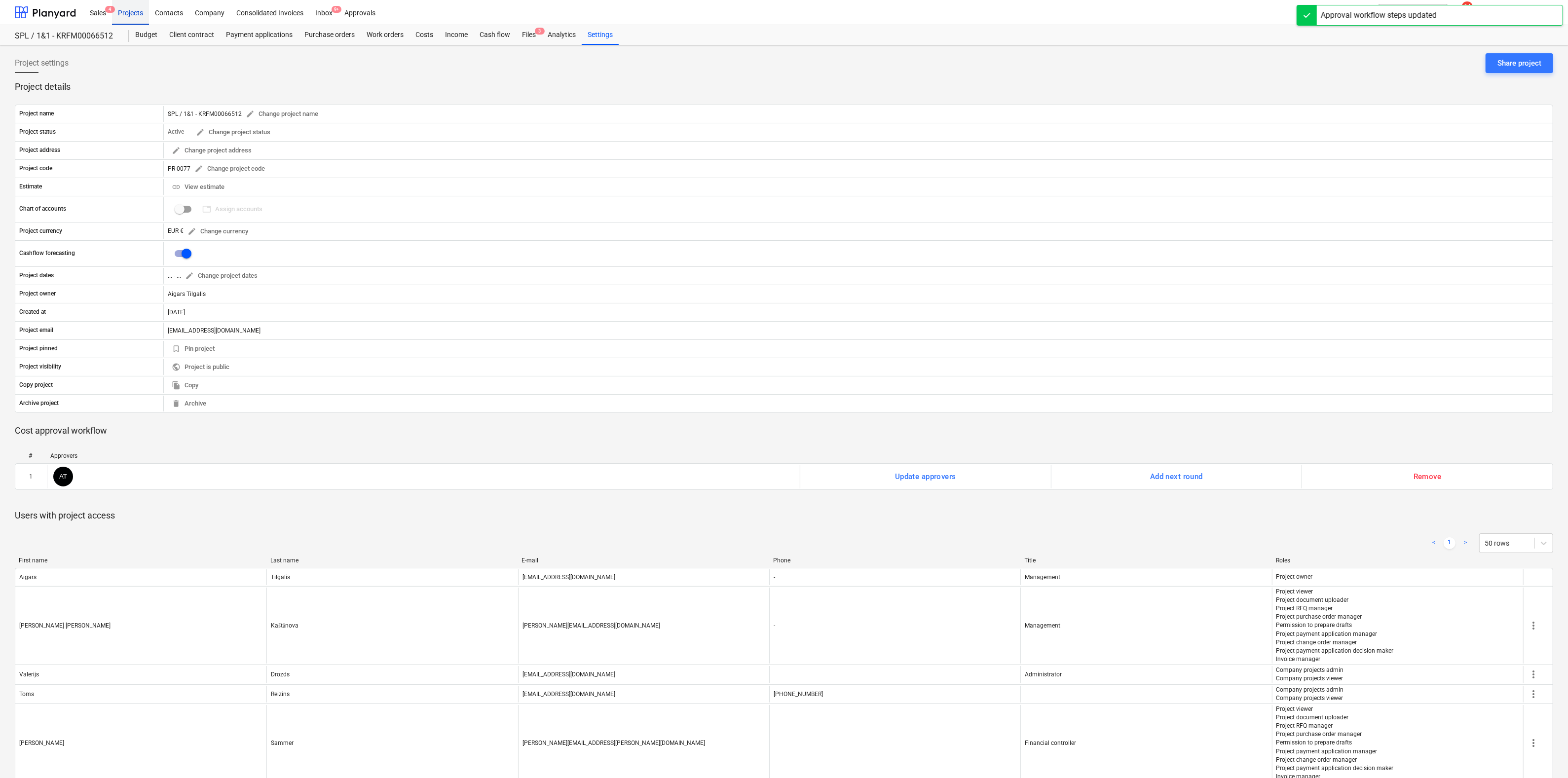
click at [127, 7] on div "Projects" at bounding box center [130, 12] width 37 height 25
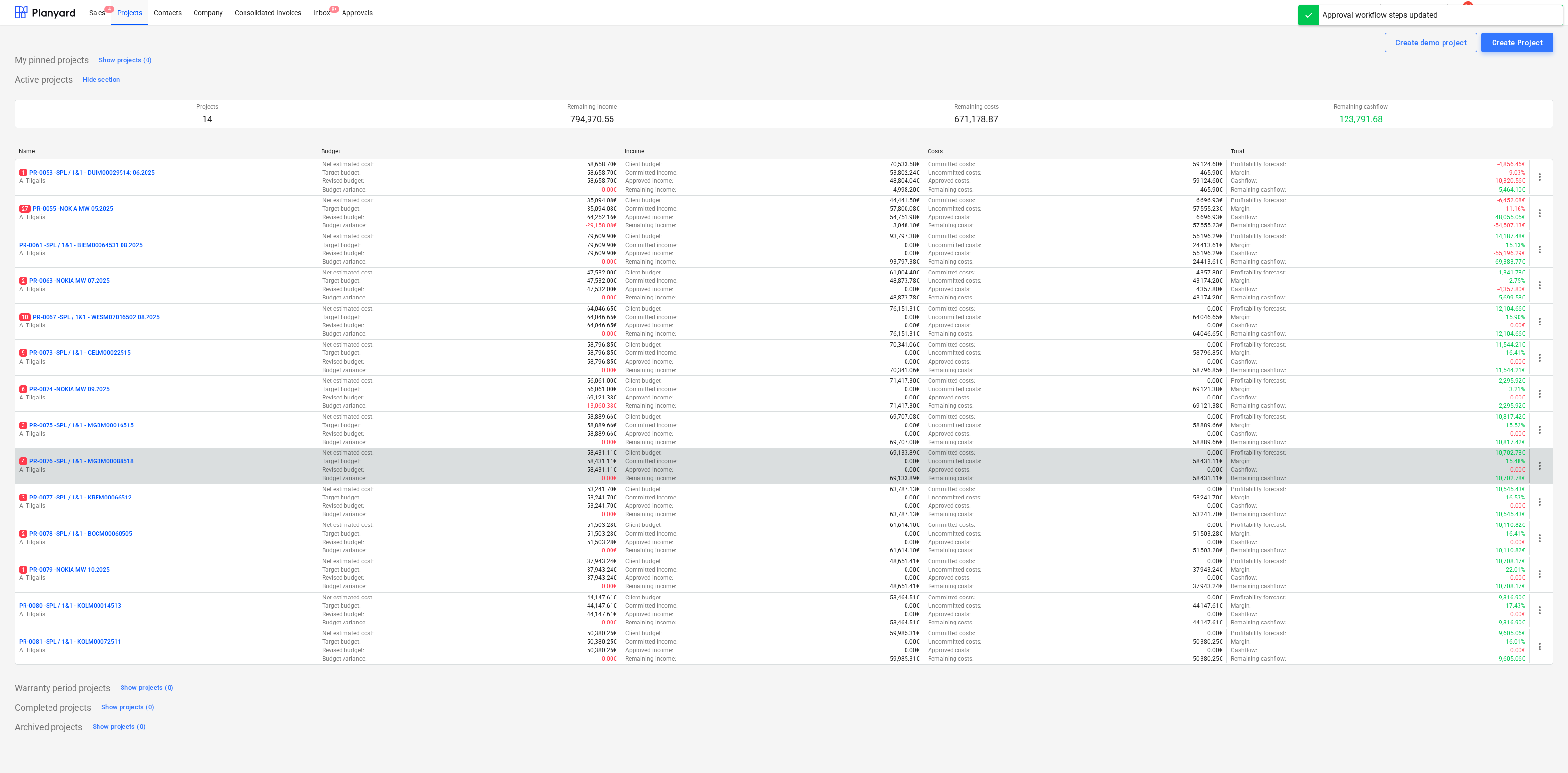
click at [109, 462] on p "4 PR-0076 - SPL / 1&1 - MGBM00088518" at bounding box center [76, 461] width 115 height 8
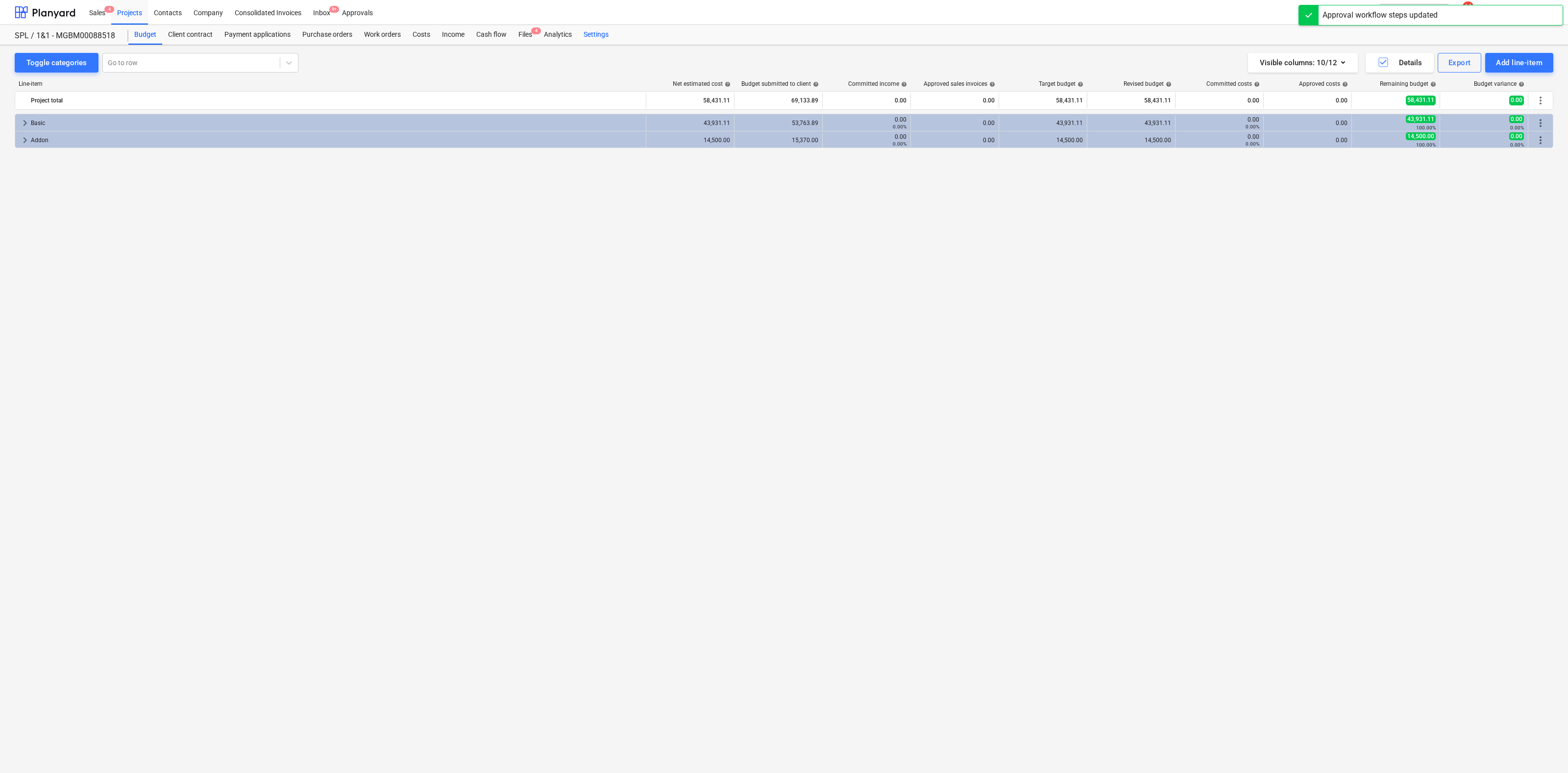
click at [601, 34] on div "Settings" at bounding box center [596, 35] width 37 height 19
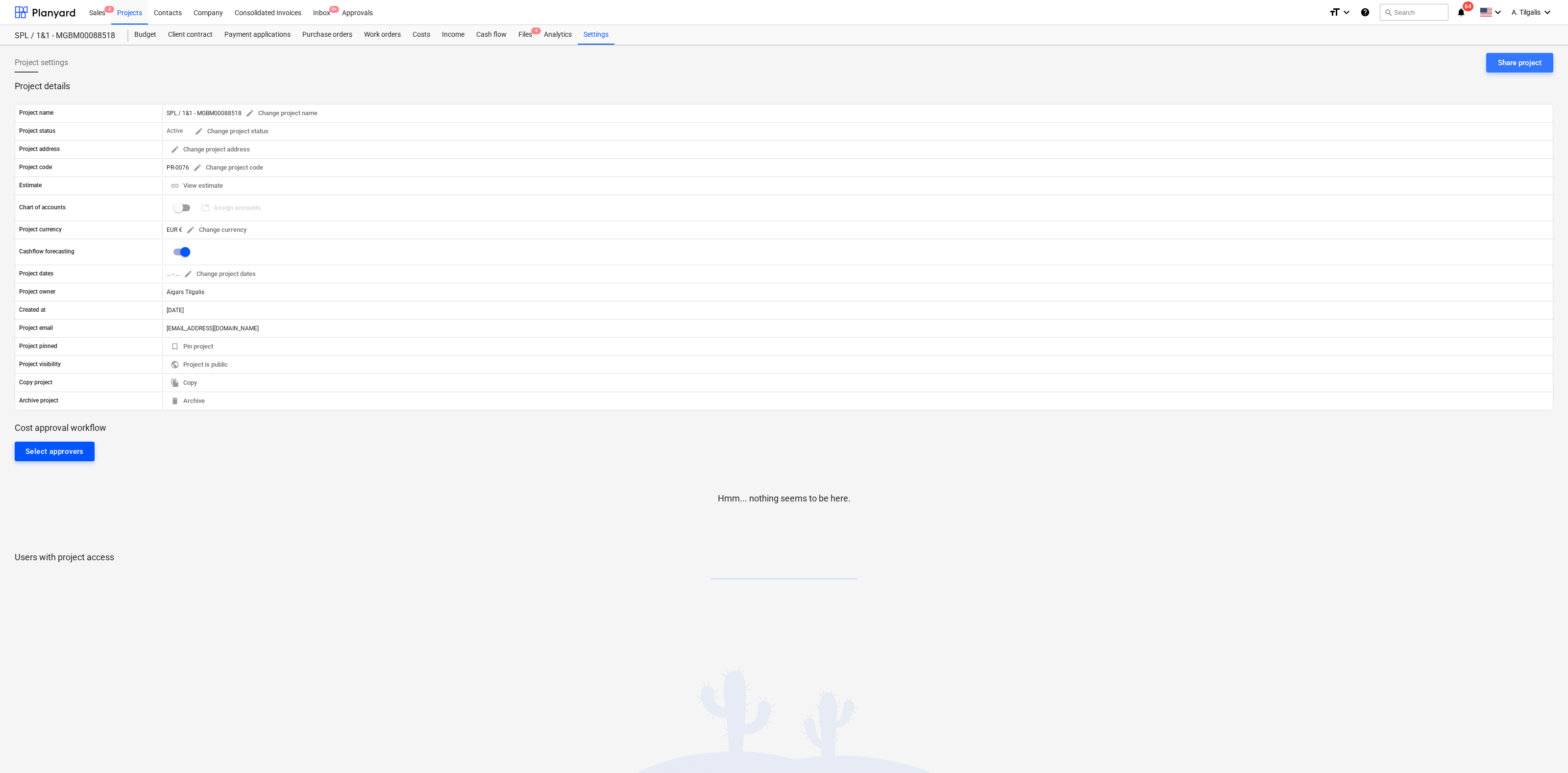
click at [63, 453] on div "Select approvers" at bounding box center [55, 451] width 58 height 13
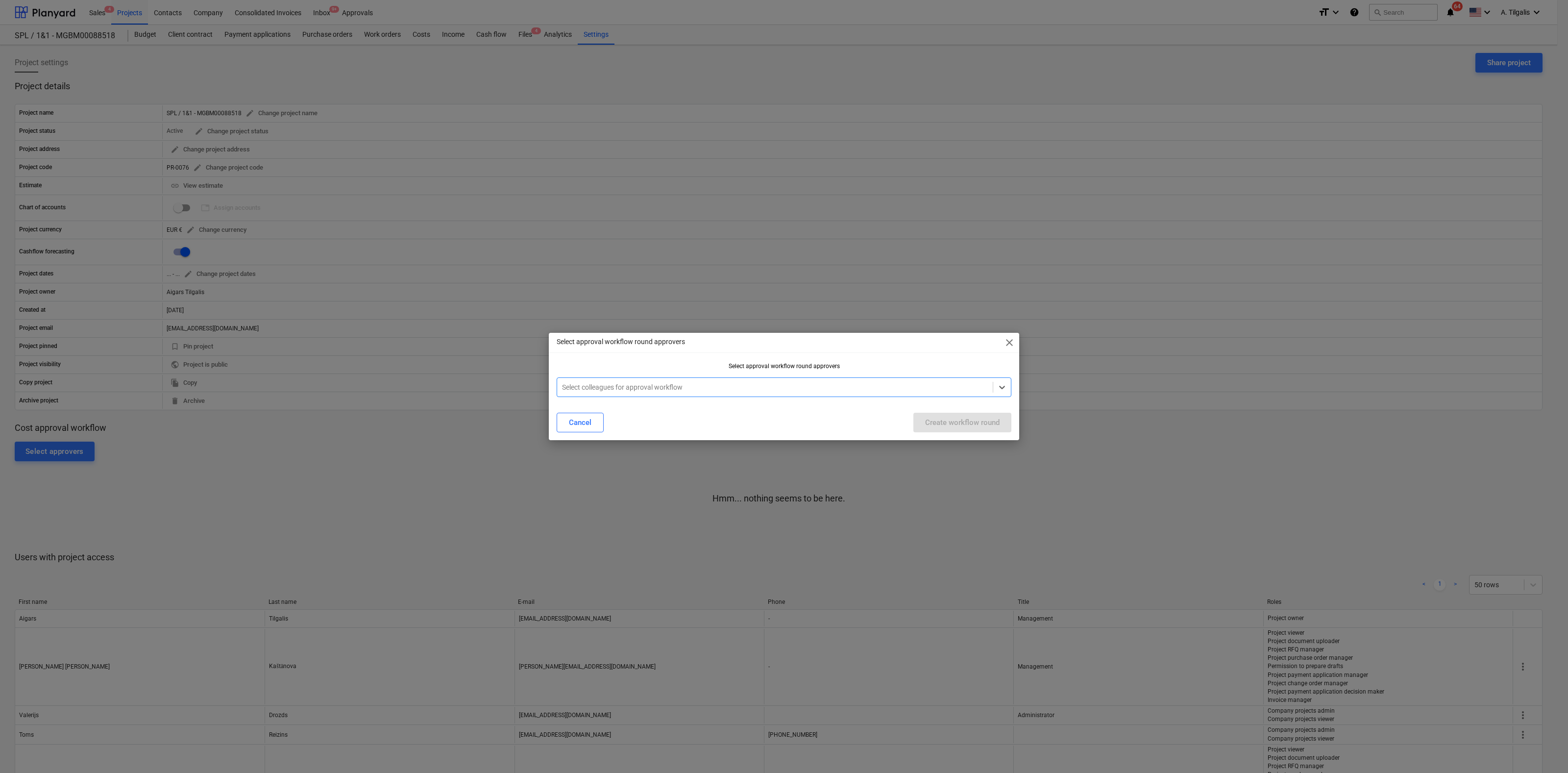
type input "a"
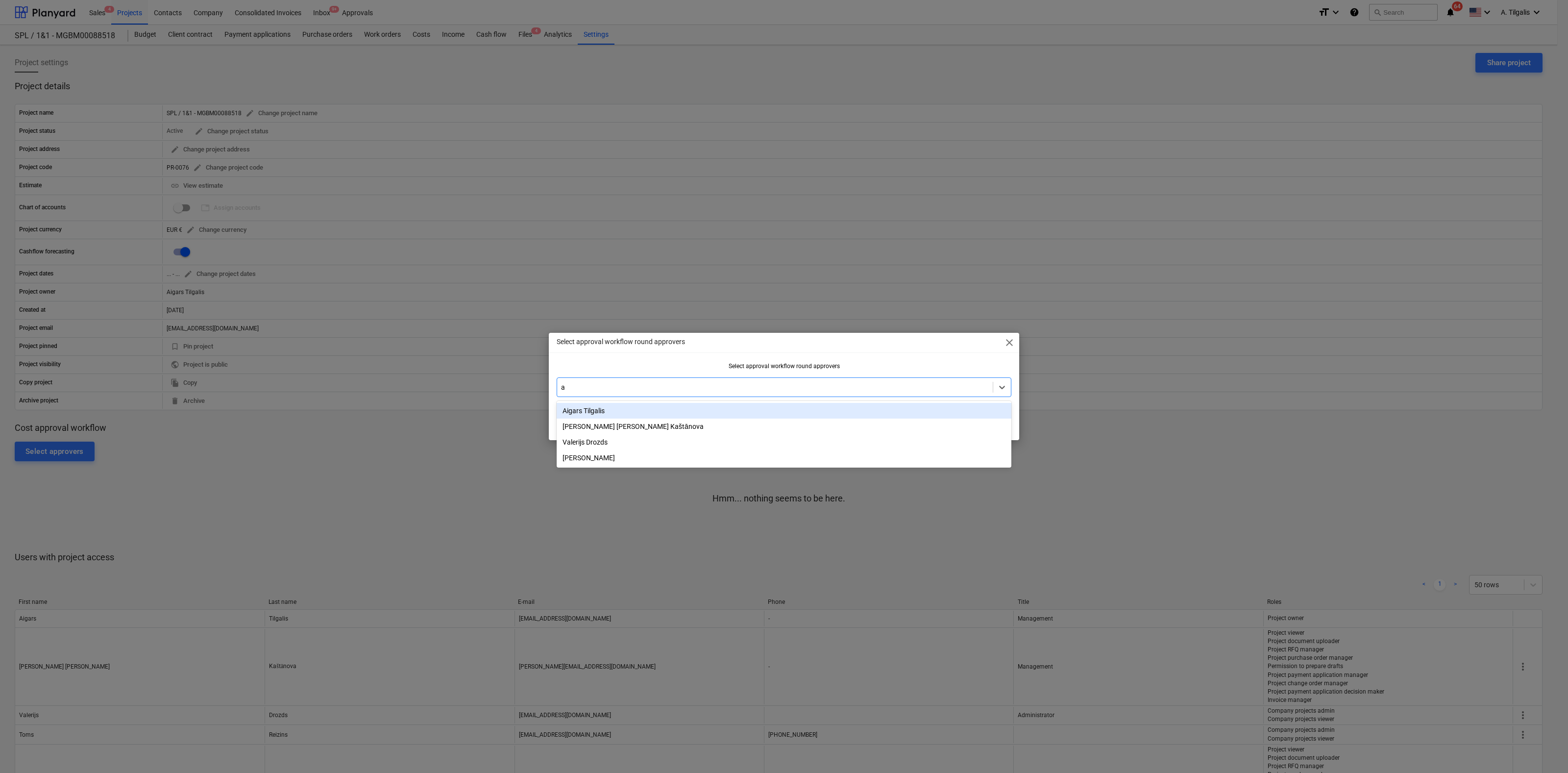
click at [746, 414] on div "Aigars Tilgalis" at bounding box center [784, 411] width 454 height 16
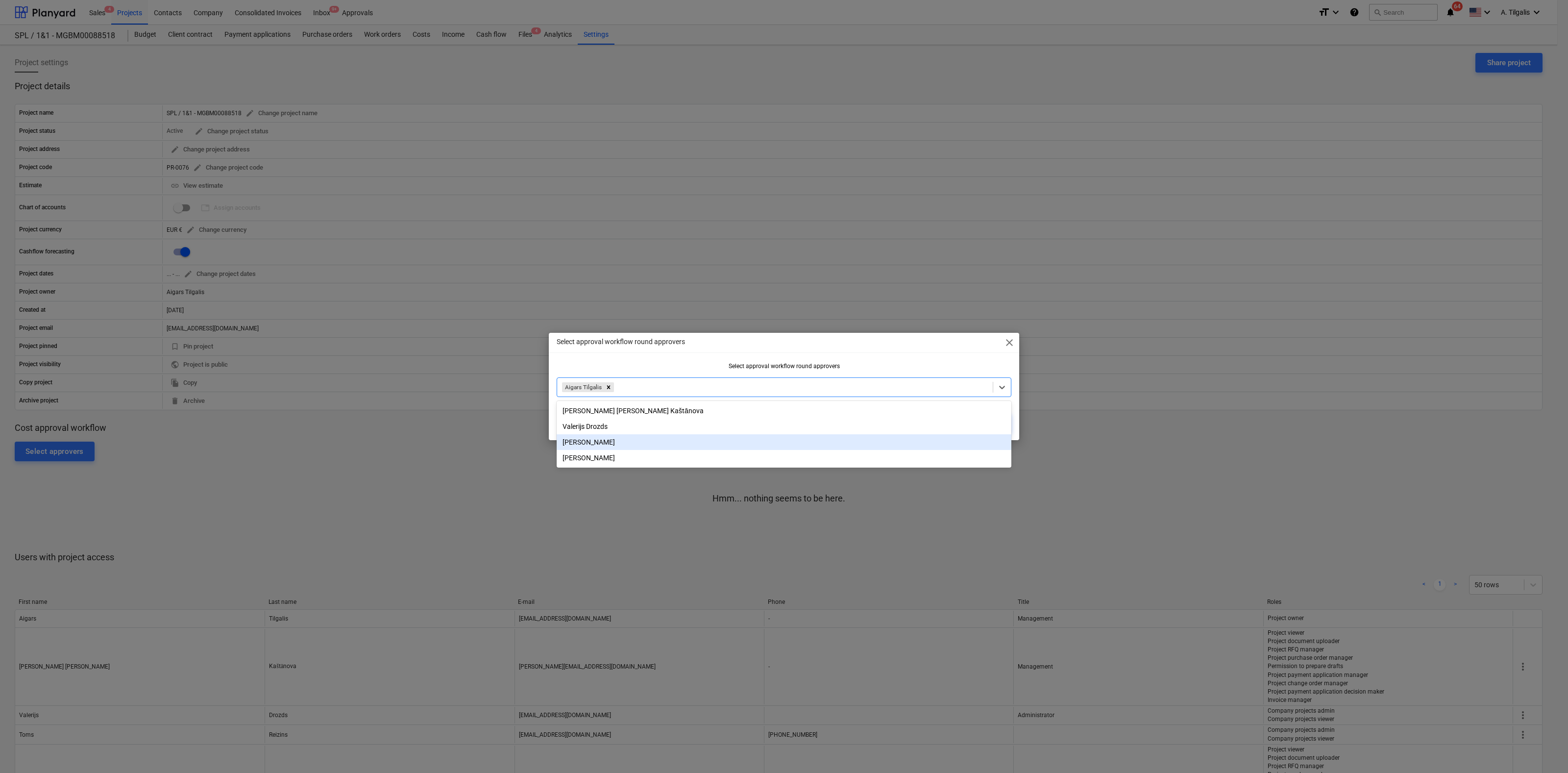
click at [955, 359] on div "Select approval workflow round approvers close Select approval workflow round a…" at bounding box center [783, 386] width 470 height 107
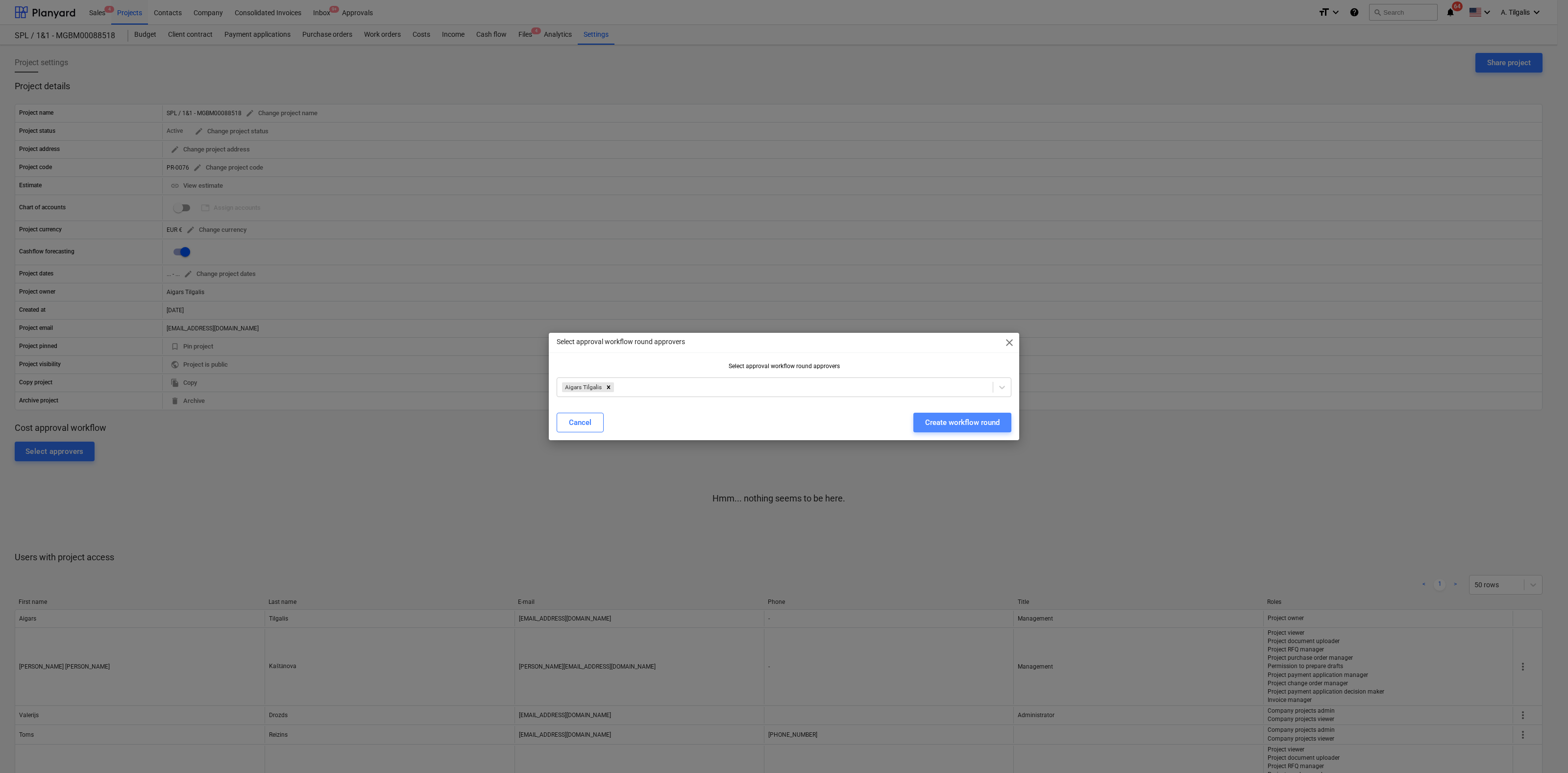
click at [985, 421] on div "Create workflow round" at bounding box center [962, 423] width 75 height 13
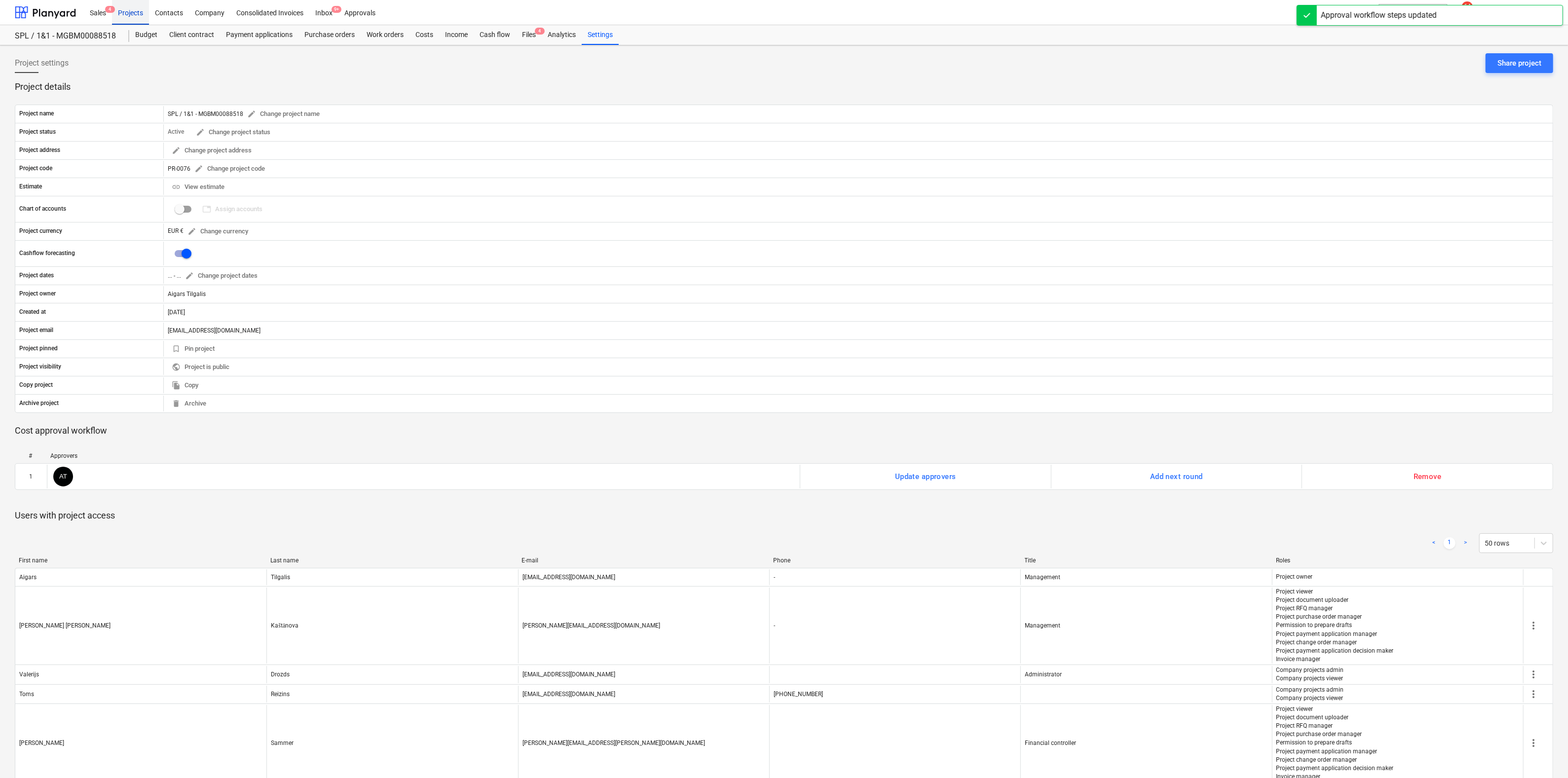
click at [136, 15] on div "Projects" at bounding box center [130, 12] width 37 height 25
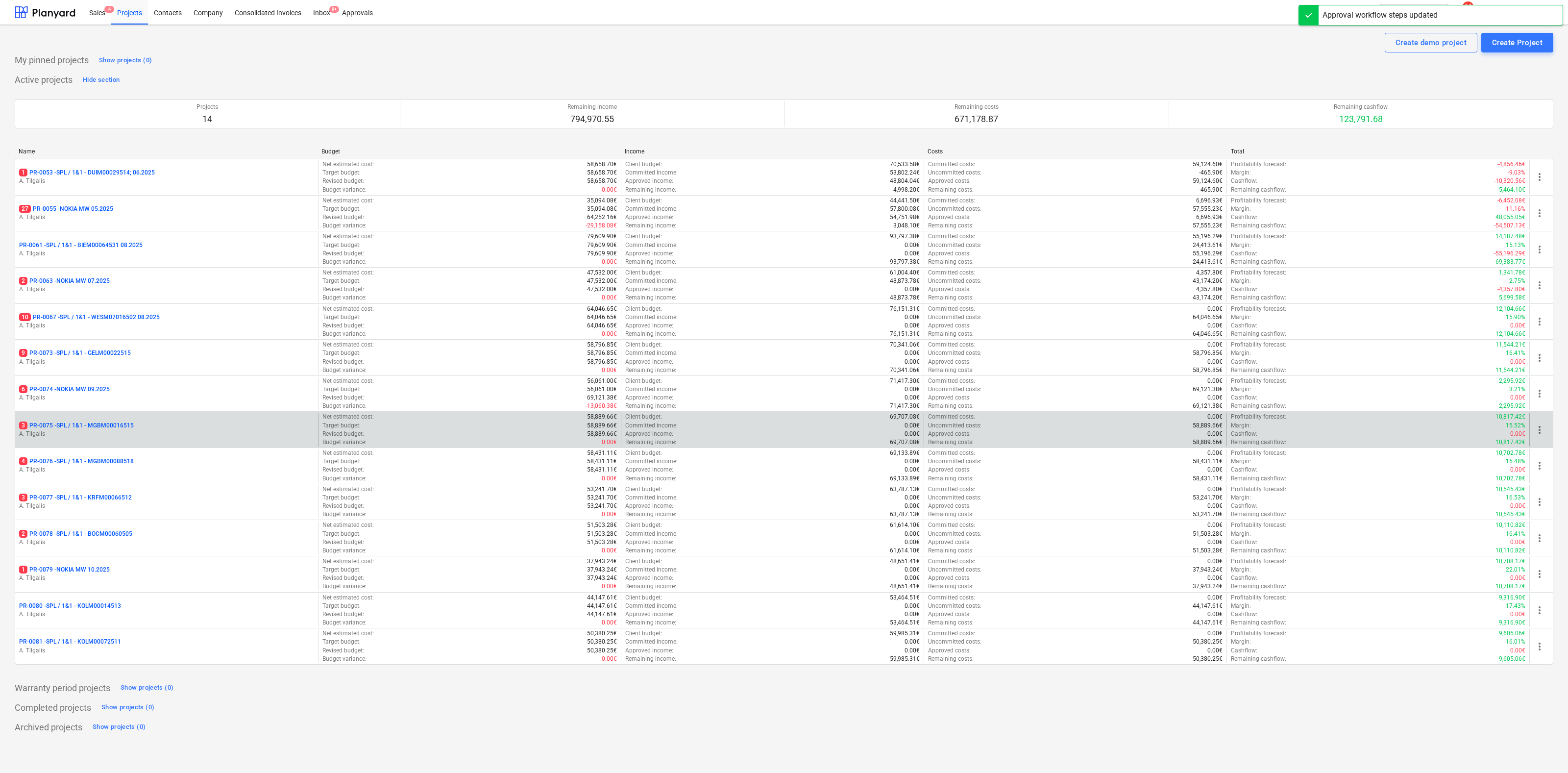
click at [102, 428] on p "3 PR-0075 - SPL / 1&1 - MGBM00016515" at bounding box center [76, 425] width 115 height 8
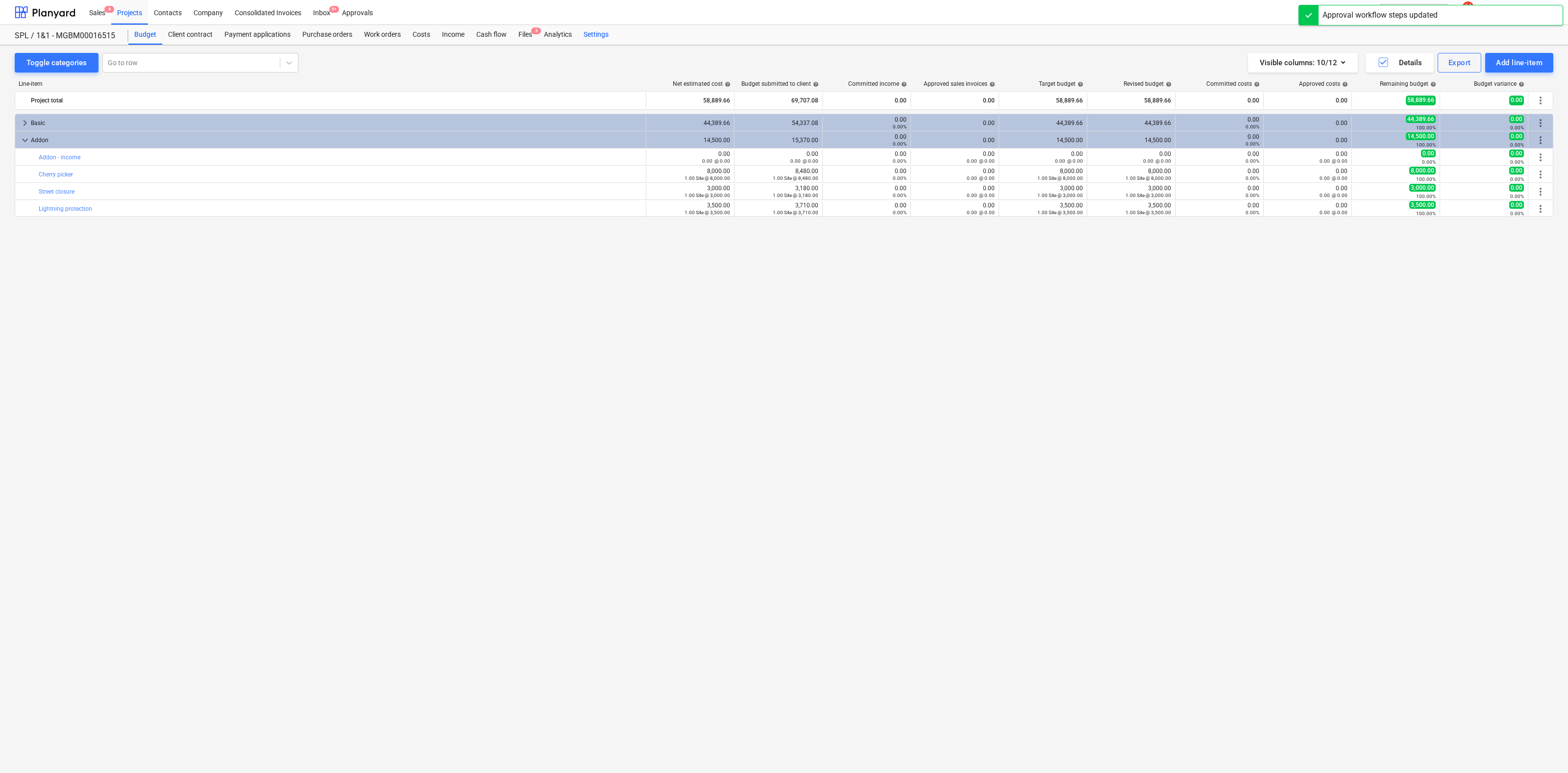
click at [597, 36] on div "Settings" at bounding box center [596, 35] width 37 height 19
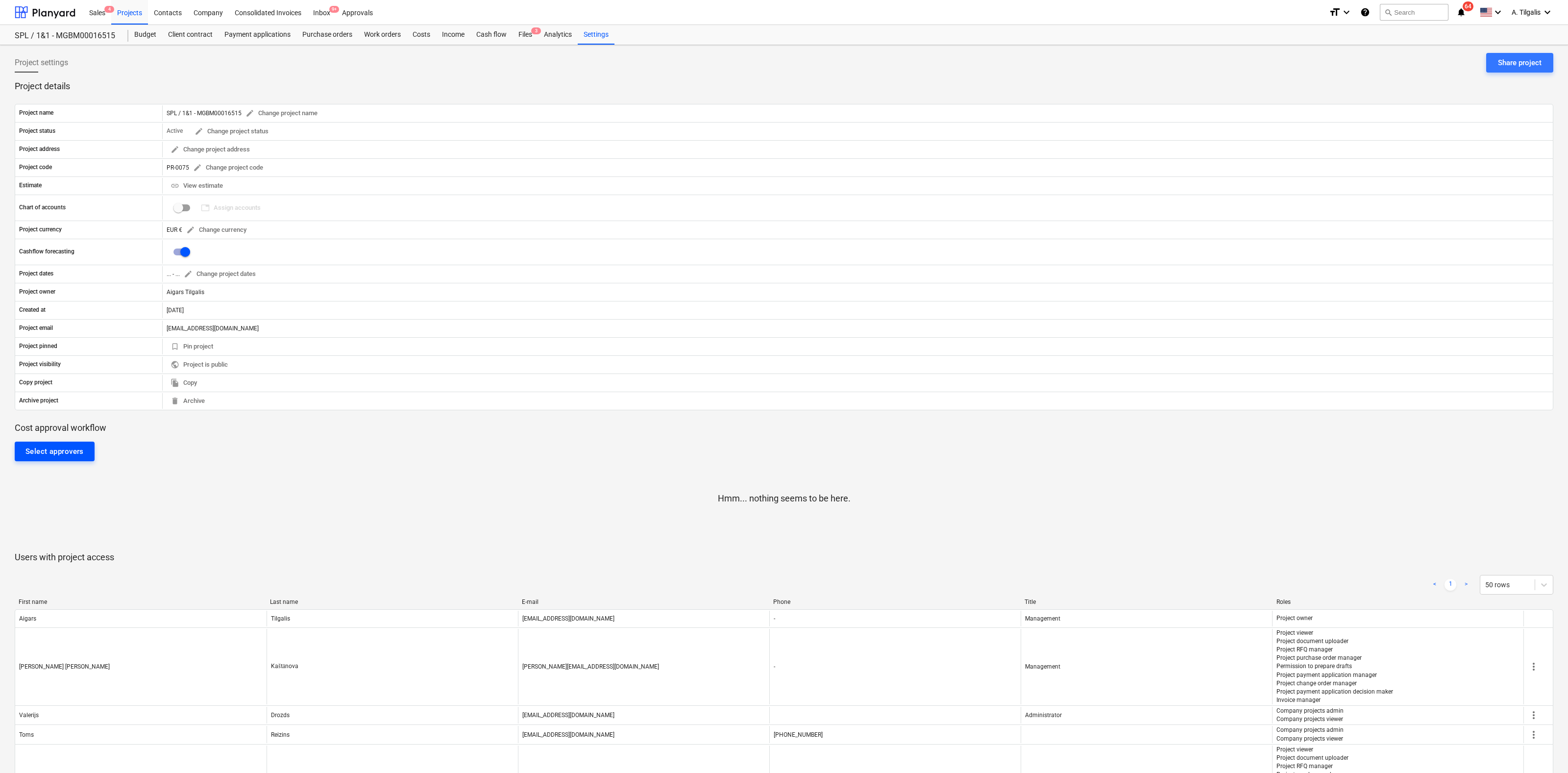
click at [35, 450] on div "Select approvers" at bounding box center [55, 451] width 58 height 13
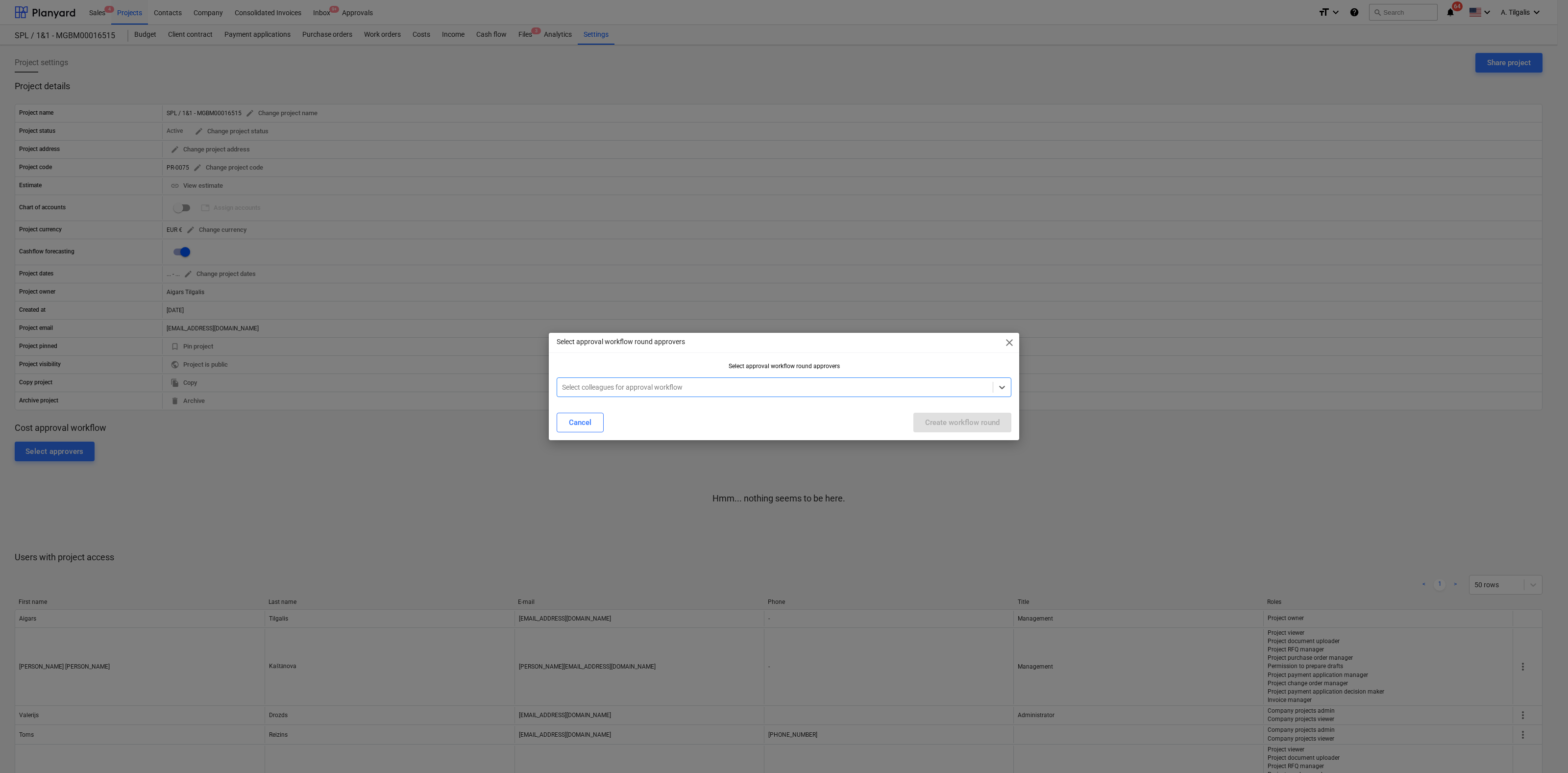
type input "a"
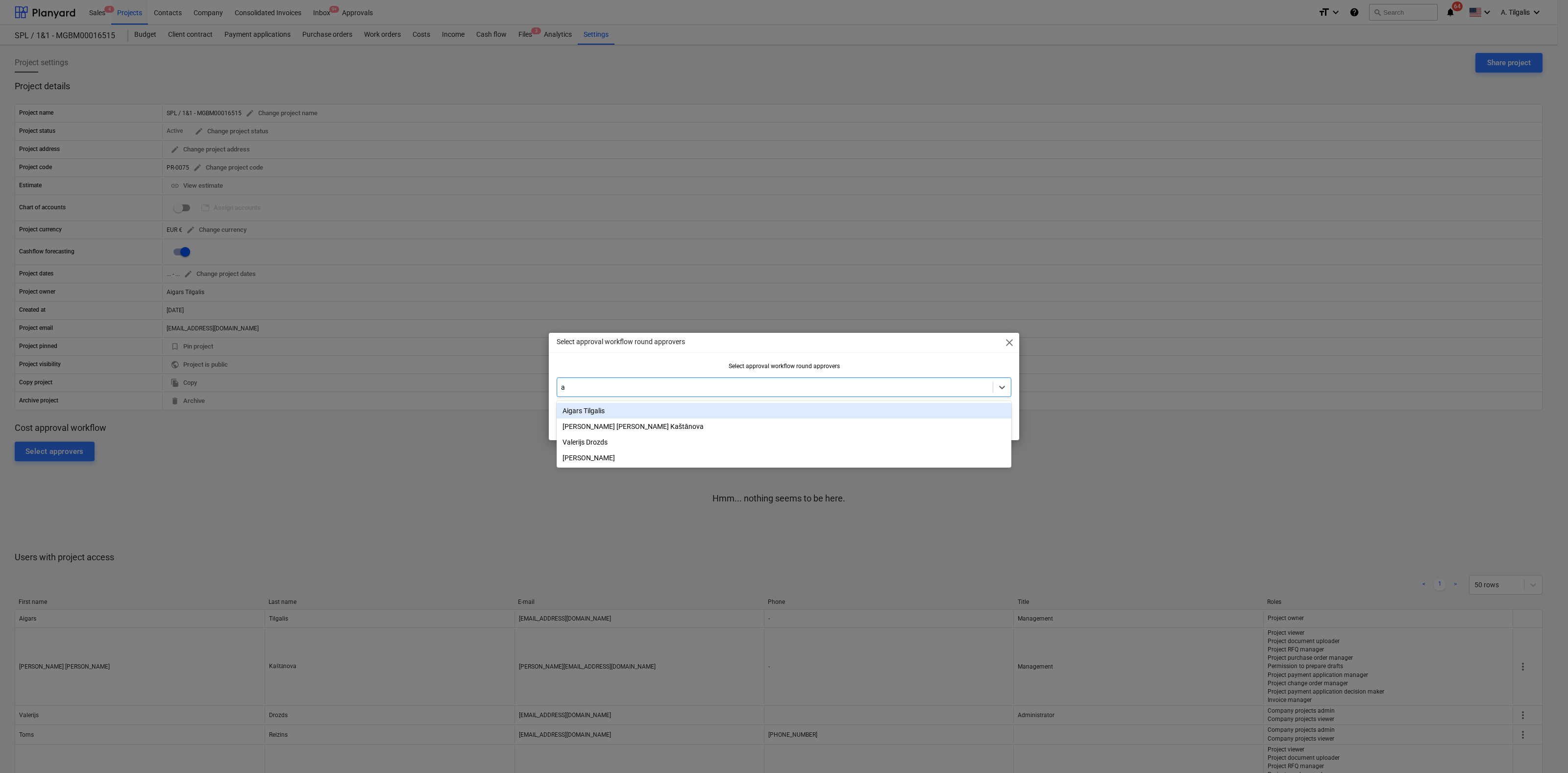
click at [579, 414] on div "Aigars Tilgalis" at bounding box center [784, 411] width 454 height 16
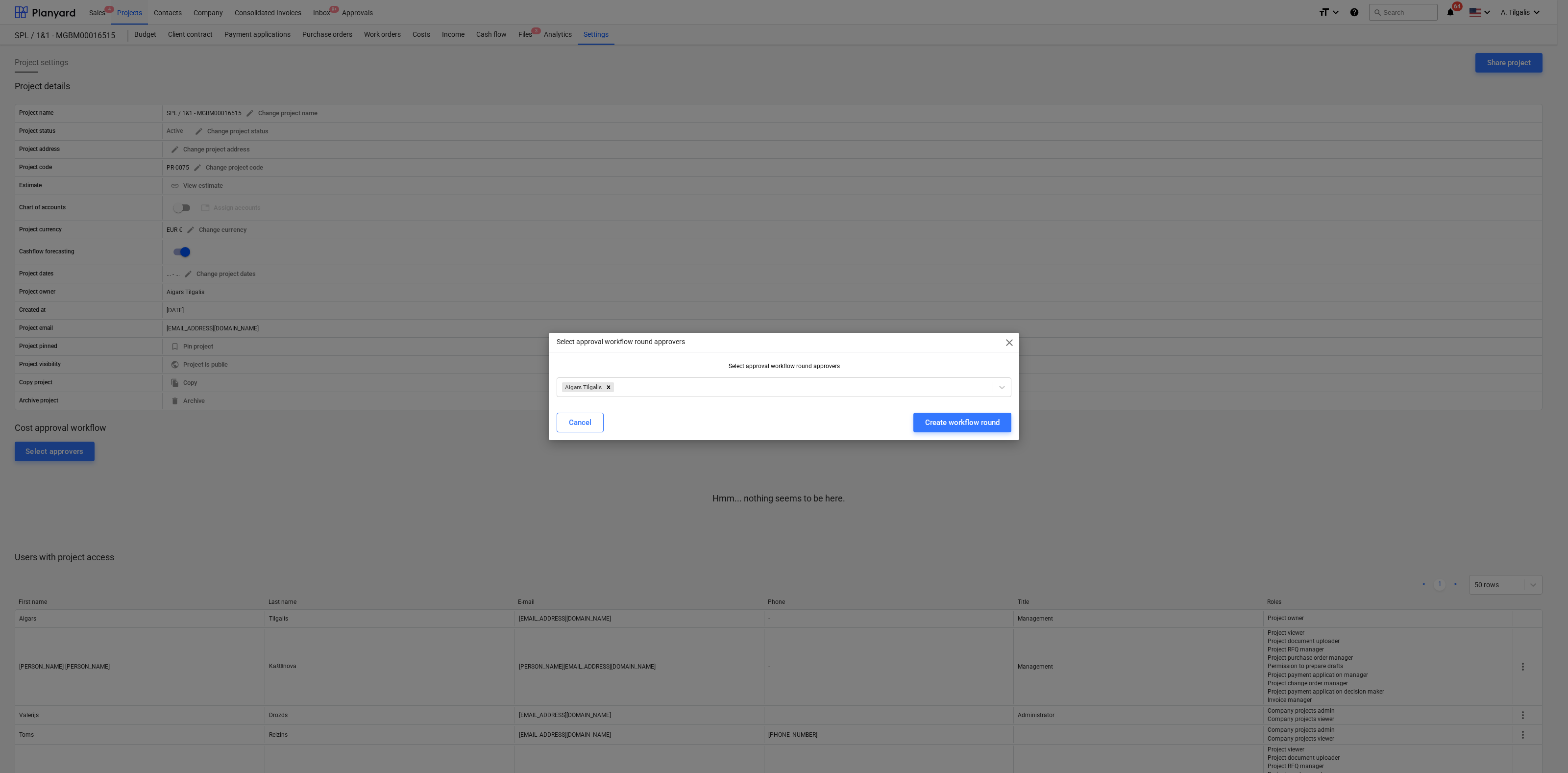
click at [939, 355] on div "Select approval workflow round approvers close Select approval workflow round a…" at bounding box center [783, 386] width 470 height 107
click at [957, 424] on div "Create workflow round" at bounding box center [962, 423] width 75 height 13
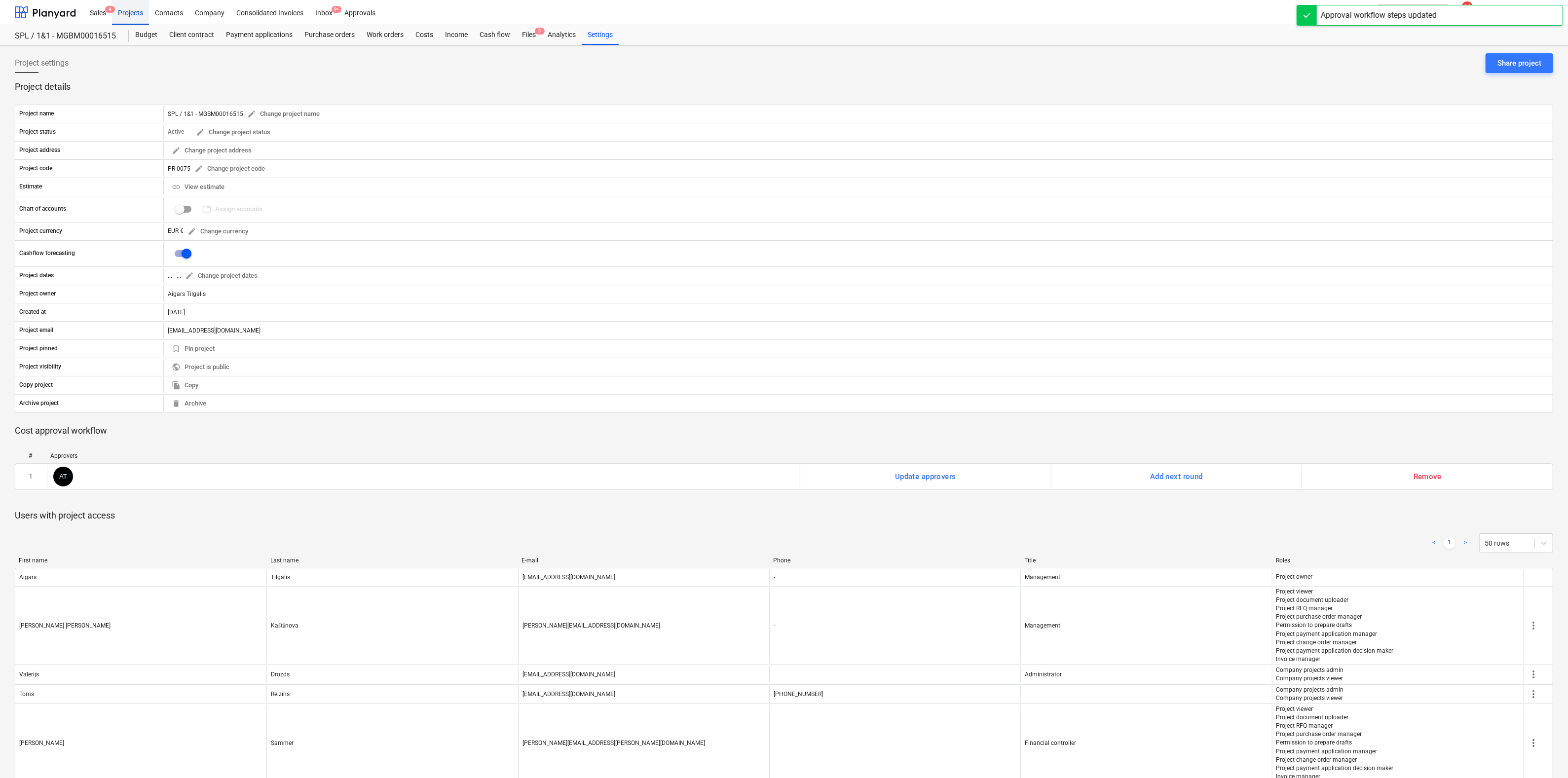
click at [131, 15] on div "Projects" at bounding box center [130, 12] width 37 height 25
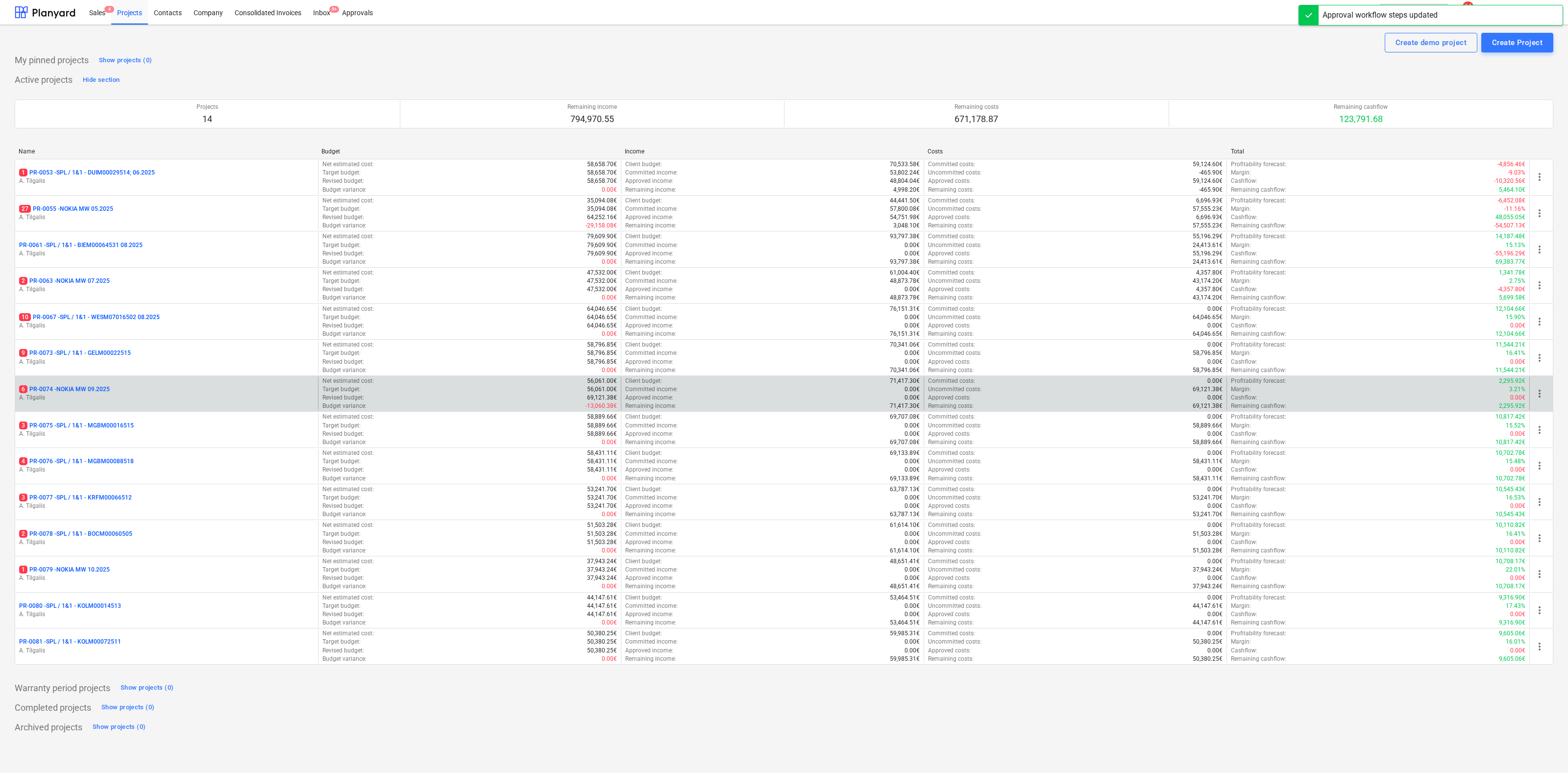
click at [99, 388] on p "6 PR-0074 - NOKIA MW 09.2025" at bounding box center [64, 389] width 90 height 8
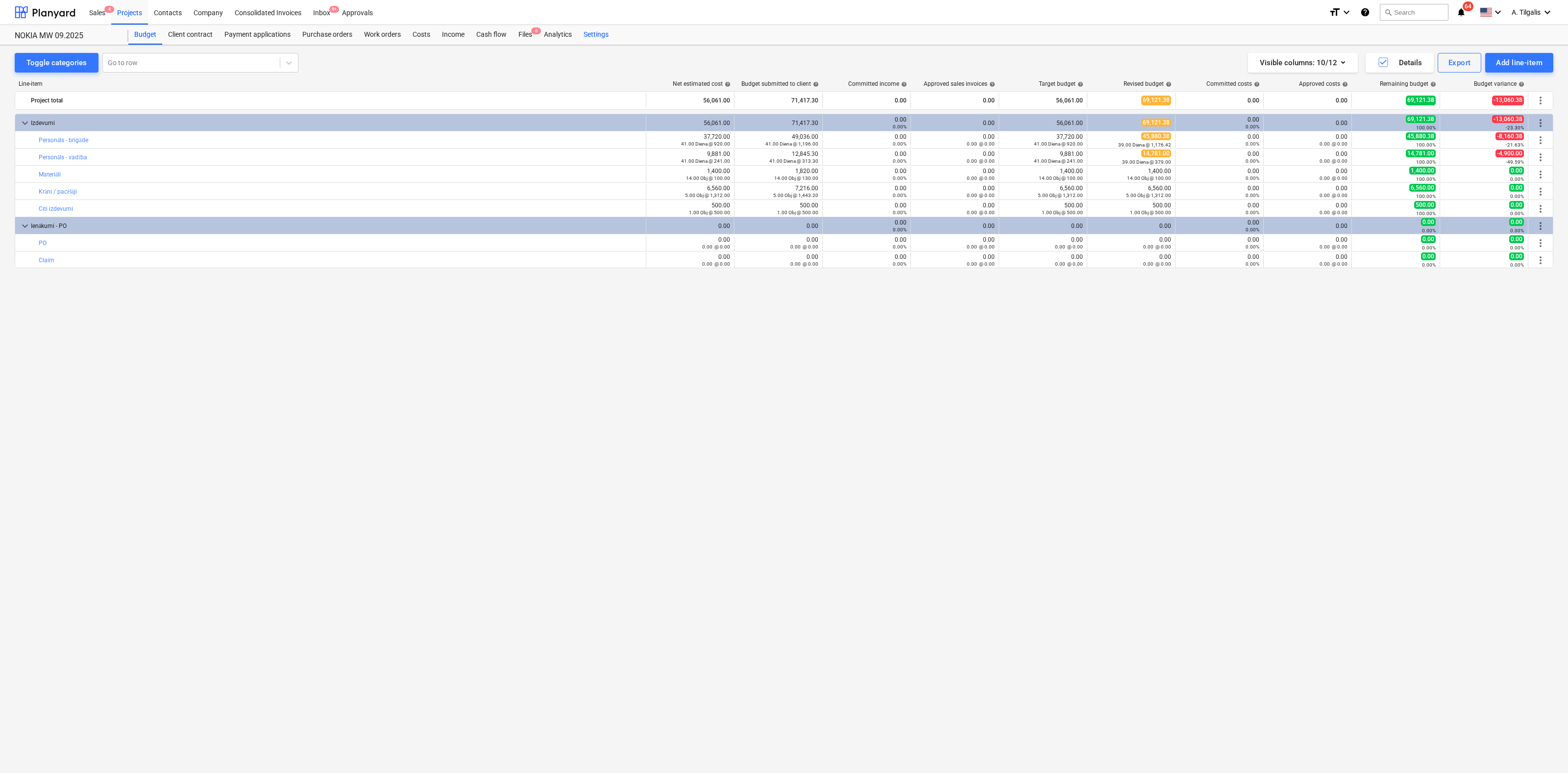
click at [589, 36] on div "Settings" at bounding box center [596, 35] width 37 height 19
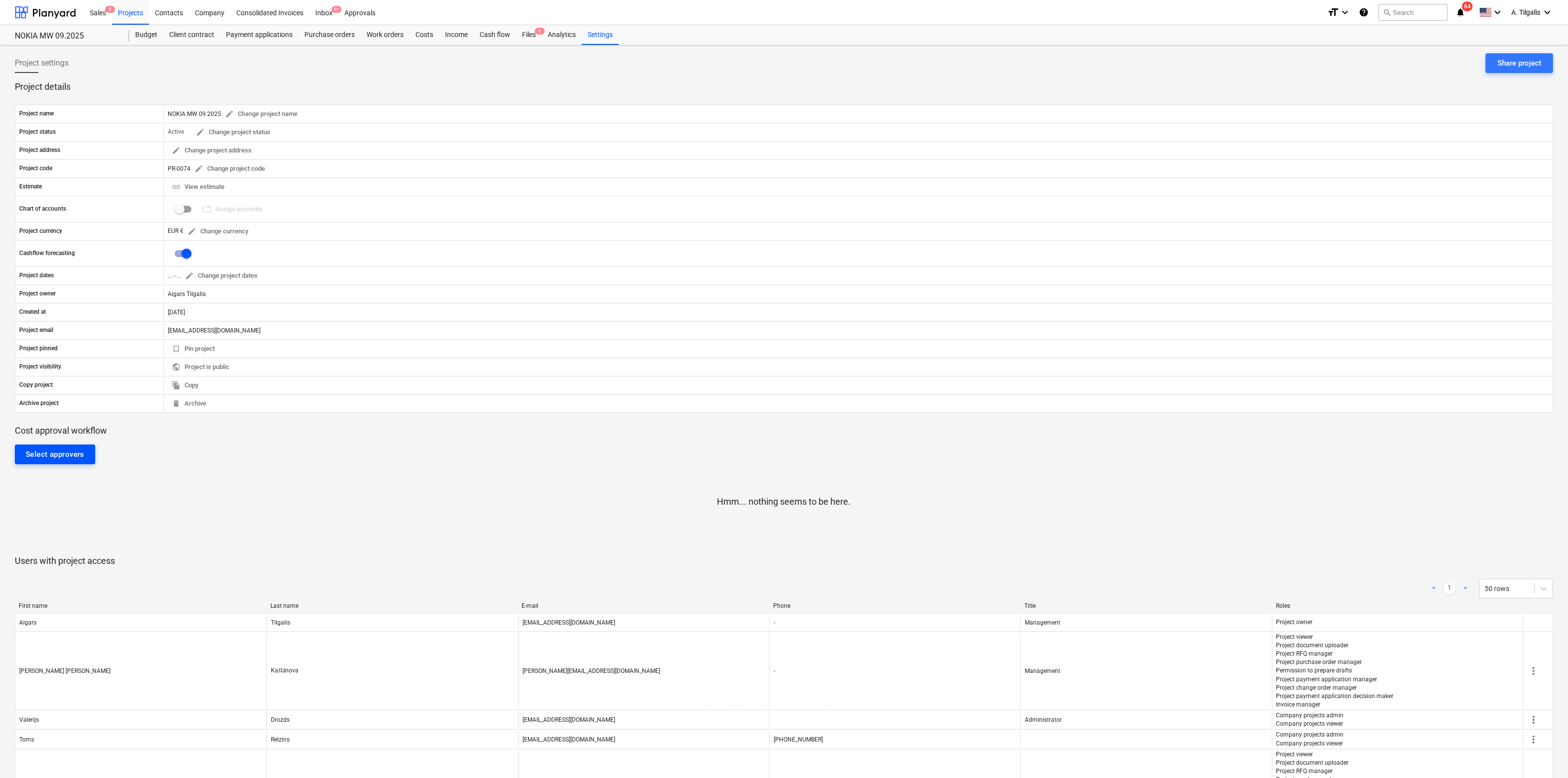
click at [76, 453] on div "Select approvers" at bounding box center [55, 454] width 59 height 13
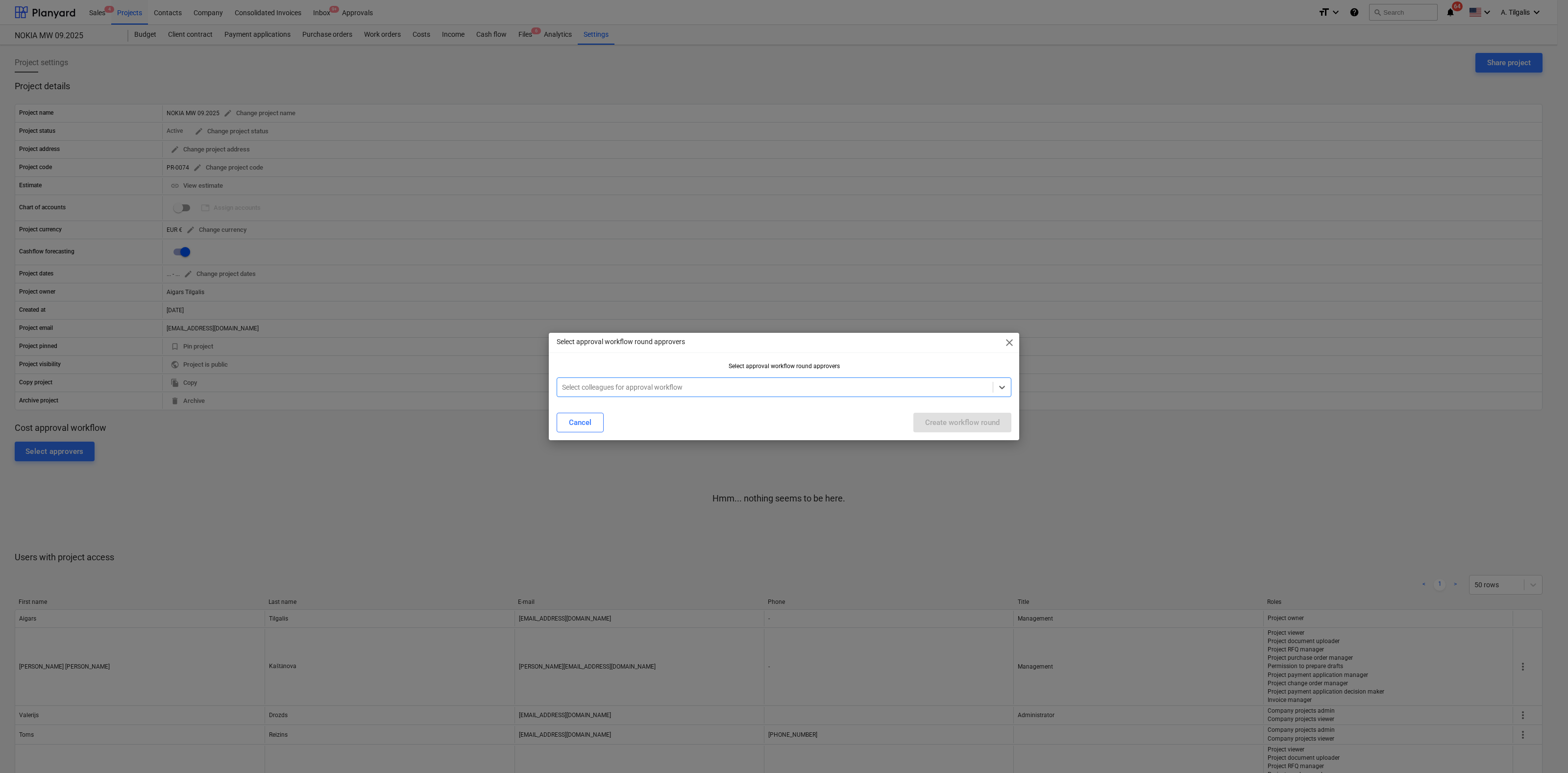
type input "a"
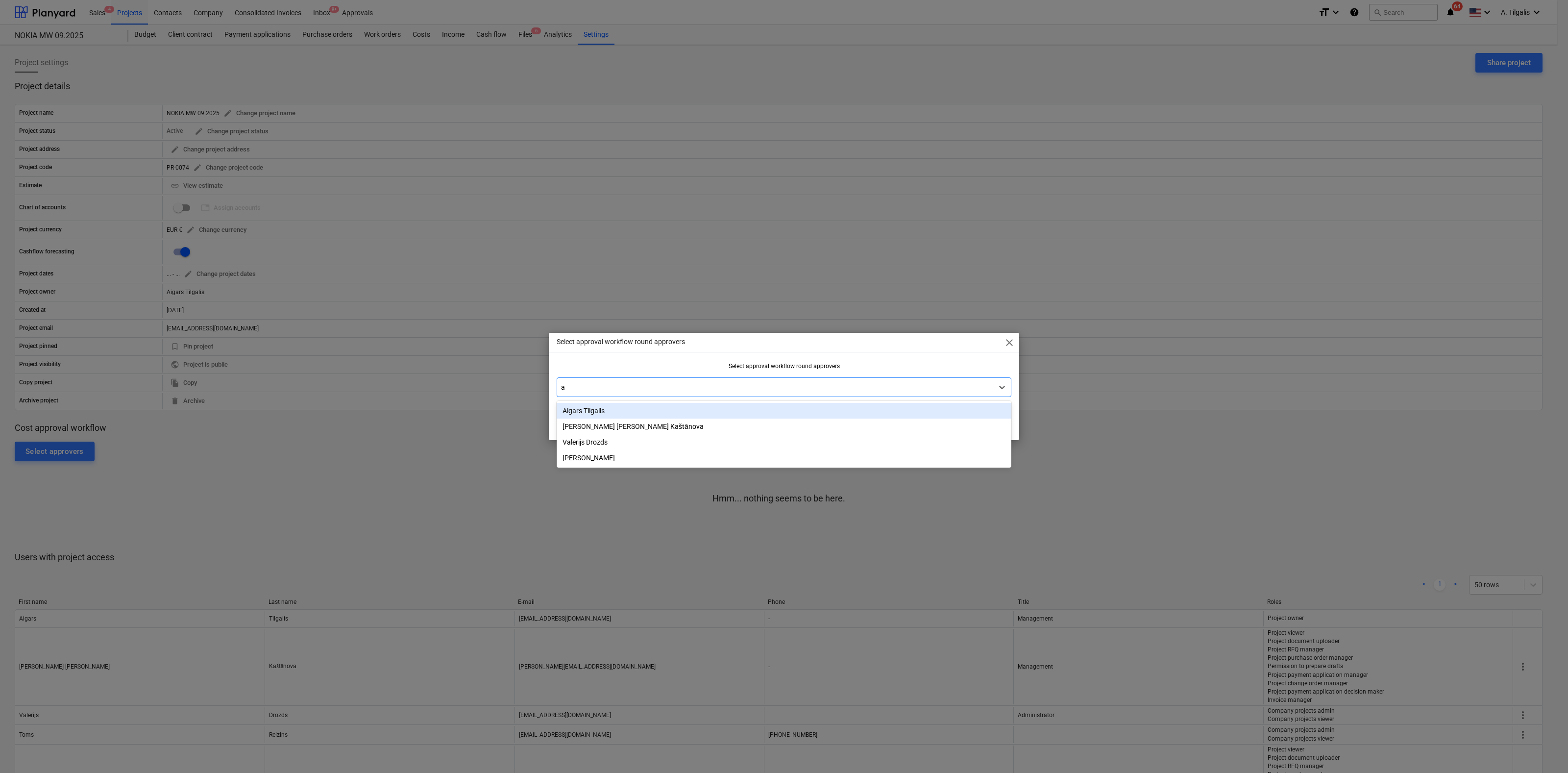
click at [598, 408] on div "Aigars Tilgalis" at bounding box center [784, 411] width 454 height 16
click at [894, 361] on div "Select approval workflow round approvers close Select approval workflow round a…" at bounding box center [783, 386] width 470 height 107
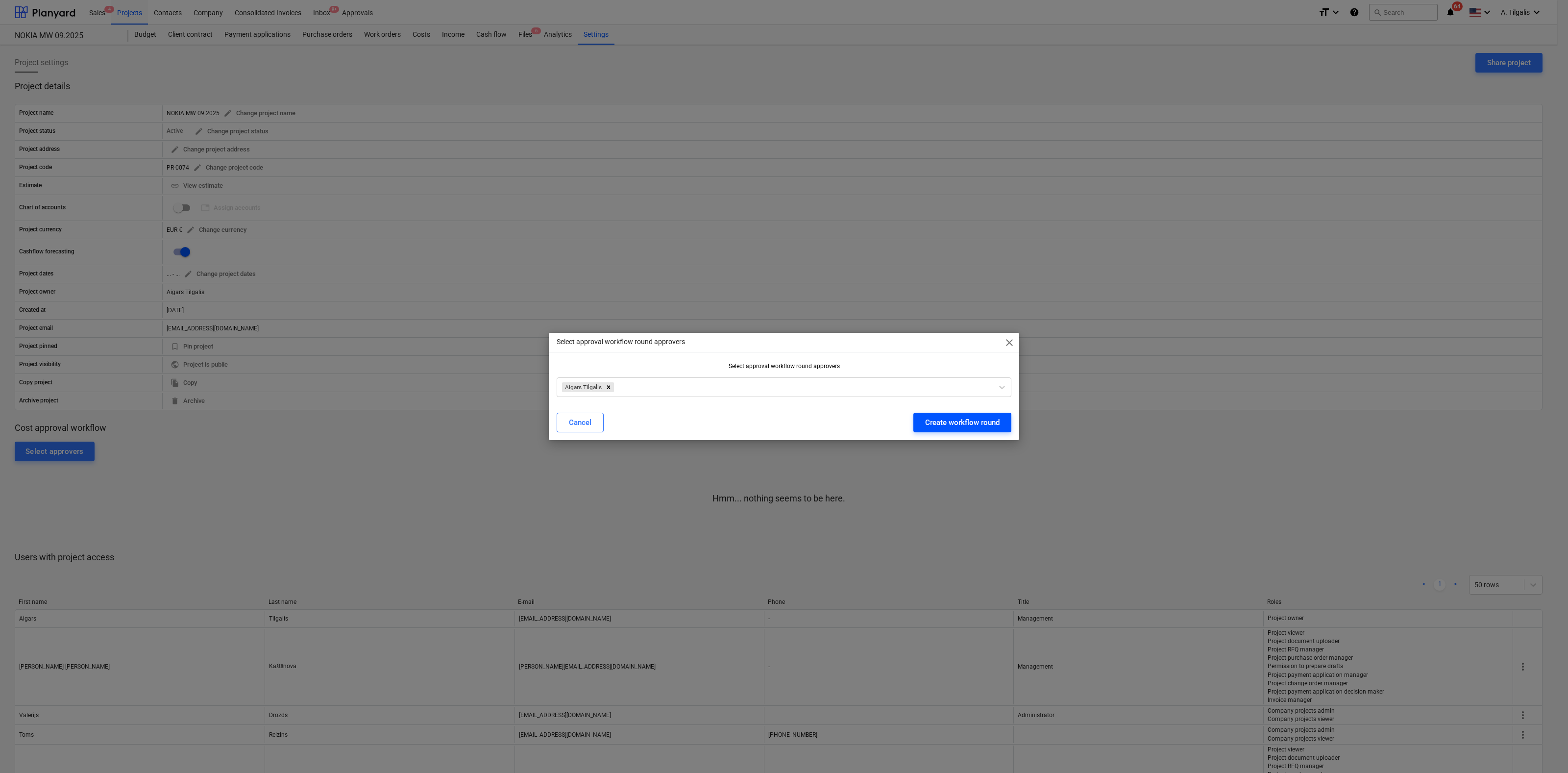
click at [949, 423] on div "Create workflow round" at bounding box center [962, 423] width 75 height 13
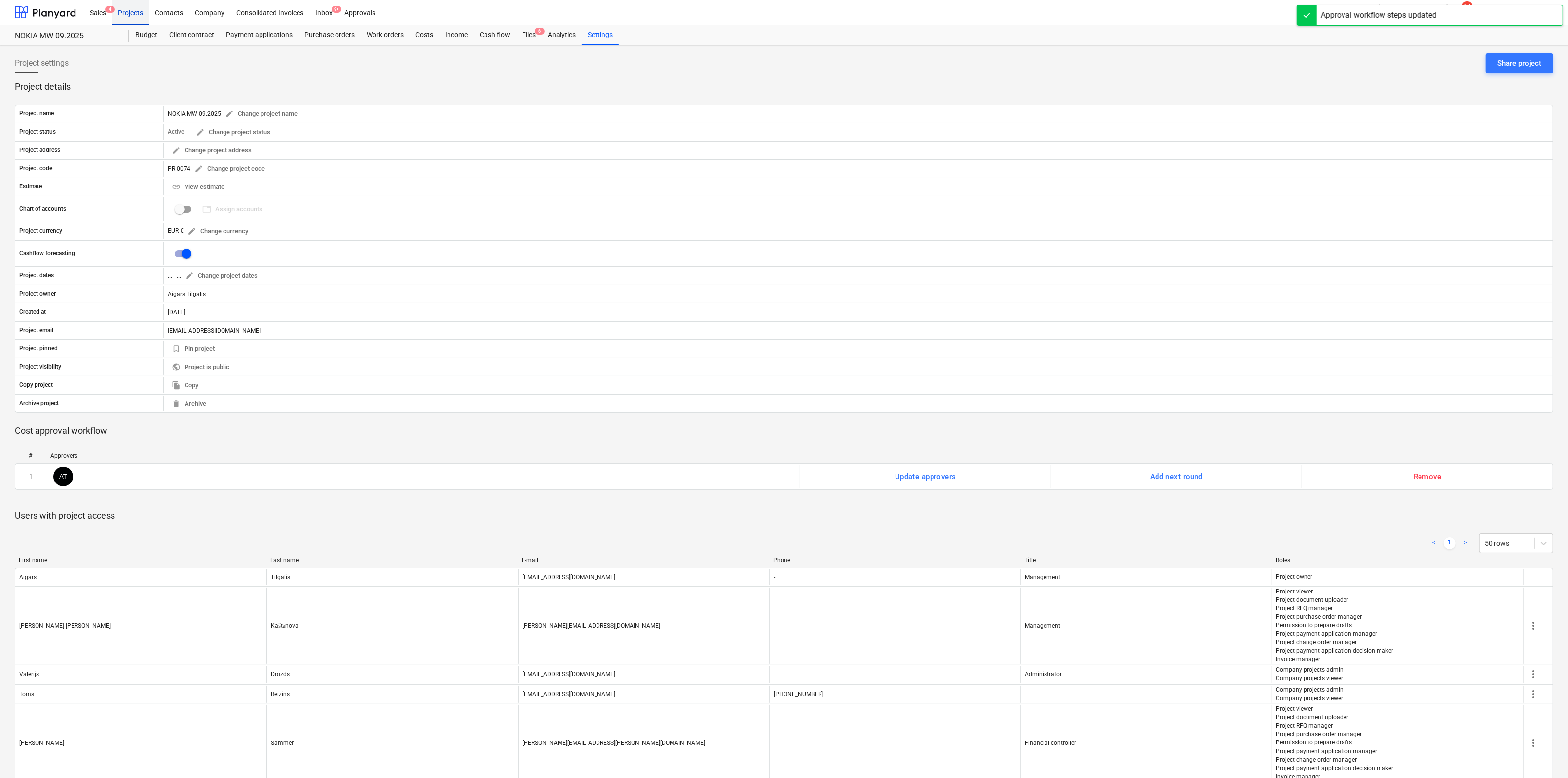
click at [142, 14] on div "Projects" at bounding box center [130, 12] width 37 height 25
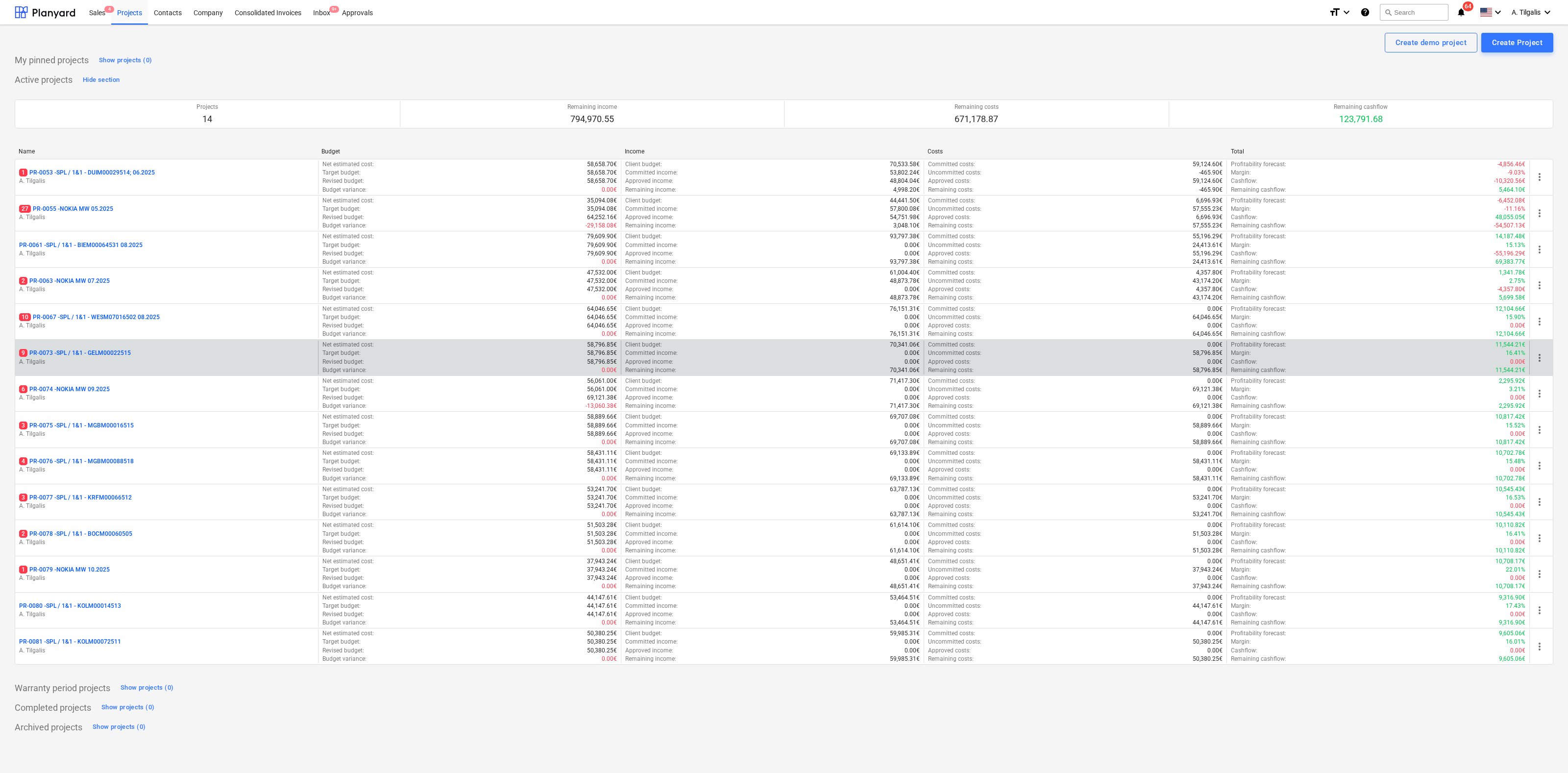
click at [106, 352] on p "9 PR-0073 - SPL / 1&1 - GELM00022515" at bounding box center [75, 353] width 112 height 8
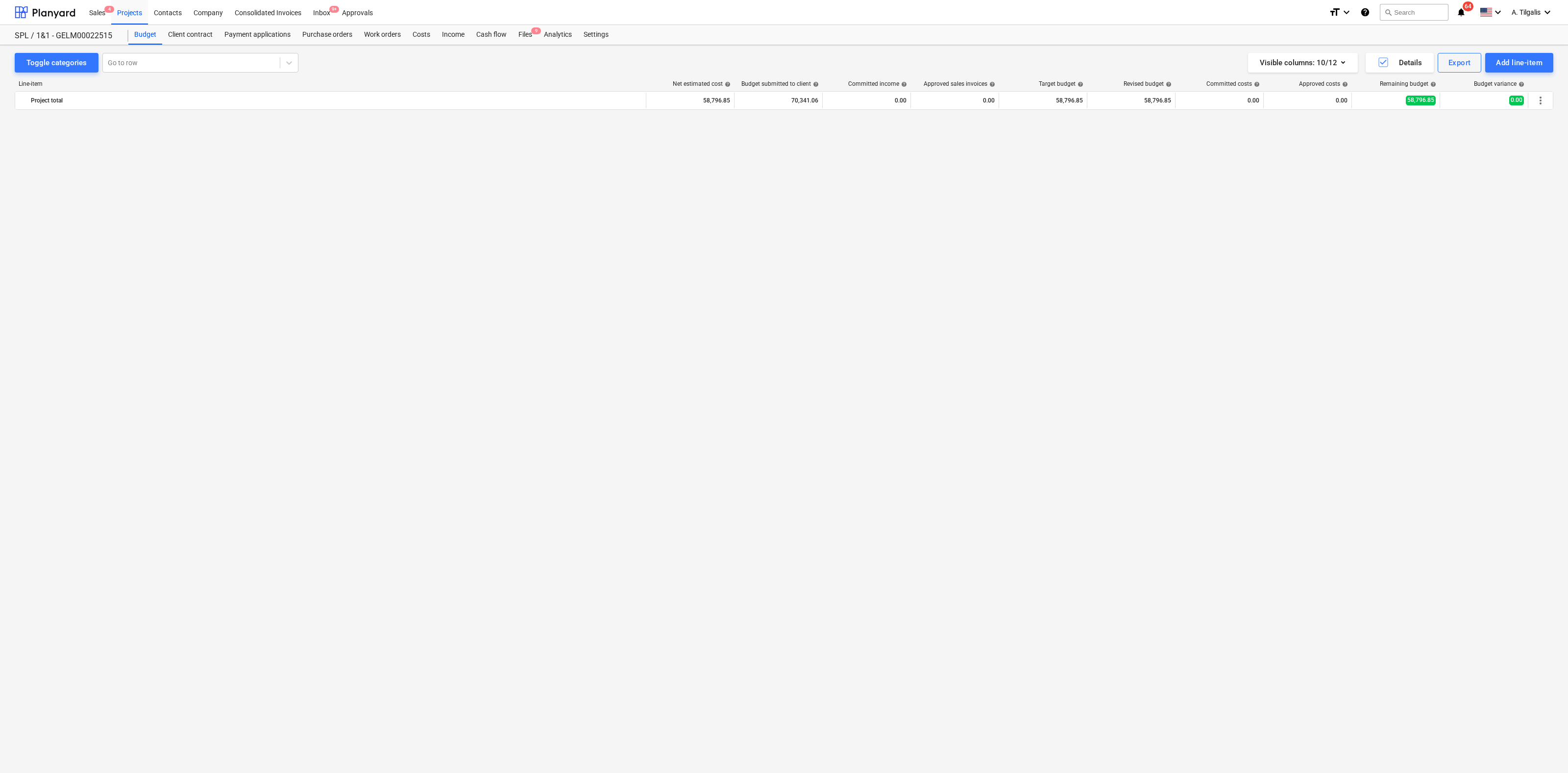
click at [606, 33] on div "Settings" at bounding box center [596, 35] width 37 height 19
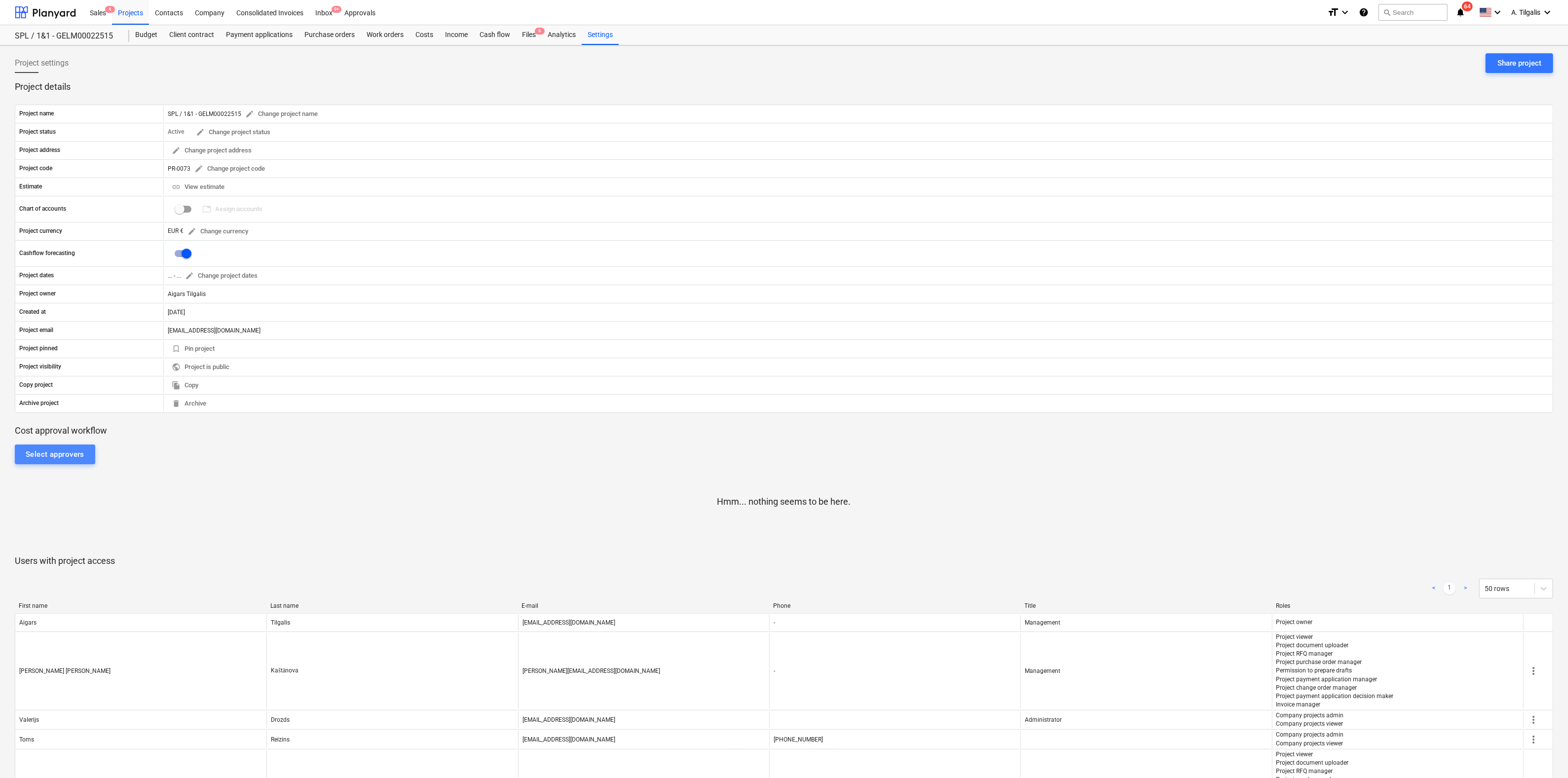
click at [50, 459] on div "Select approvers" at bounding box center [55, 454] width 59 height 13
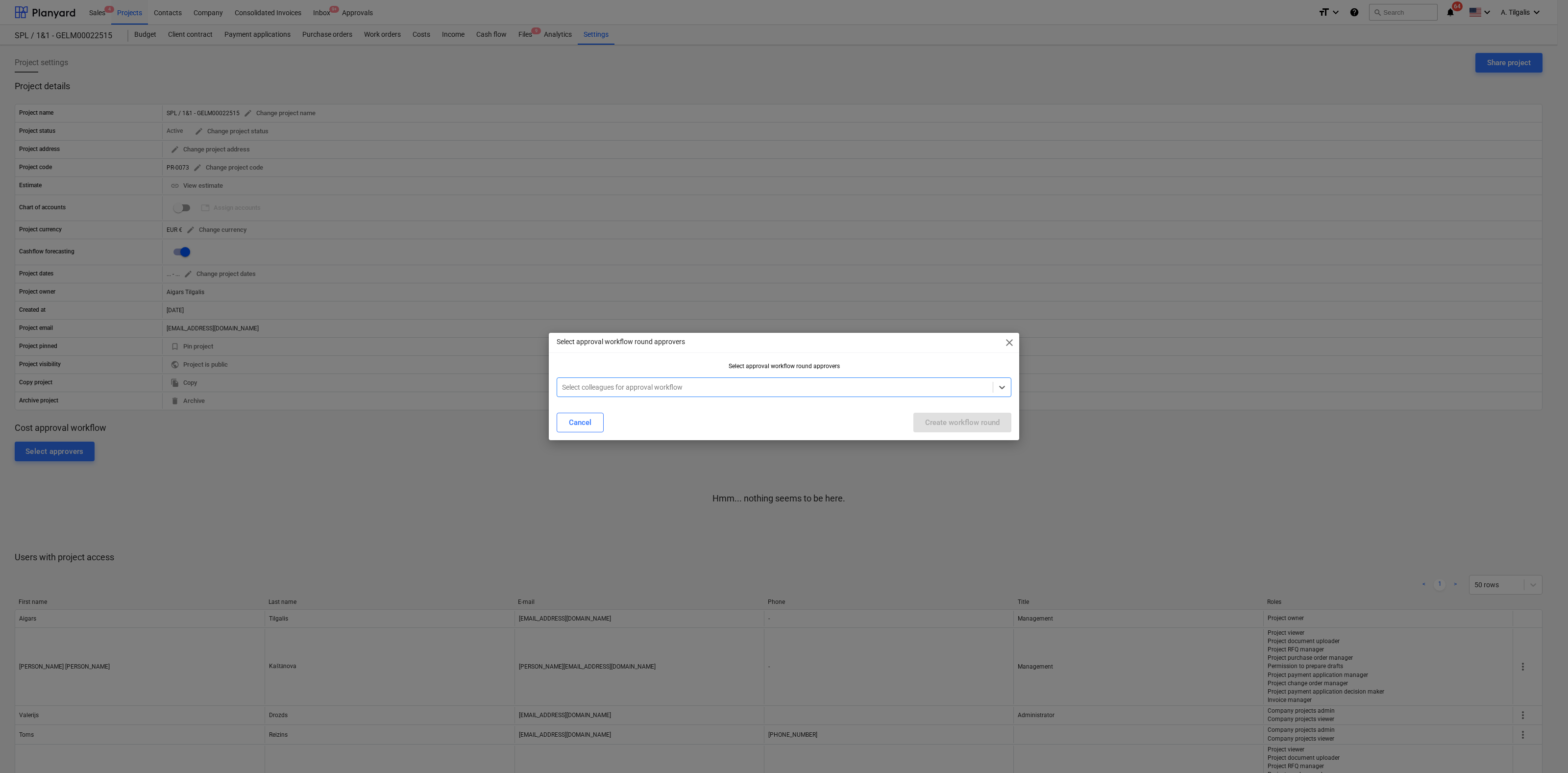
type input "a"
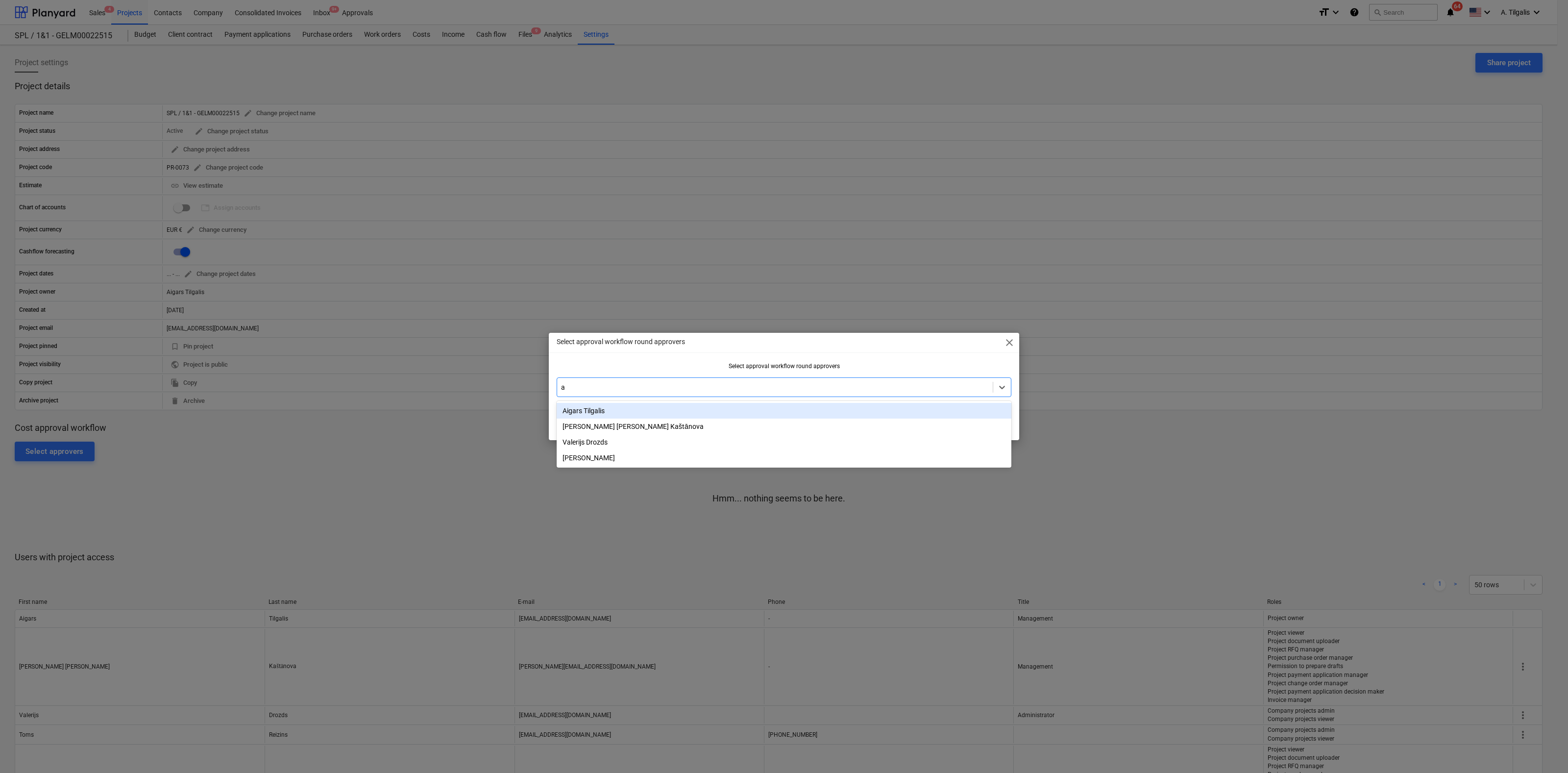
click at [584, 411] on div "Aigars Tilgalis" at bounding box center [784, 411] width 454 height 16
click at [905, 357] on div "Select approval workflow round approvers close Select approval workflow round a…" at bounding box center [783, 386] width 470 height 107
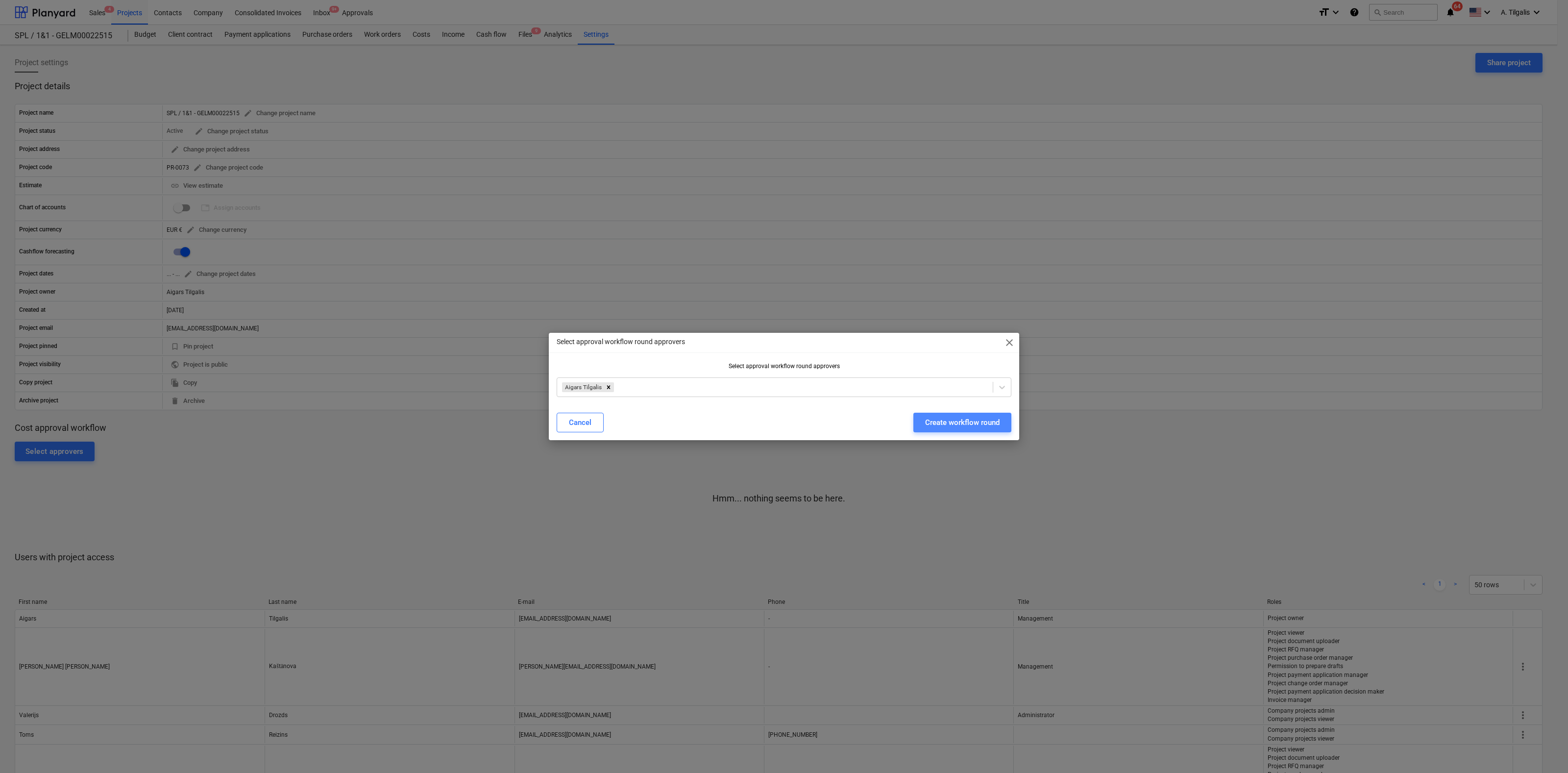
click at [930, 421] on div "Create workflow round" at bounding box center [962, 423] width 75 height 13
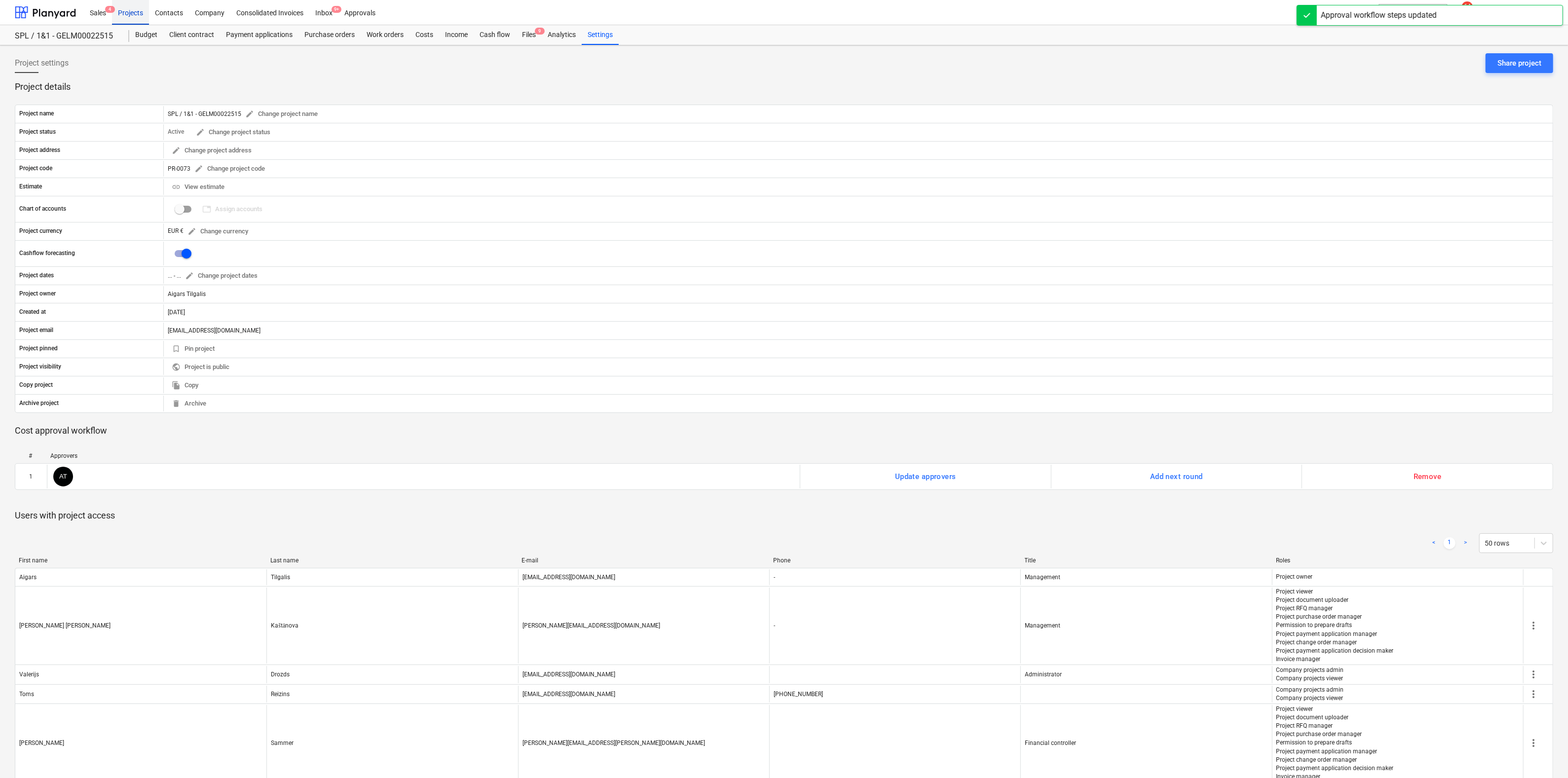
click at [130, 13] on div "Projects" at bounding box center [130, 12] width 37 height 25
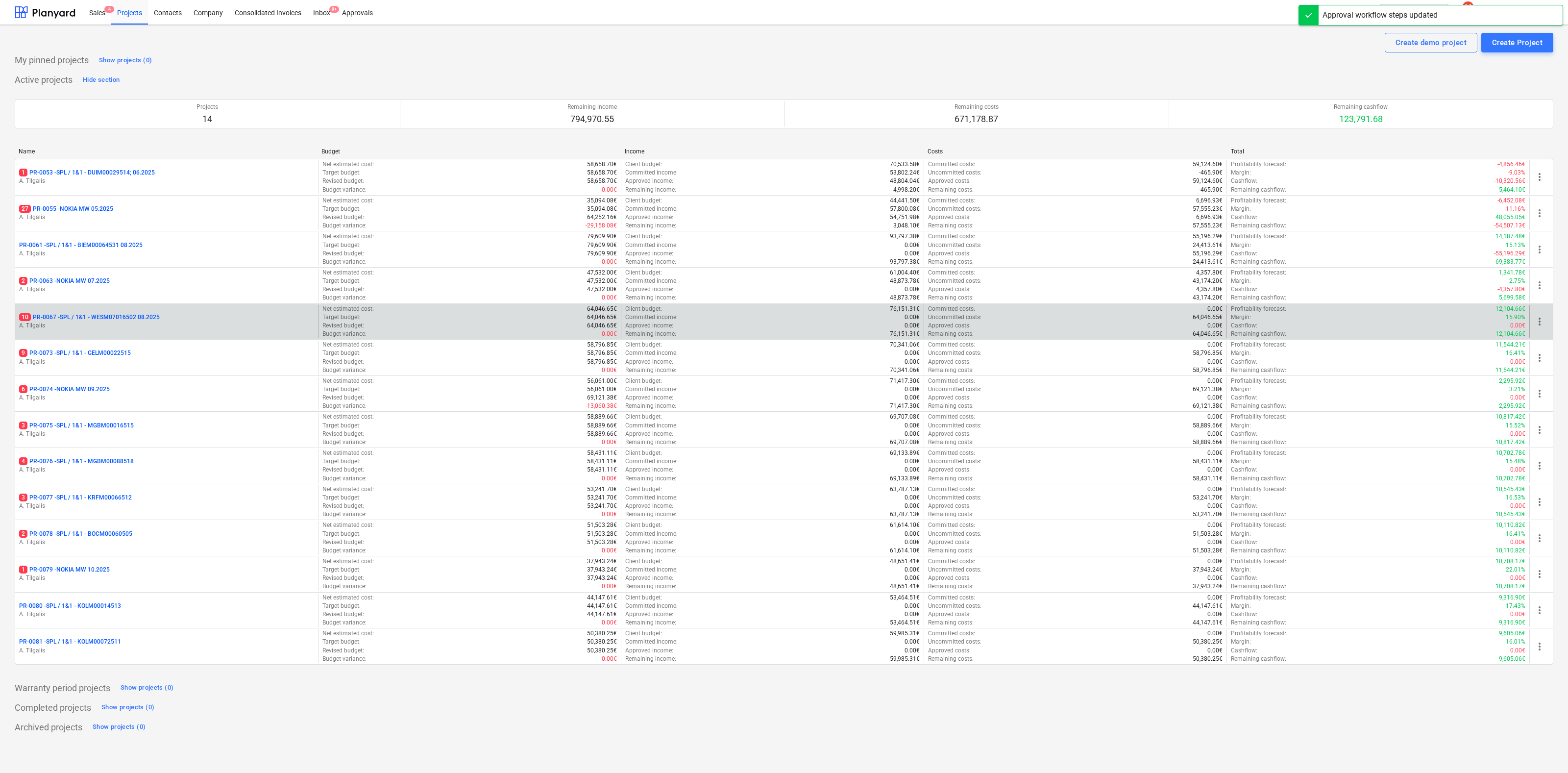
click at [121, 318] on p "10 PR-0067 - SPL / 1&1 - WESM07016502 08.2025" at bounding box center [89, 317] width 141 height 8
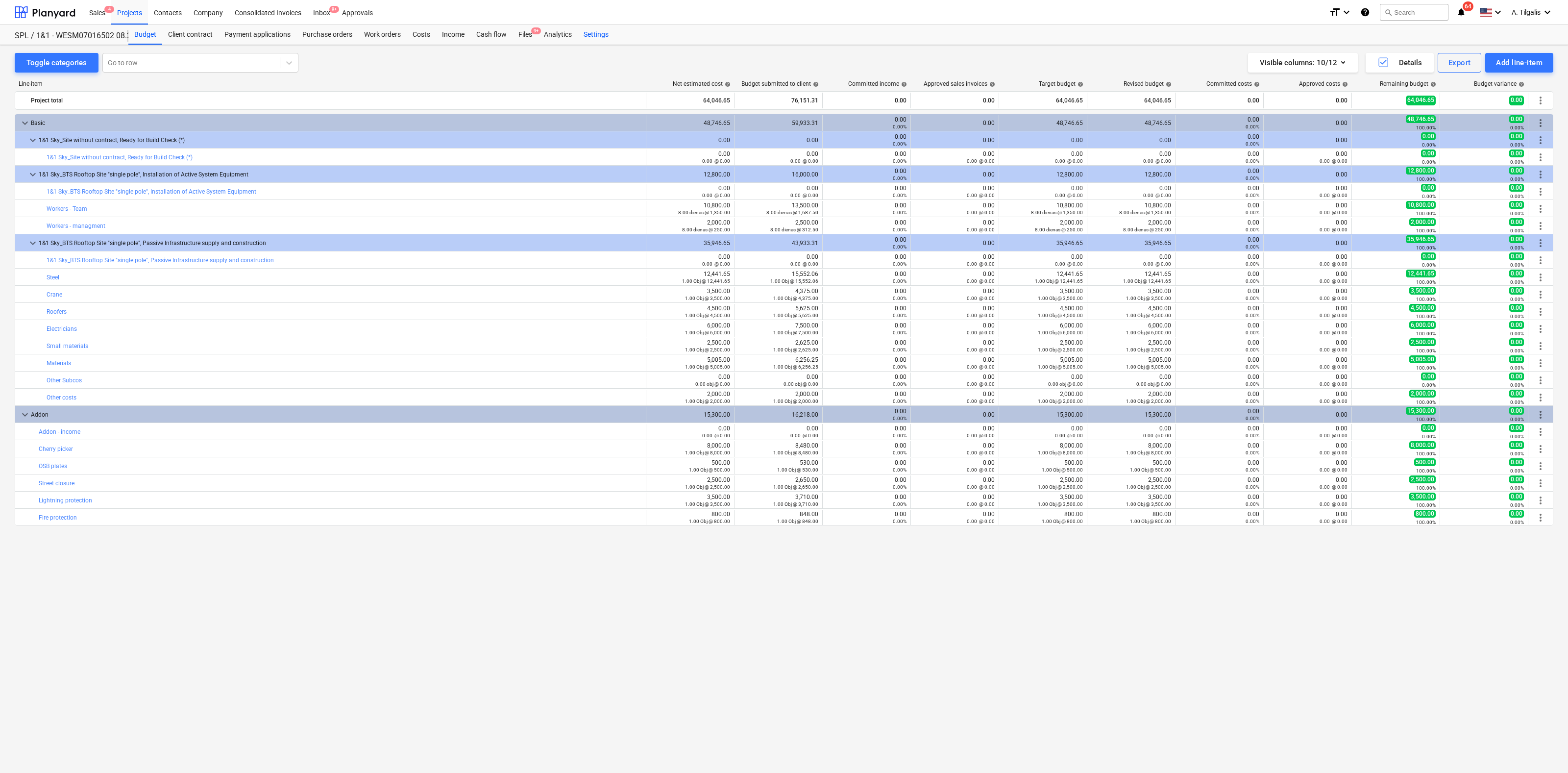
click at [595, 32] on div "Settings" at bounding box center [596, 35] width 37 height 19
